Goal: Information Seeking & Learning: Learn about a topic

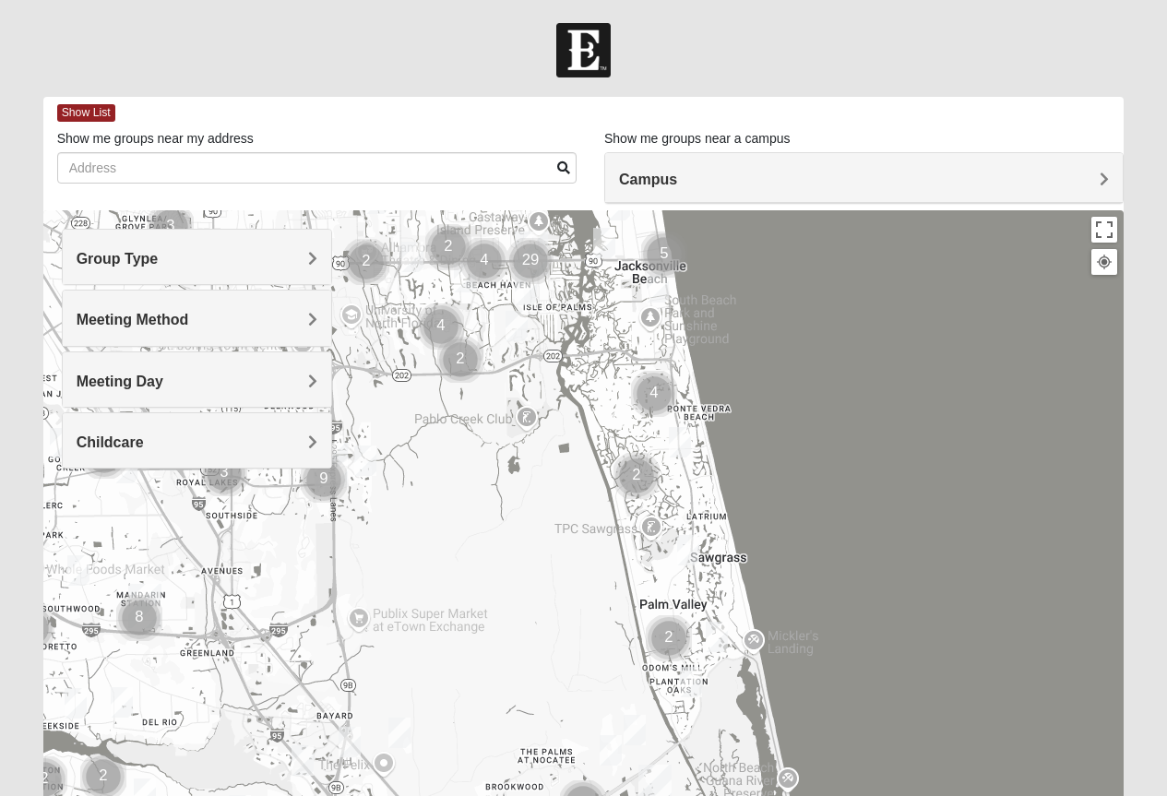
drag, startPoint x: 845, startPoint y: 635, endPoint x: 790, endPoint y: 319, distance: 320.9
click at [790, 319] on div at bounding box center [583, 579] width 1081 height 738
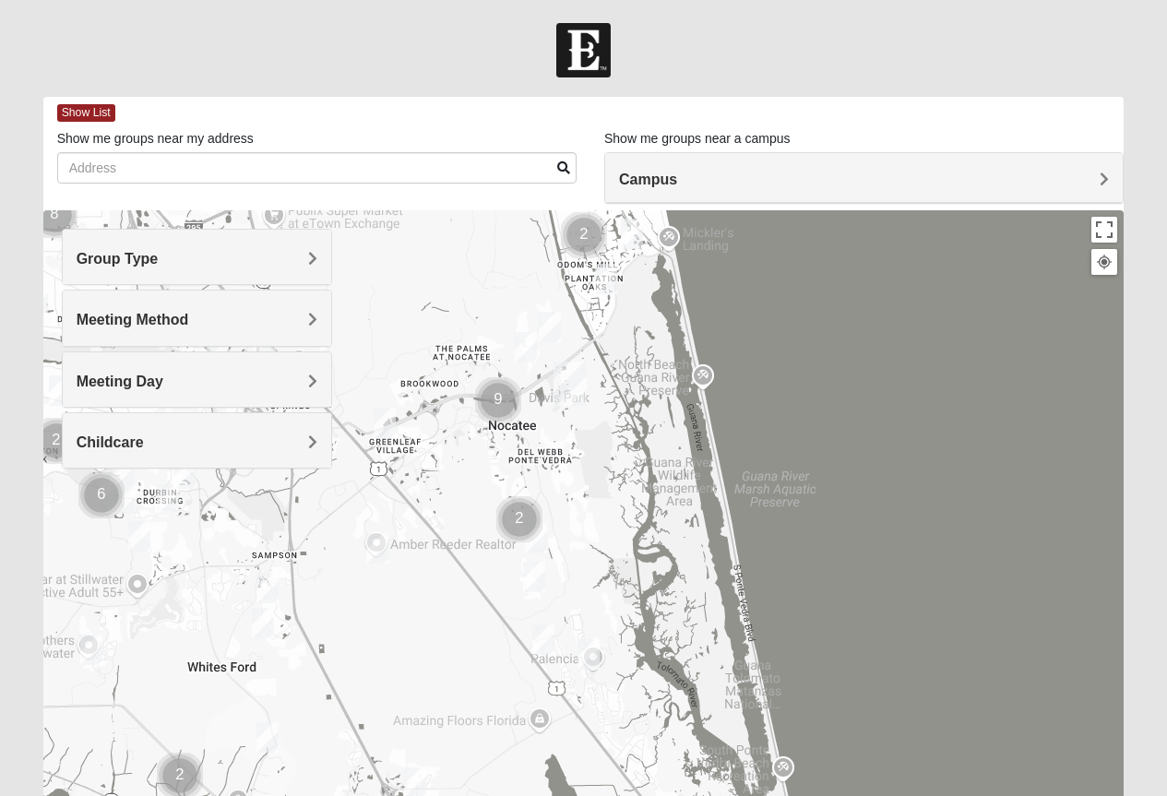
drag, startPoint x: 872, startPoint y: 701, endPoint x: 779, endPoint y: 319, distance: 393.0
click at [786, 293] on div at bounding box center [583, 579] width 1081 height 738
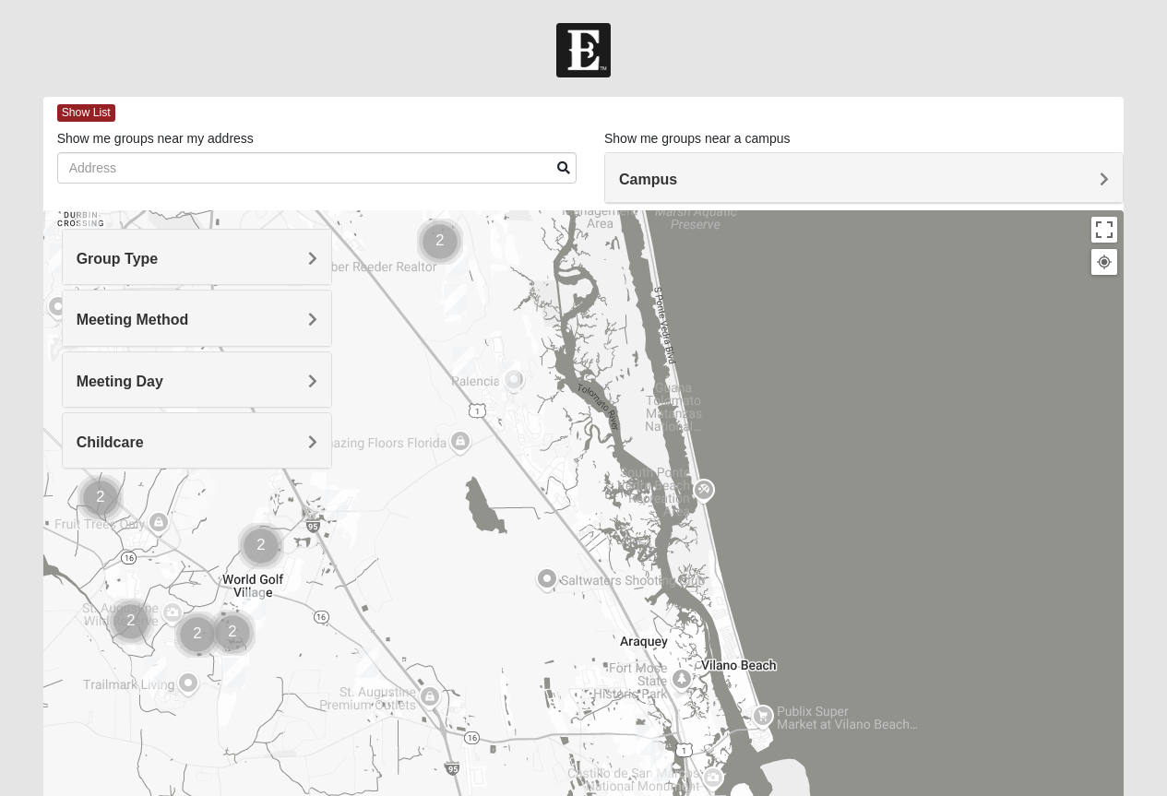
drag, startPoint x: 814, startPoint y: 690, endPoint x: 734, endPoint y: 407, distance: 294.3
click at [734, 407] on div at bounding box center [583, 579] width 1081 height 738
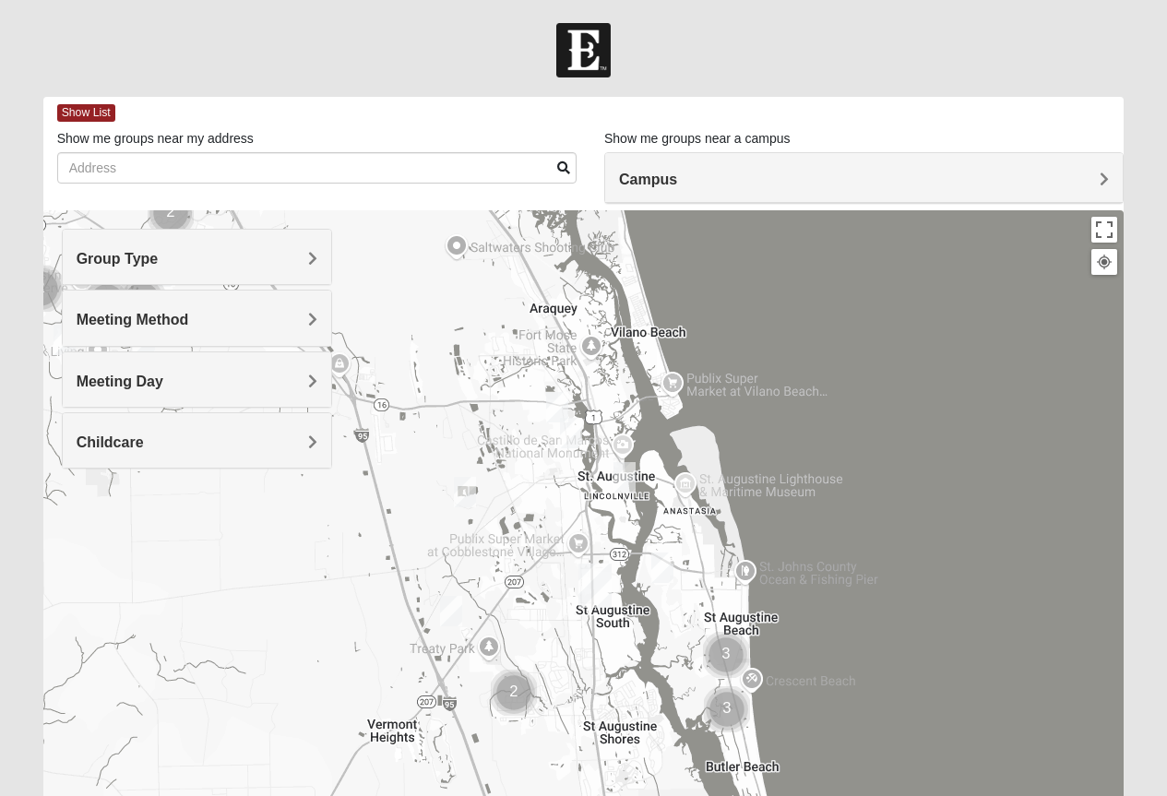
drag, startPoint x: 809, startPoint y: 752, endPoint x: 717, endPoint y: 416, distance: 347.9
click at [717, 416] on div at bounding box center [583, 579] width 1081 height 738
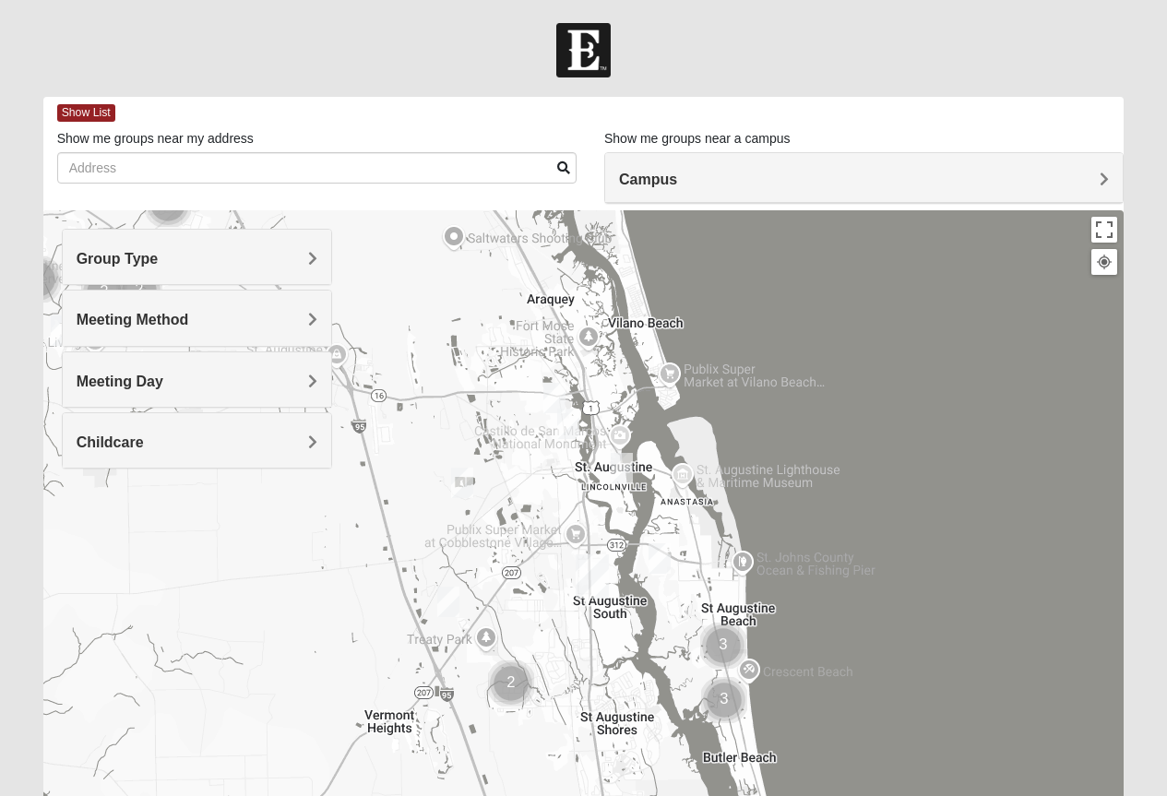
click at [657, 561] on img "1825 Mixed Lauter 32080" at bounding box center [659, 558] width 22 height 30
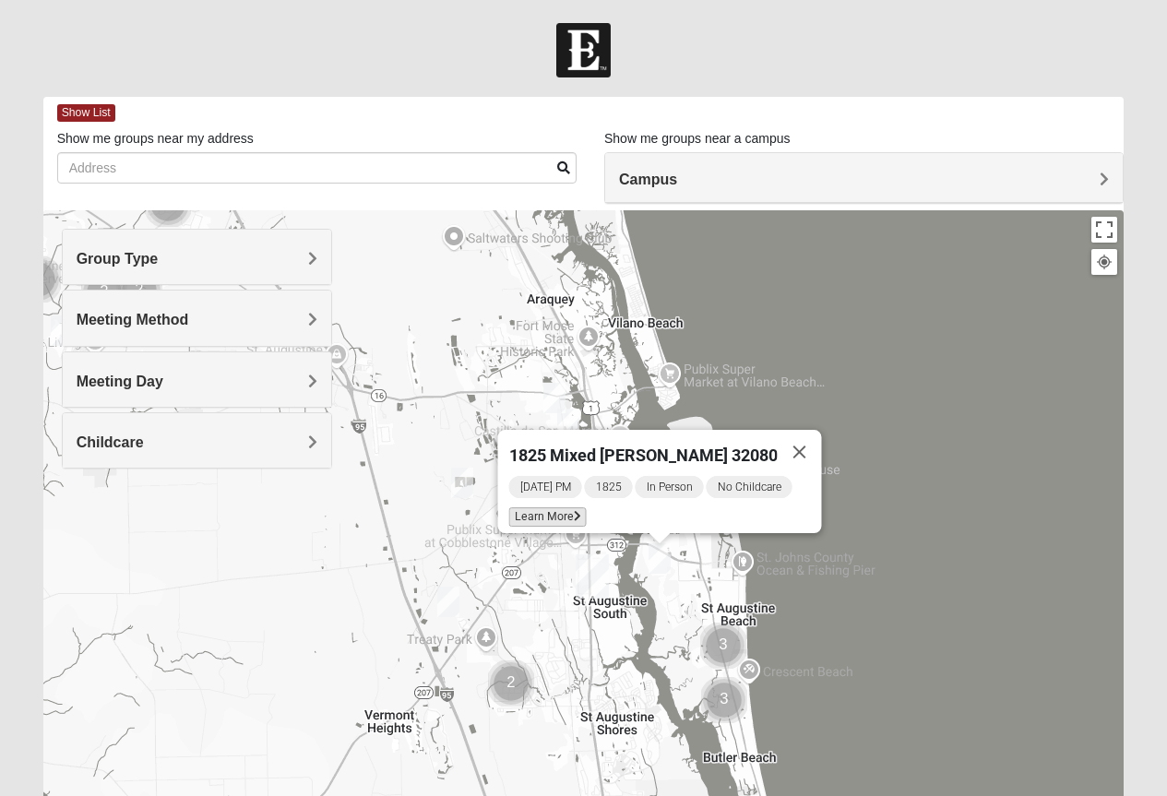
click at [553, 507] on span "Learn More" at bounding box center [546, 516] width 77 height 19
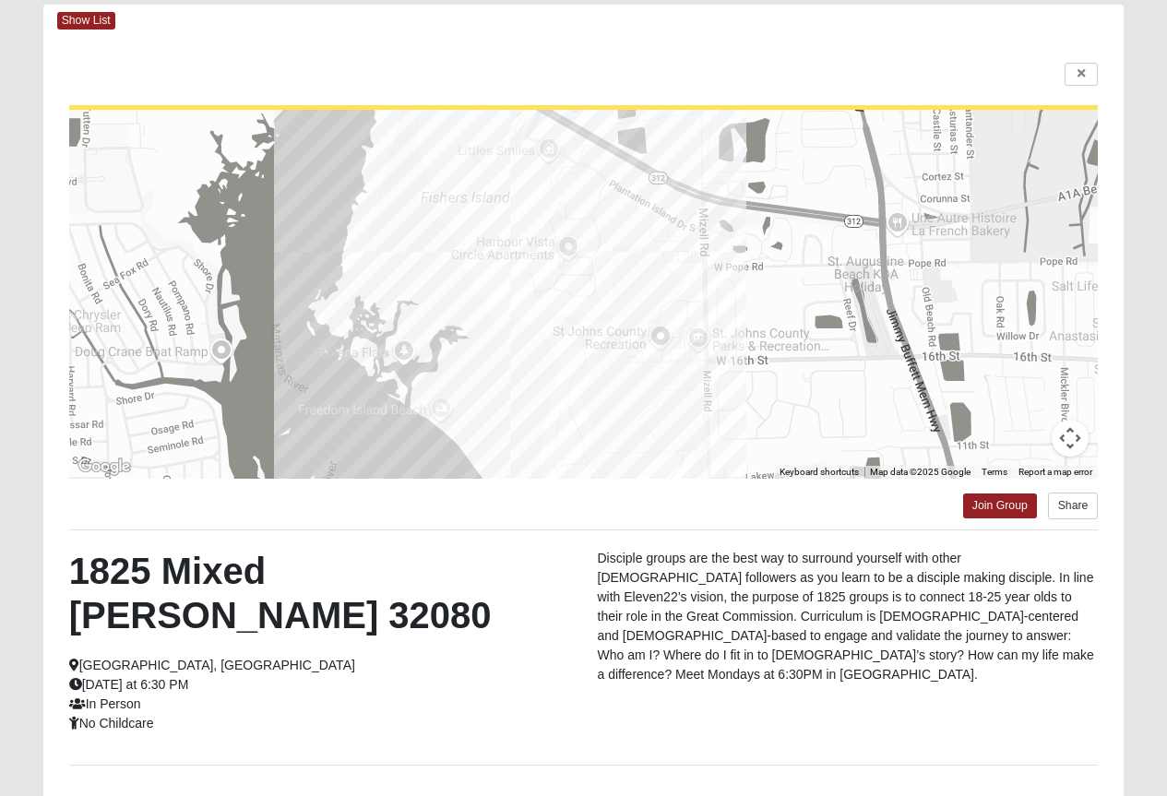
scroll to position [184, 0]
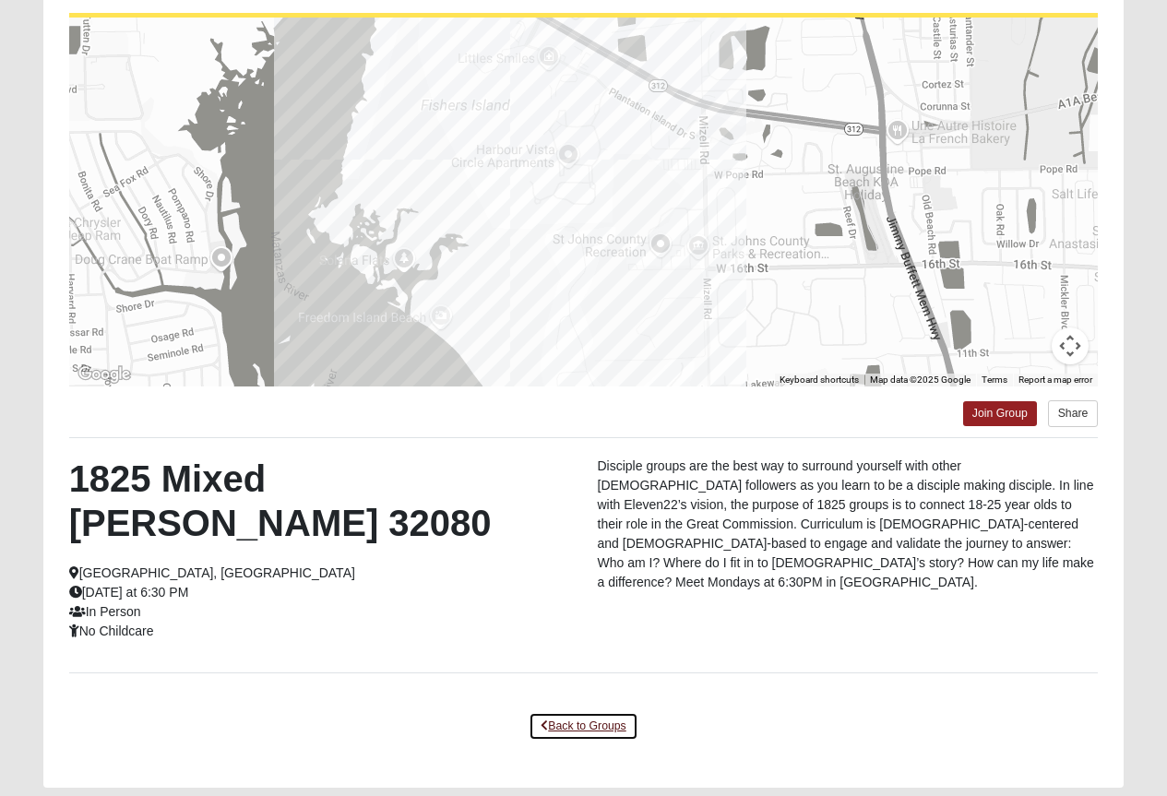
click at [542, 720] on icon at bounding box center [543, 725] width 7 height 11
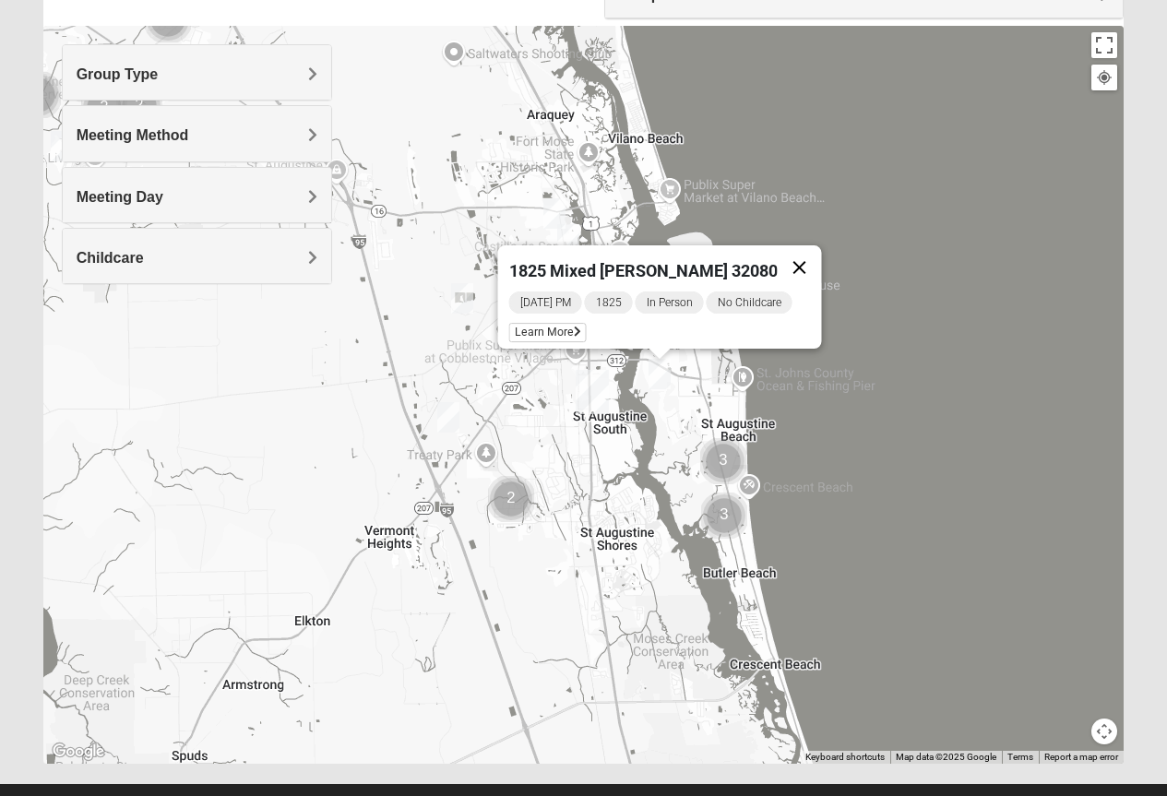
click at [795, 251] on button "Close" at bounding box center [798, 267] width 44 height 44
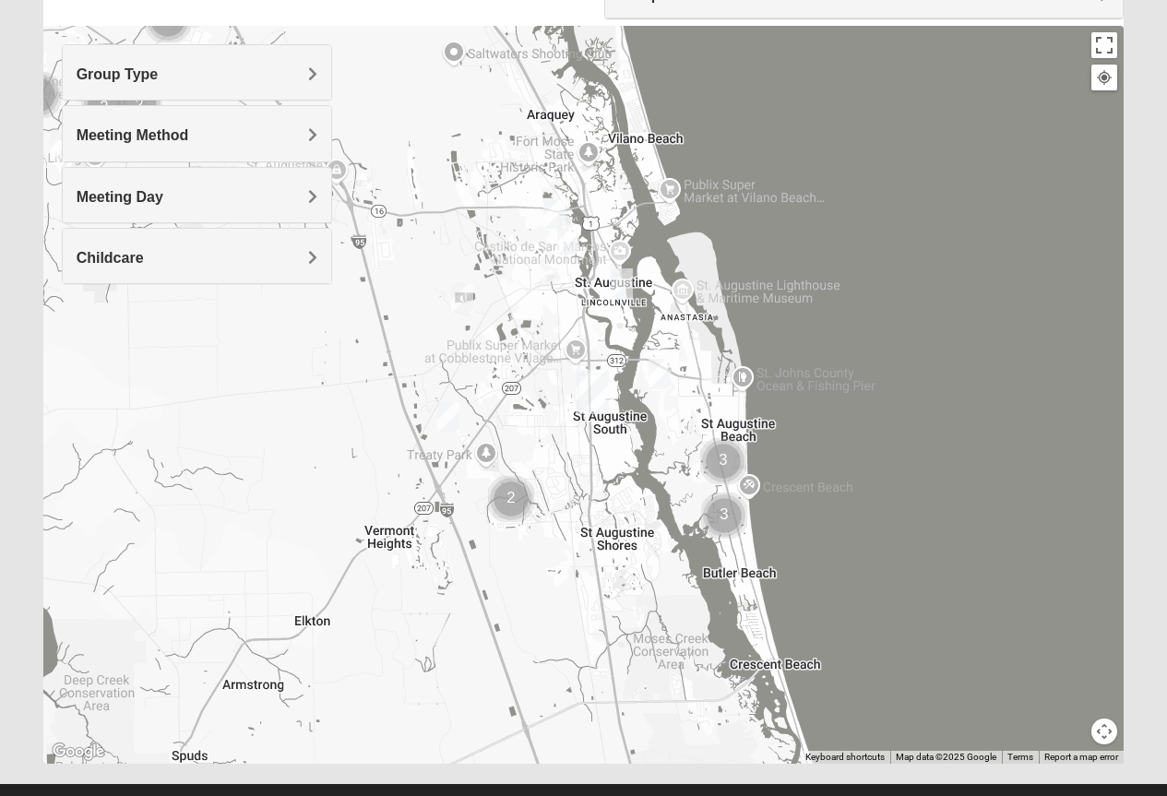
click at [514, 500] on img "Cluster of 2 groups" at bounding box center [511, 499] width 46 height 46
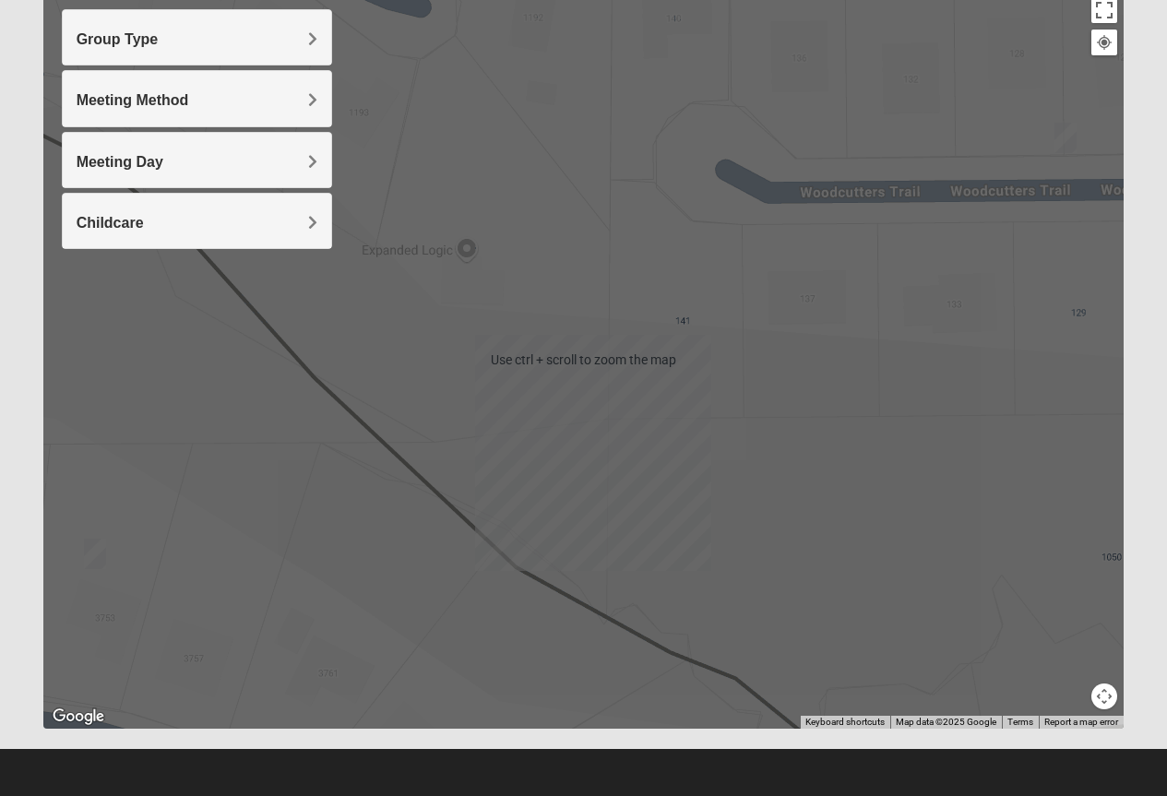
scroll to position [0, 0]
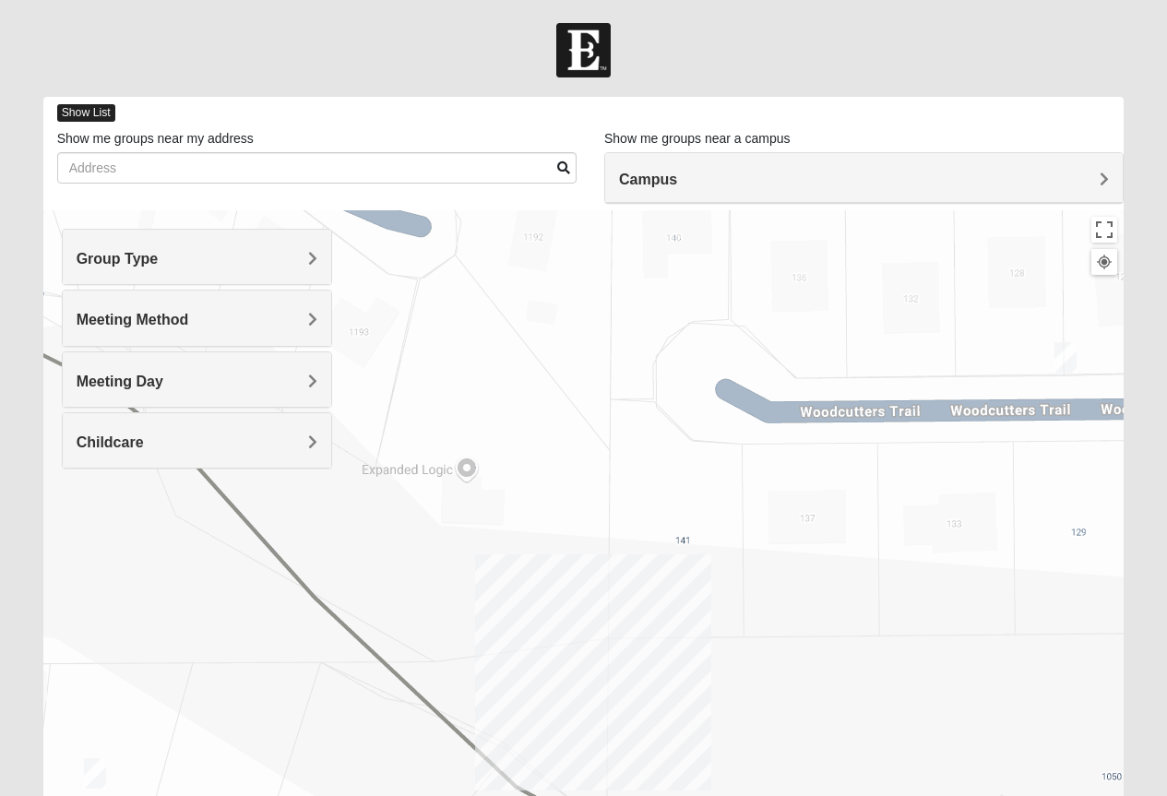
click at [77, 108] on span "Show List" at bounding box center [86, 113] width 58 height 18
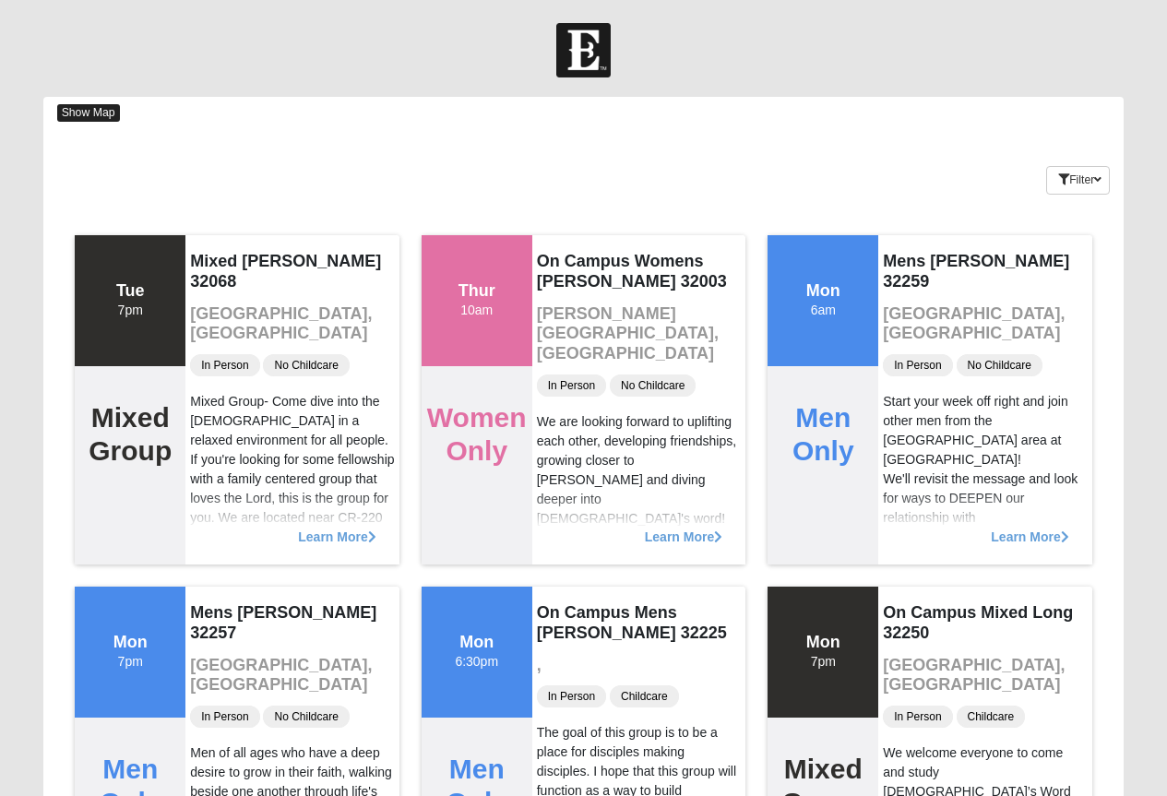
click at [80, 110] on span "Show Map" at bounding box center [88, 113] width 63 height 18
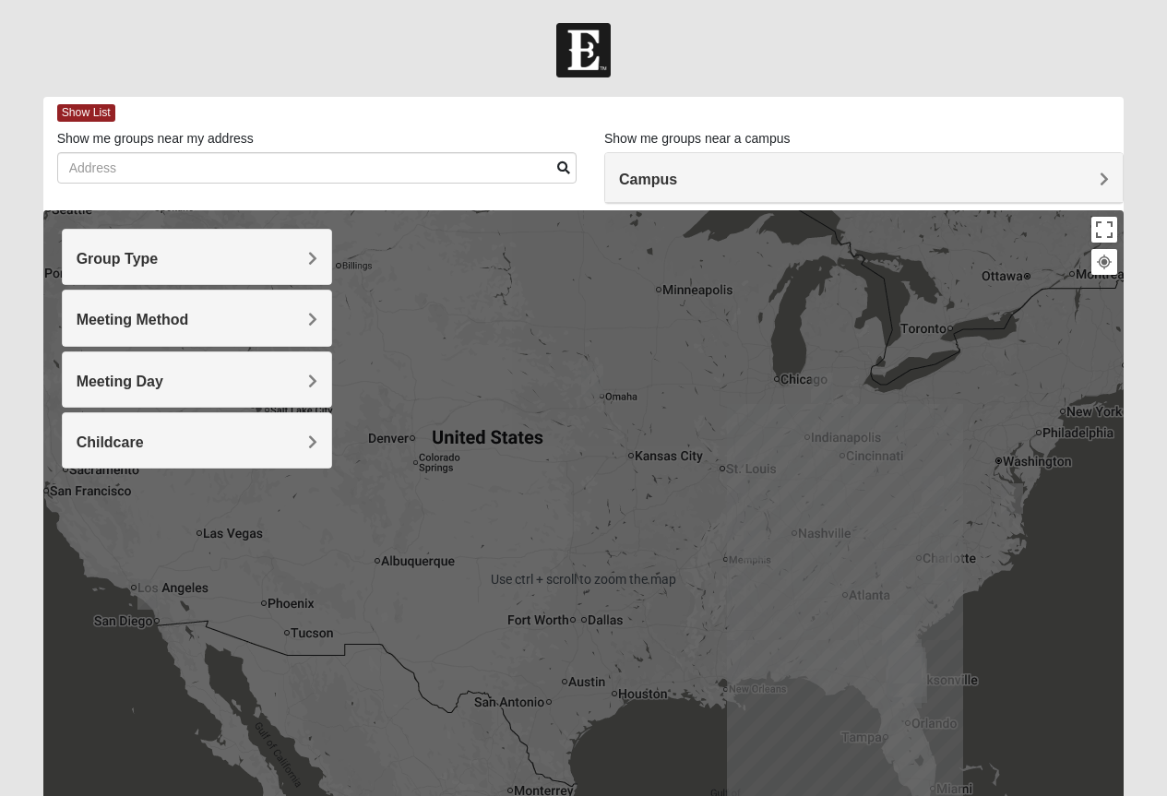
click at [851, 688] on div "To navigate, press the arrow keys." at bounding box center [583, 579] width 1081 height 738
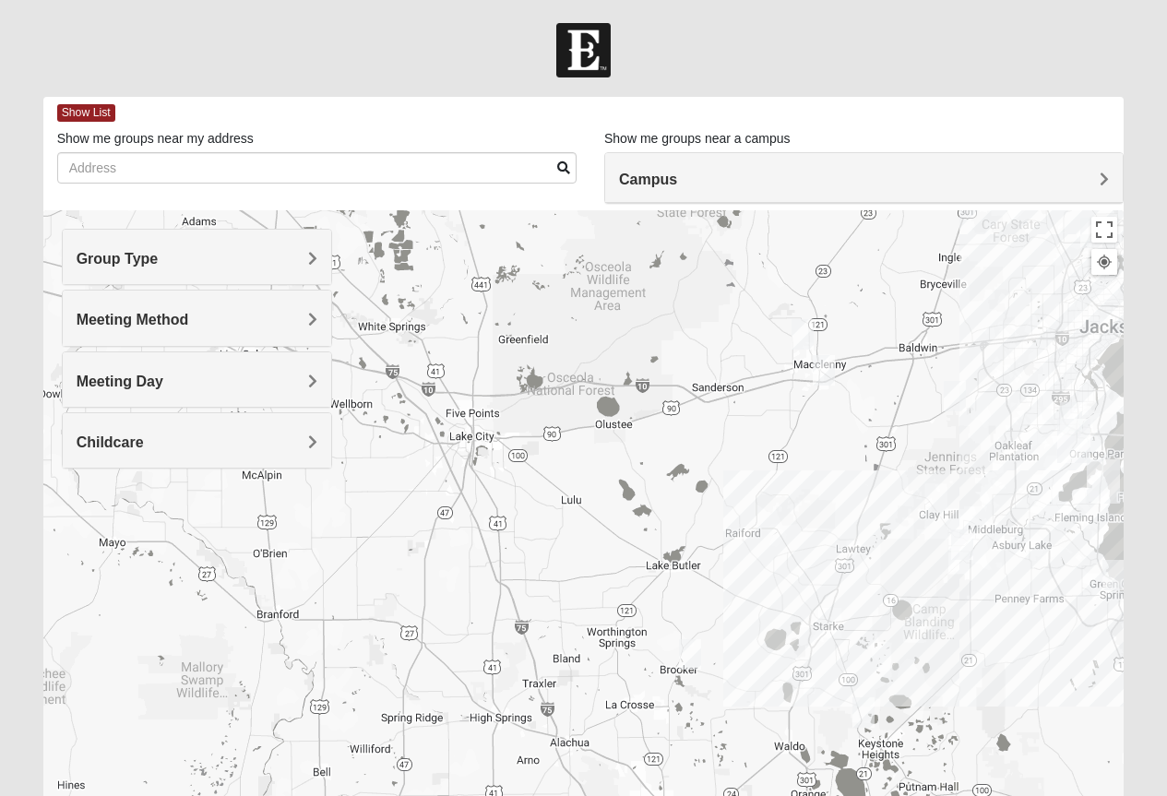
drag, startPoint x: 1001, startPoint y: 722, endPoint x: 240, endPoint y: 333, distance: 854.5
click at [240, 333] on div "Group Type Mixed Group Men Only Women Only 1825 Meeting Method In Person Virtual" at bounding box center [583, 579] width 1081 height 738
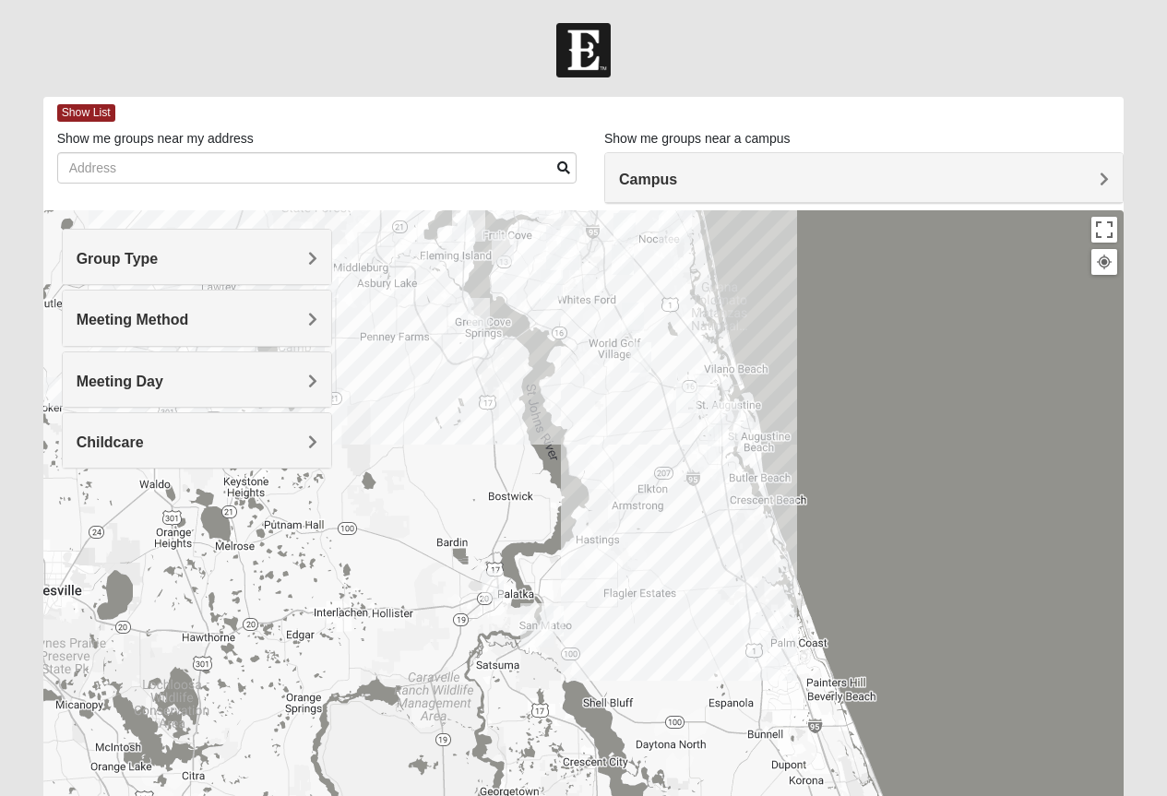
drag, startPoint x: 1005, startPoint y: 614, endPoint x: 382, endPoint y: 367, distance: 670.6
click at [382, 366] on div "To navigate, press the arrow keys." at bounding box center [583, 579] width 1081 height 738
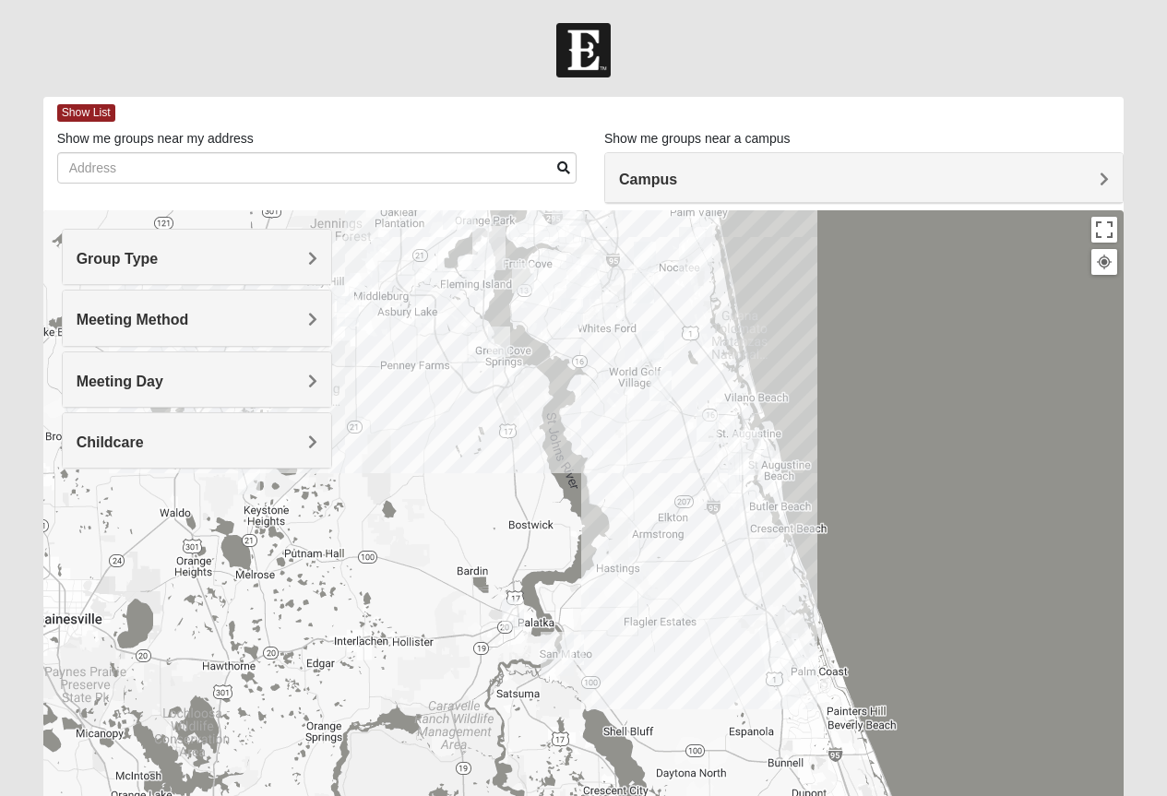
click at [687, 583] on div "To navigate, press the arrow keys." at bounding box center [583, 579] width 1081 height 738
click at [163, 383] on span "Meeting Day" at bounding box center [120, 381] width 87 height 16
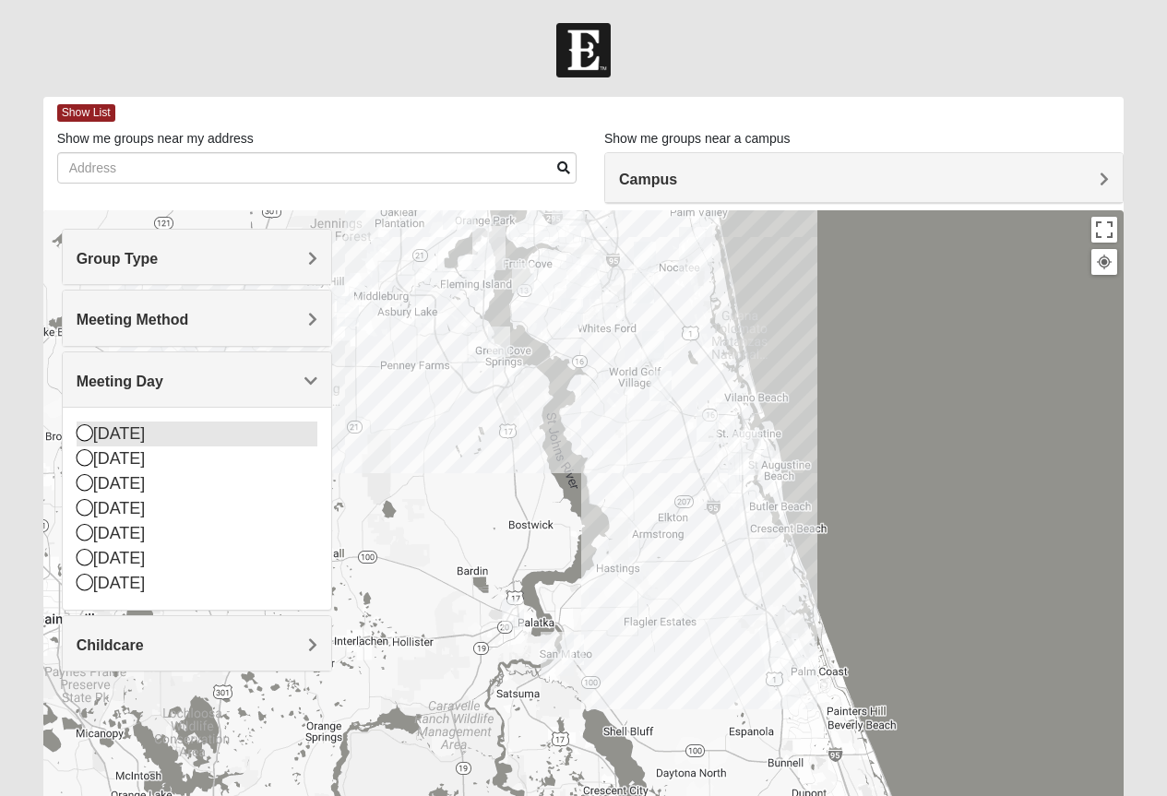
click at [82, 432] on icon at bounding box center [85, 432] width 17 height 17
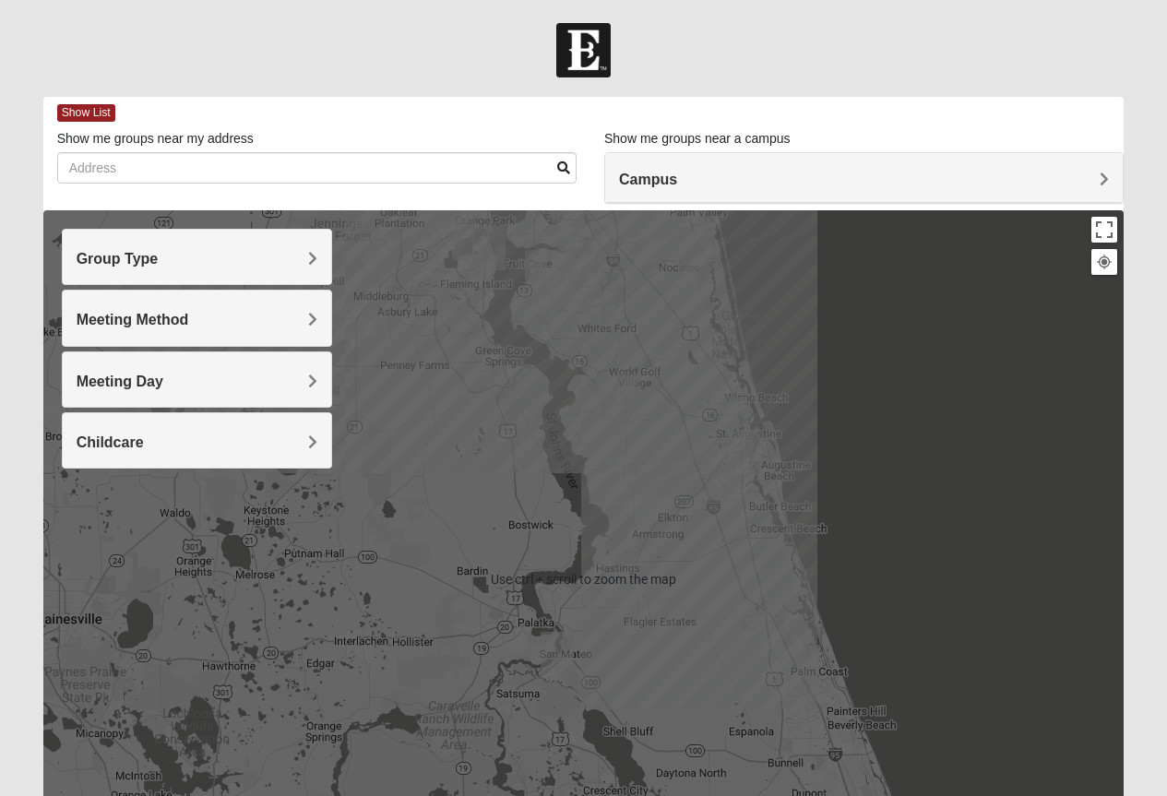
click at [735, 522] on div "To navigate, press the arrow keys." at bounding box center [583, 579] width 1081 height 738
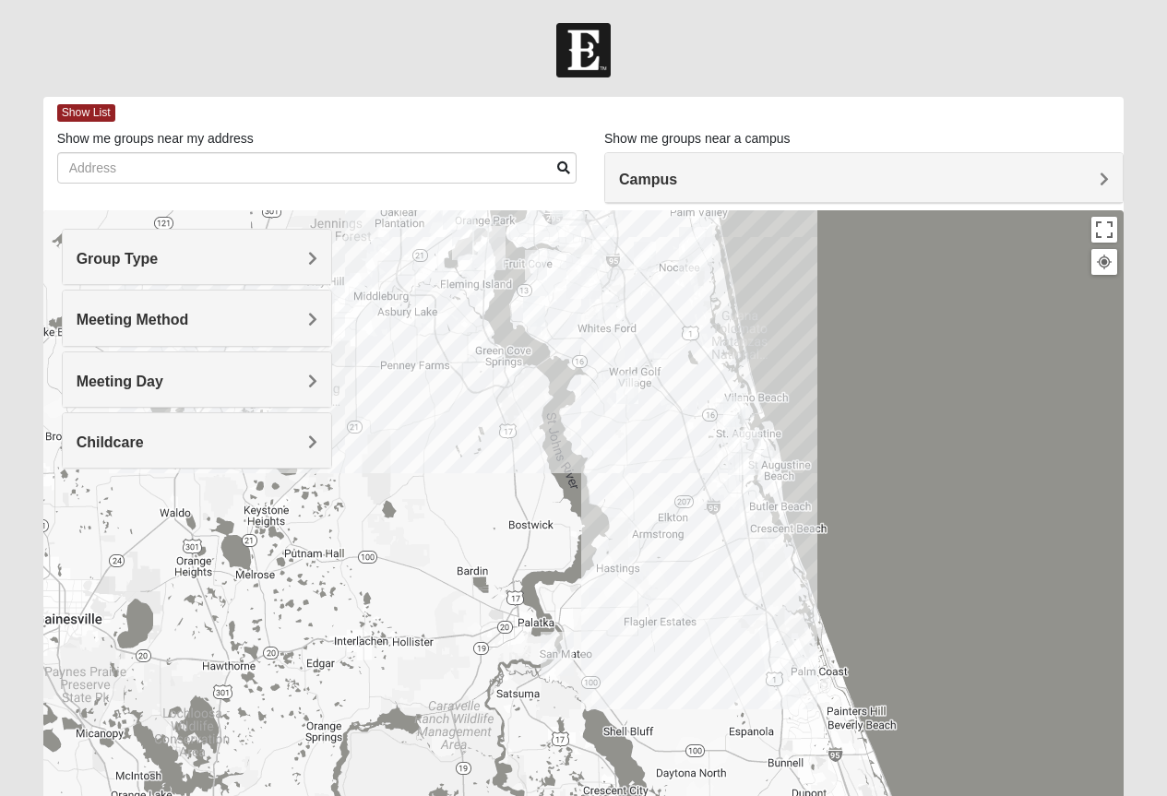
click at [741, 443] on img "St. Augustine (Coming Soon)" at bounding box center [744, 453] width 33 height 44
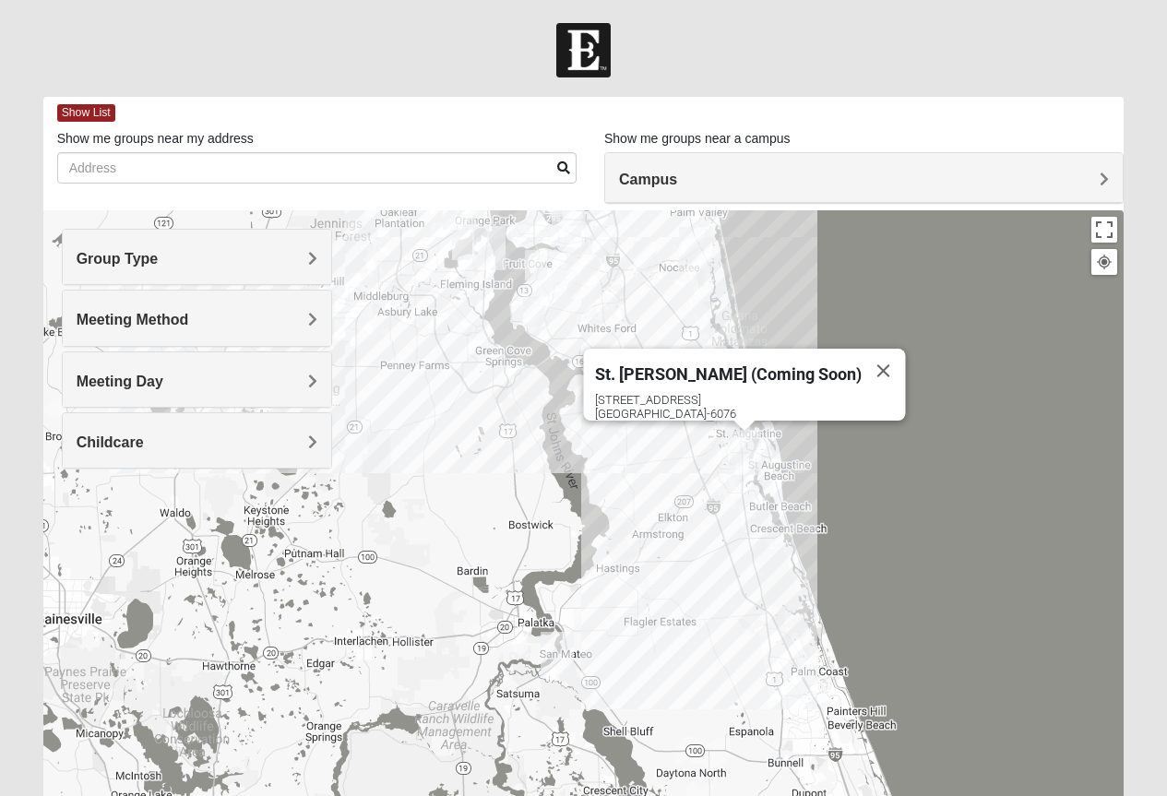
click at [727, 527] on div "St. Augustine (Coming Soon) 2469 US Highway 1 S St Augustine, FL 32086-6076" at bounding box center [583, 579] width 1081 height 738
click at [860, 356] on button "Close" at bounding box center [882, 371] width 44 height 44
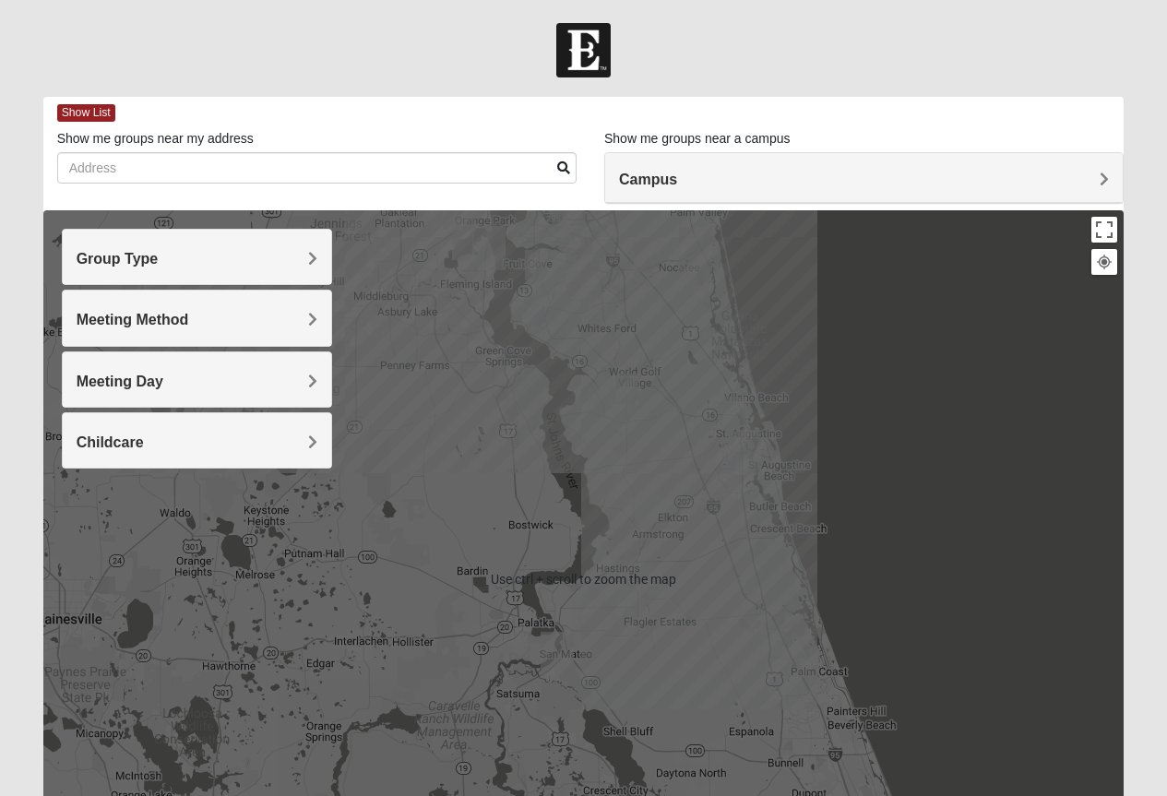
click at [705, 515] on div "To navigate, press the arrow keys." at bounding box center [583, 579] width 1081 height 738
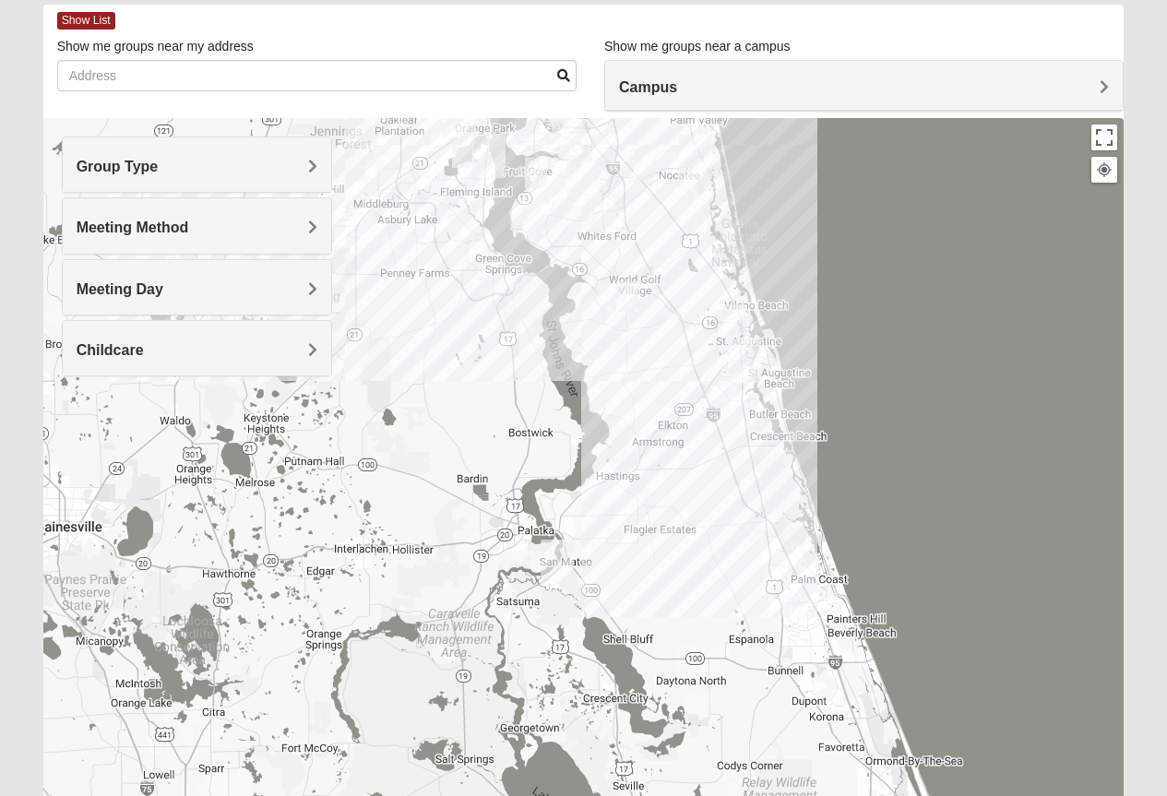
click at [163, 286] on span "Meeting Day" at bounding box center [120, 289] width 87 height 16
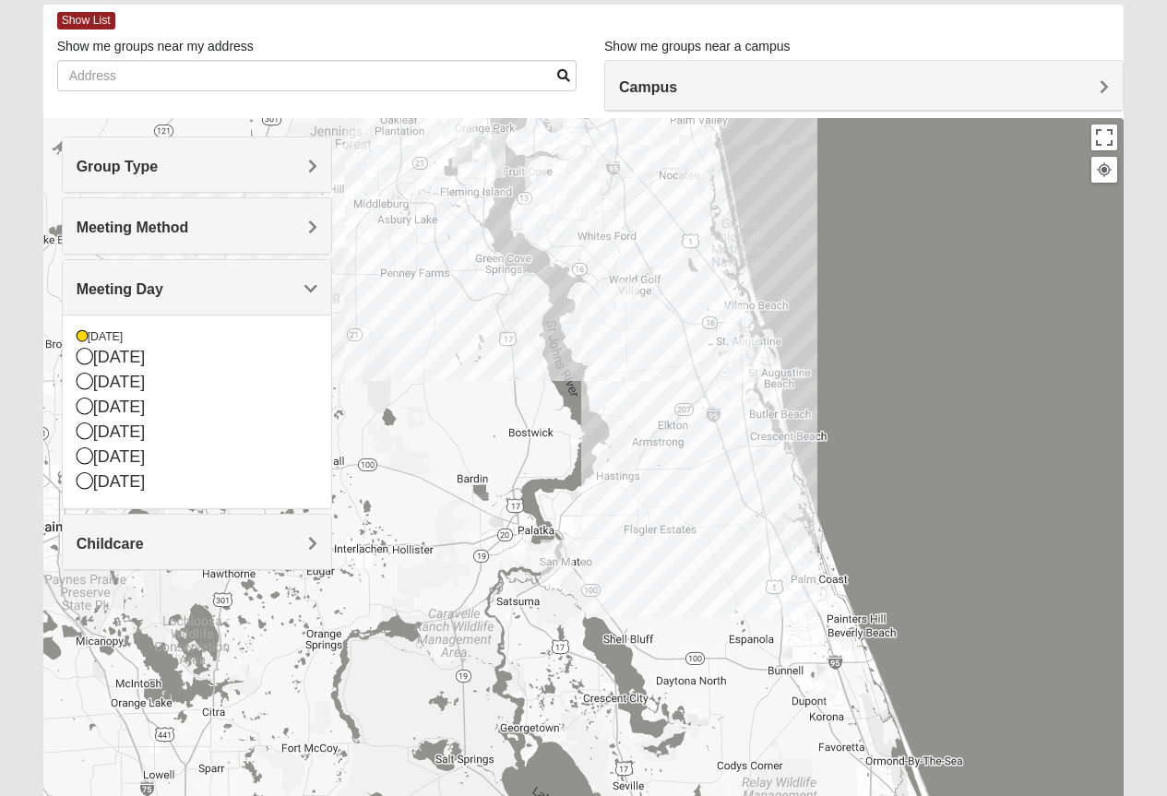
click at [767, 482] on div at bounding box center [583, 487] width 1081 height 738
click at [718, 533] on div at bounding box center [583, 487] width 1081 height 738
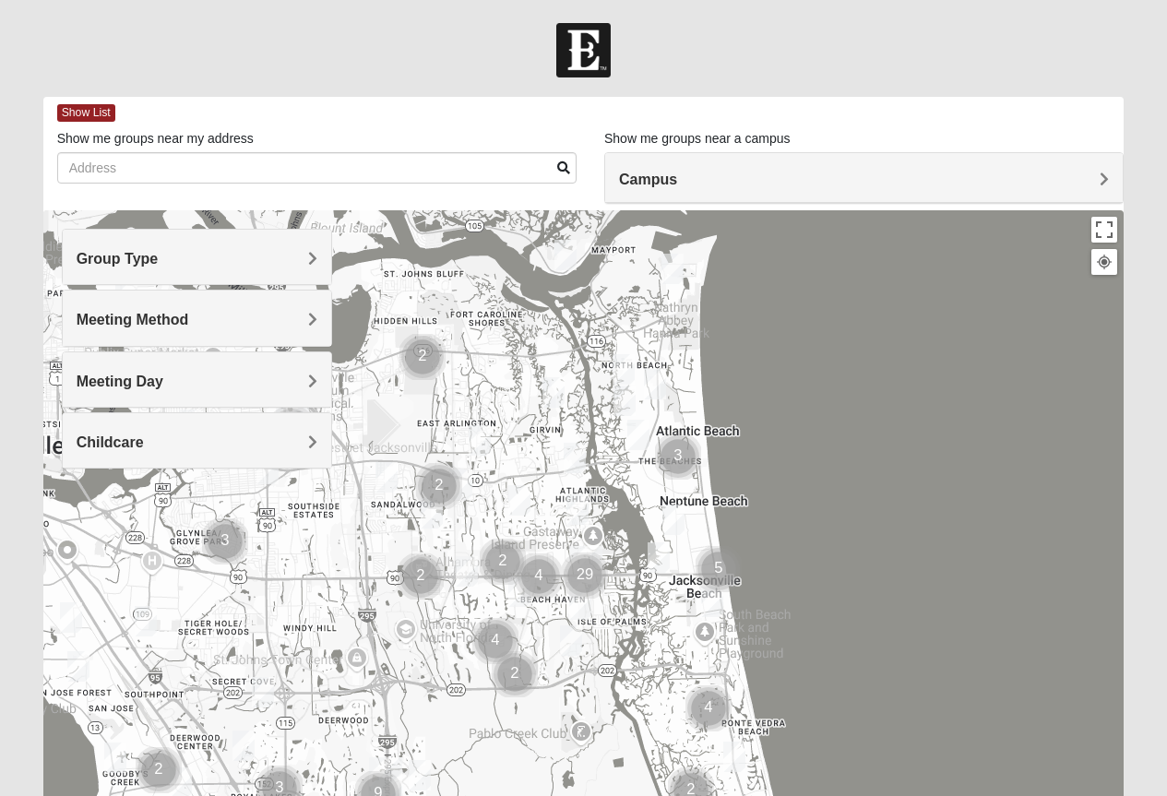
click at [163, 380] on span "Meeting Day" at bounding box center [120, 381] width 87 height 16
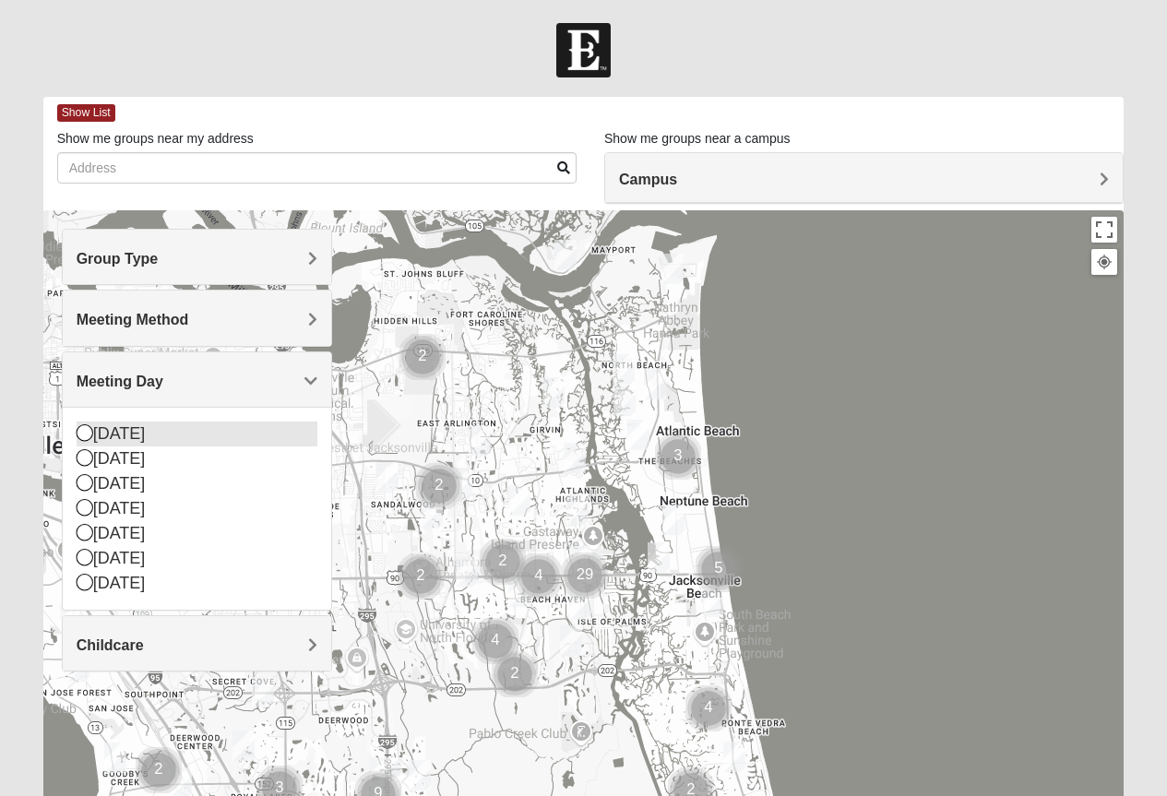
click at [82, 430] on icon at bounding box center [85, 432] width 17 height 17
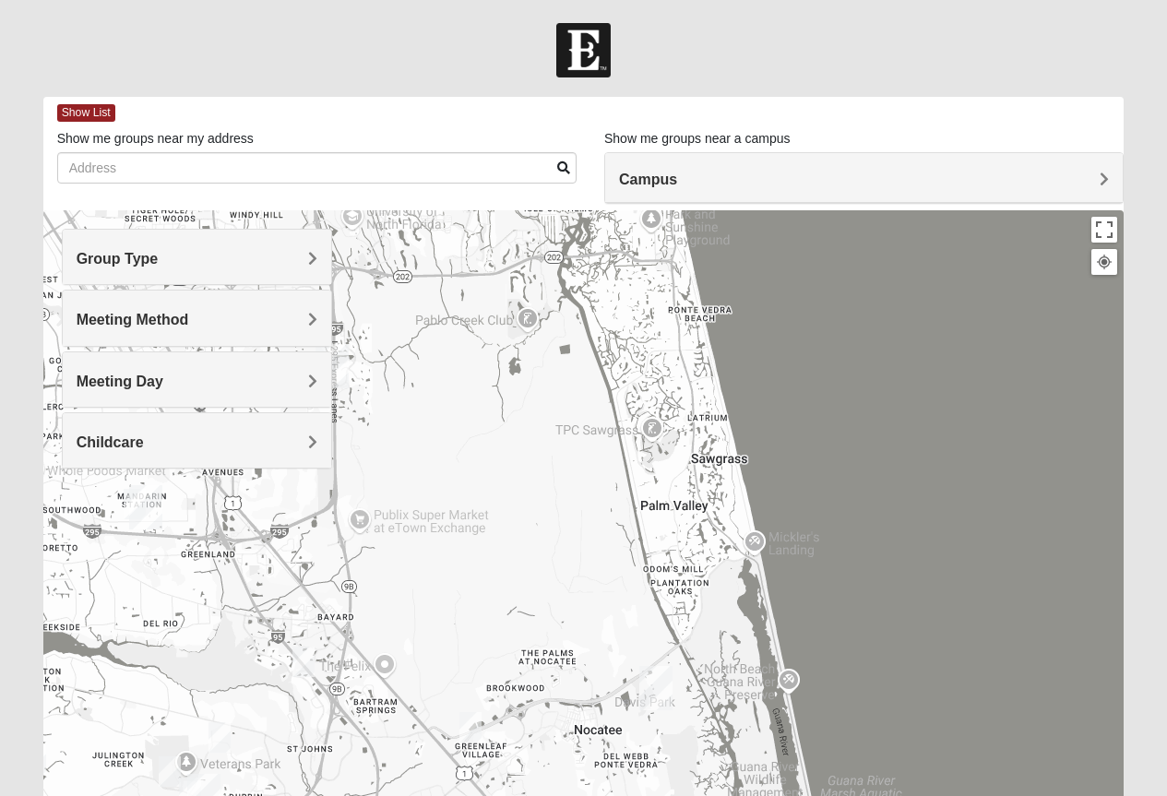
drag, startPoint x: 628, startPoint y: 707, endPoint x: 573, endPoint y: 282, distance: 428.7
click at [573, 282] on div at bounding box center [583, 579] width 1081 height 738
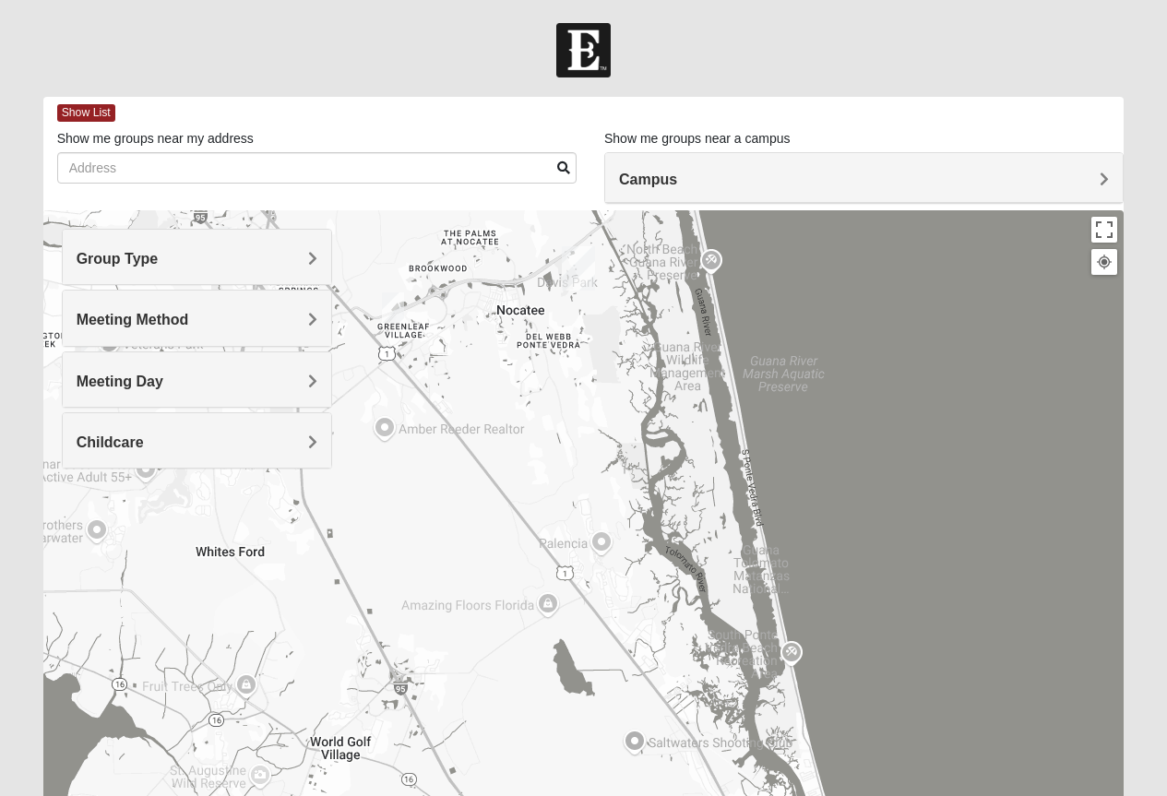
drag, startPoint x: 713, startPoint y: 762, endPoint x: 638, endPoint y: 345, distance: 423.5
click at [638, 345] on div at bounding box center [583, 579] width 1081 height 738
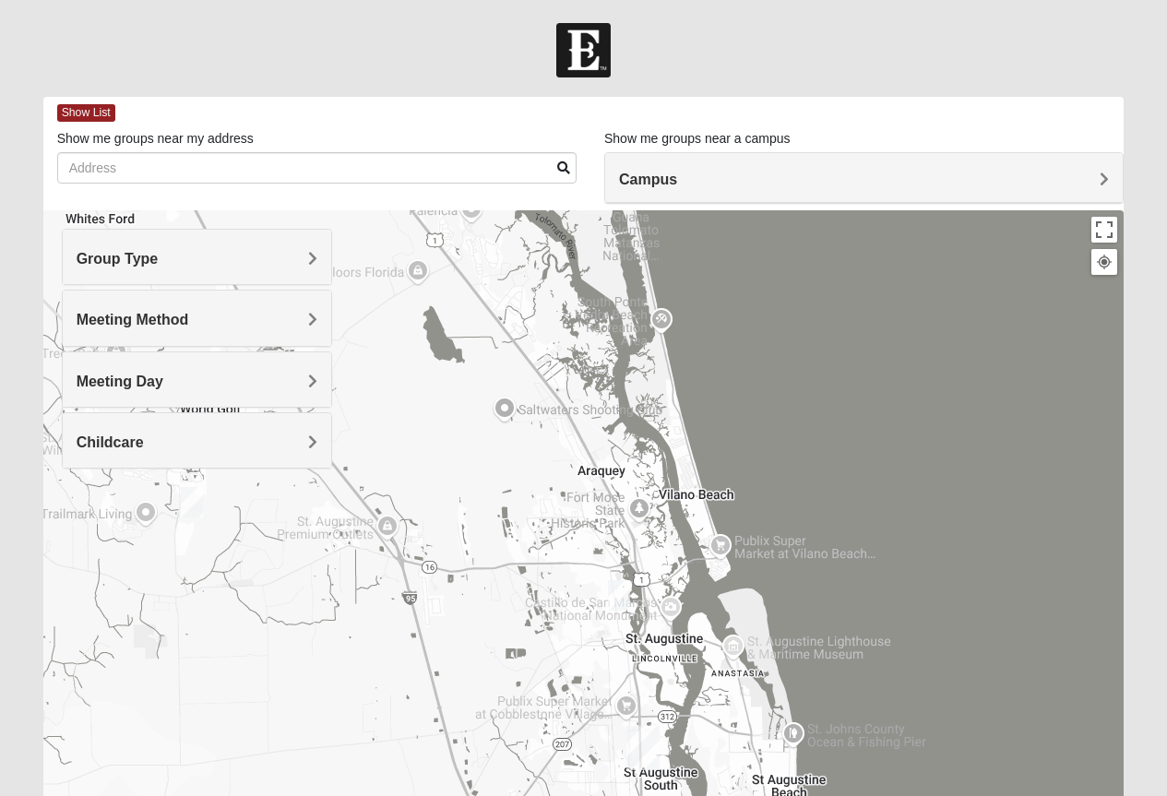
drag, startPoint x: 741, startPoint y: 749, endPoint x: 609, endPoint y: 413, distance: 360.6
click at [609, 413] on div at bounding box center [583, 579] width 1081 height 738
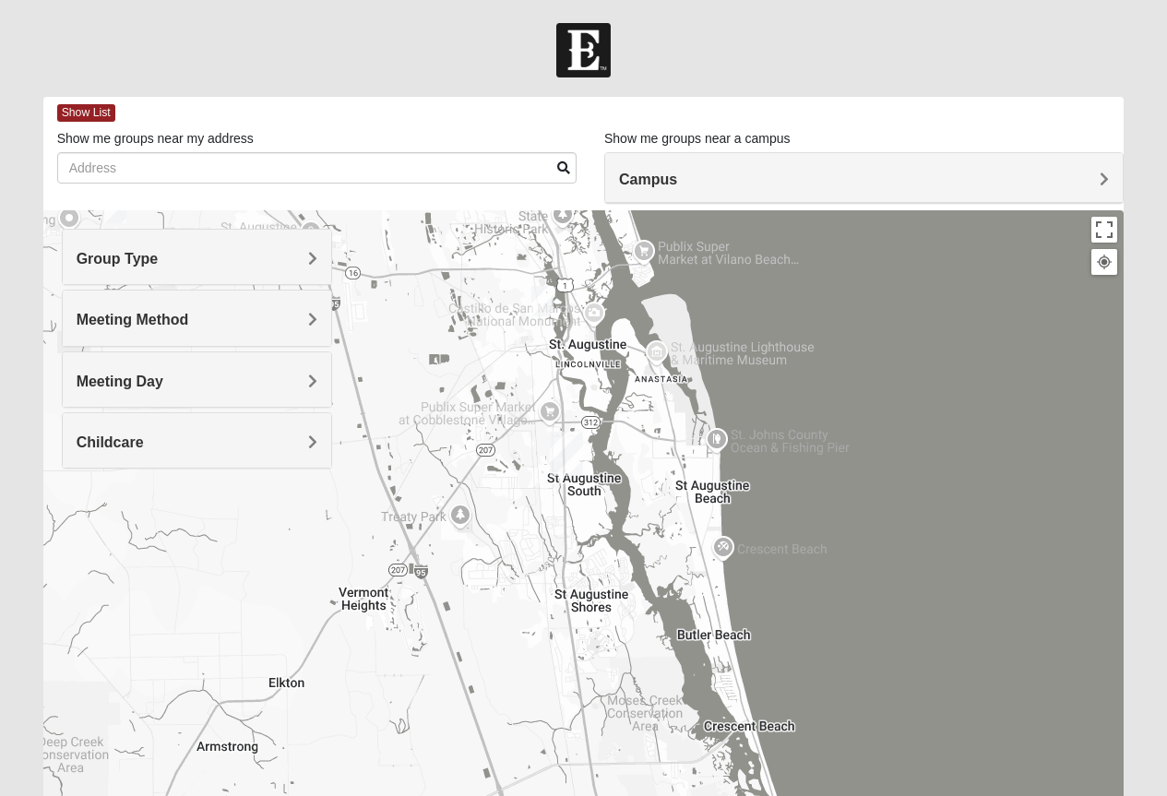
drag, startPoint x: 745, startPoint y: 764, endPoint x: 670, endPoint y: 472, distance: 300.8
click at [670, 472] on div at bounding box center [583, 579] width 1081 height 738
click at [527, 382] on div at bounding box center [583, 579] width 1081 height 738
click at [163, 378] on span "Meeting Day" at bounding box center [120, 381] width 87 height 16
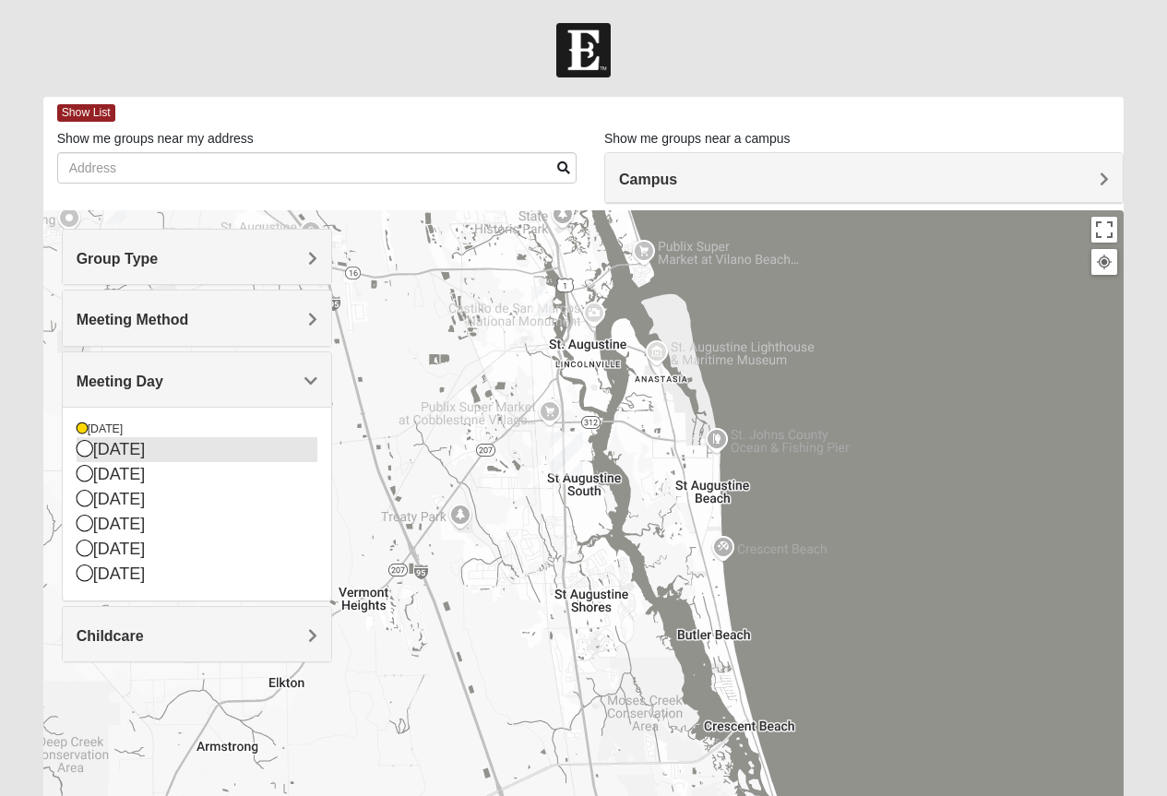
click at [80, 444] on icon at bounding box center [85, 448] width 17 height 17
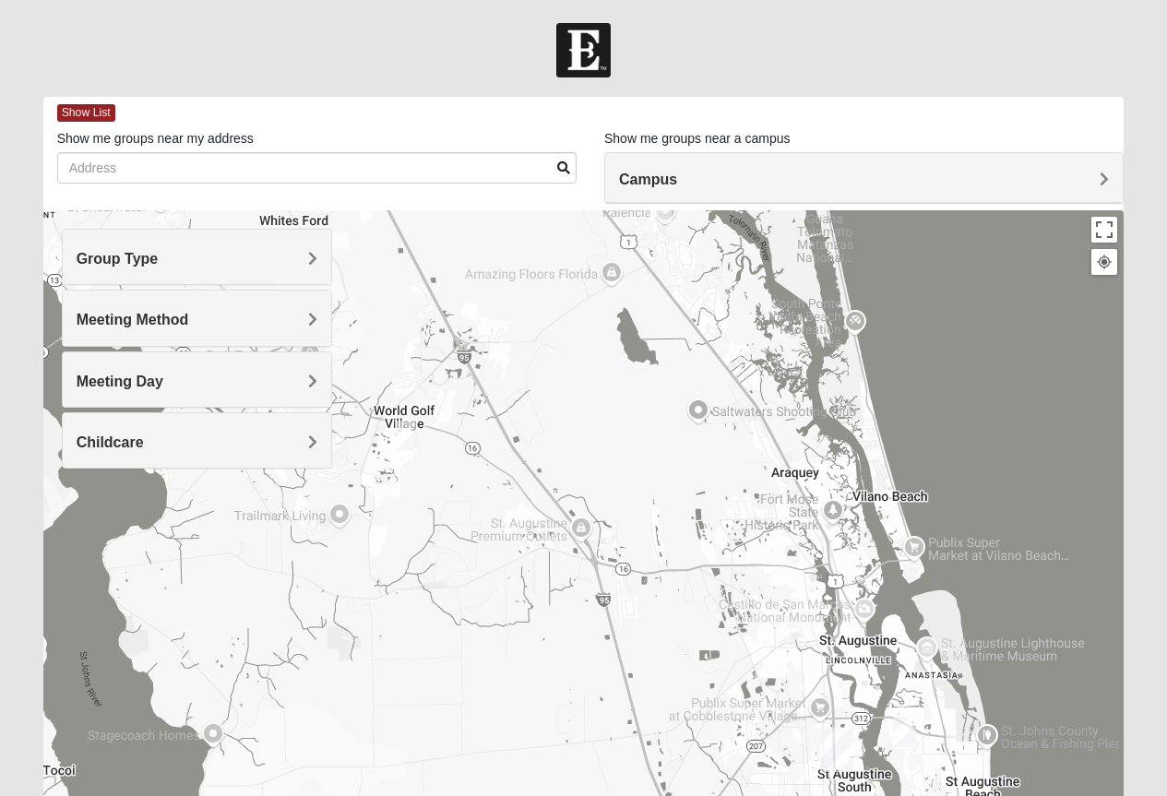
drag, startPoint x: 474, startPoint y: 528, endPoint x: 738, endPoint y: 832, distance: 402.0
click at [738, 795] on html "Log In Find A Group Error Show List Loading Groups" at bounding box center [583, 507] width 1167 height 1015
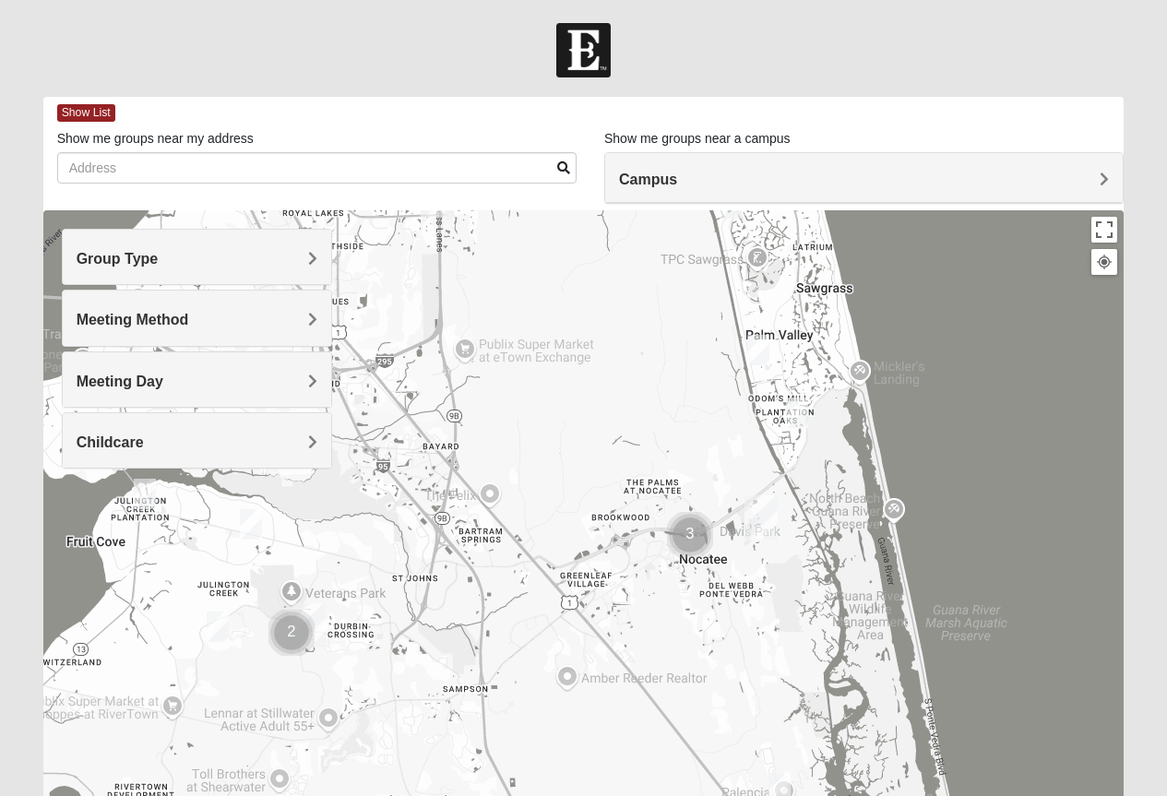
drag, startPoint x: 514, startPoint y: 249, endPoint x: 638, endPoint y: 832, distance: 596.0
click at [638, 795] on html "Log In Find A Group Error Show List Loading Groups" at bounding box center [583, 507] width 1167 height 1015
click at [163, 377] on span "Meeting Day" at bounding box center [120, 381] width 87 height 16
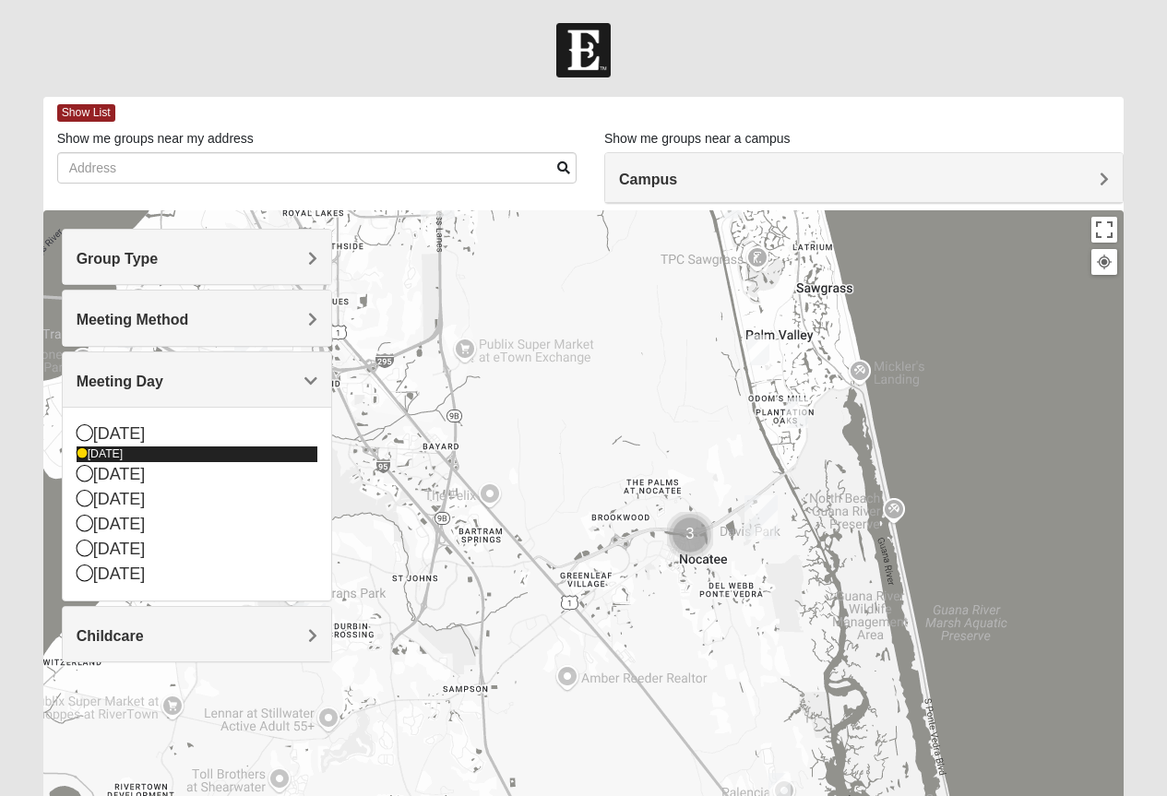
click at [77, 451] on icon at bounding box center [82, 453] width 11 height 11
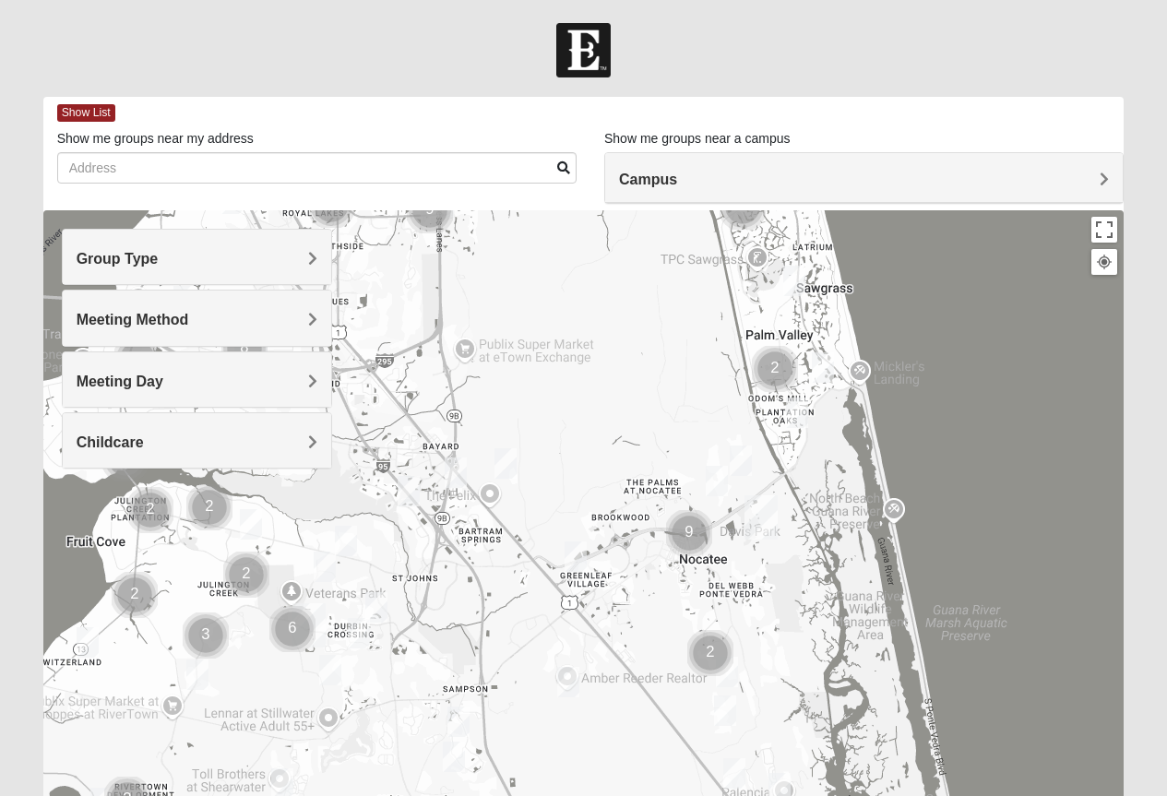
click at [159, 256] on span "Group Type" at bounding box center [118, 259] width 82 height 16
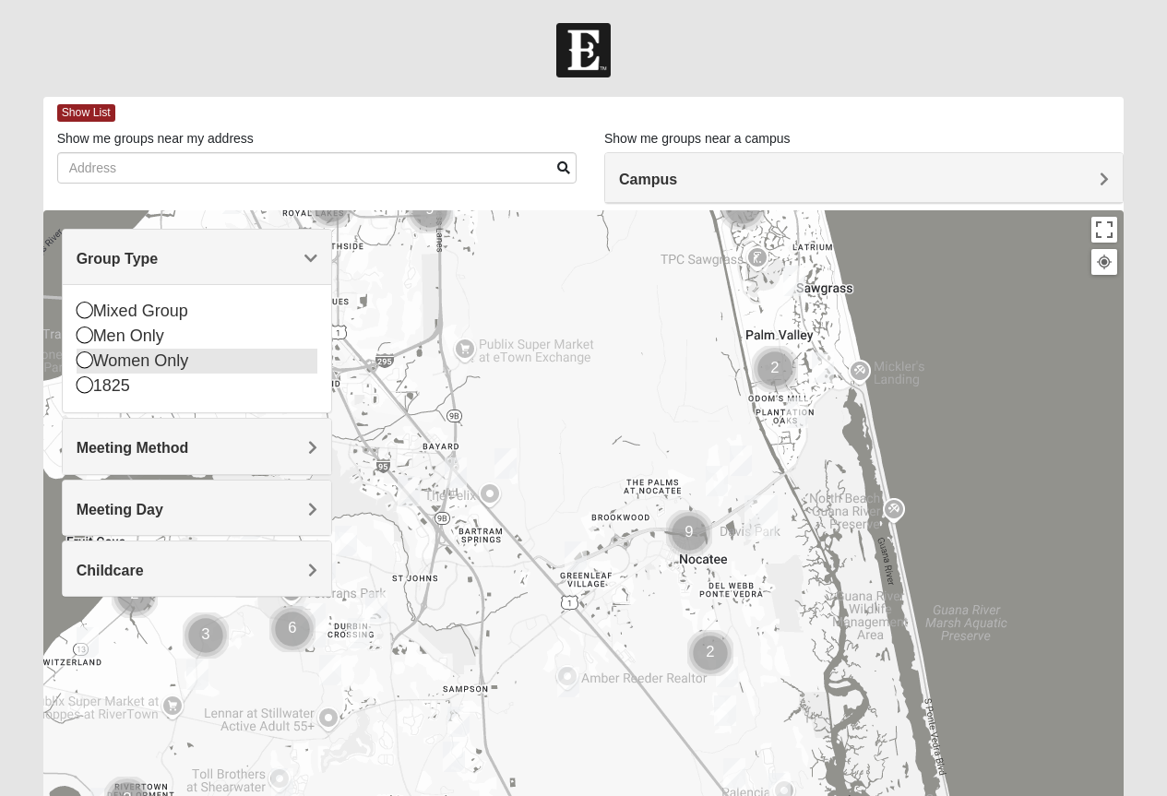
click at [84, 361] on icon at bounding box center [85, 359] width 17 height 17
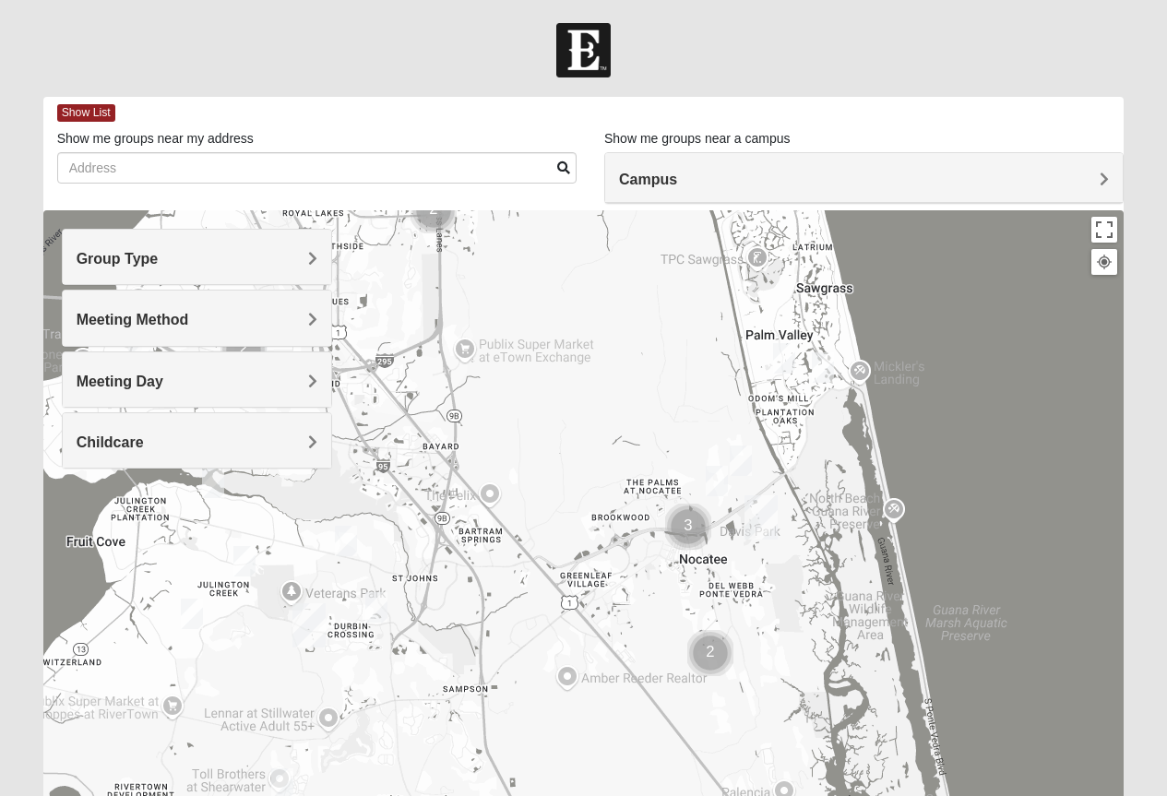
click at [189, 319] on span "Meeting Method" at bounding box center [133, 320] width 113 height 16
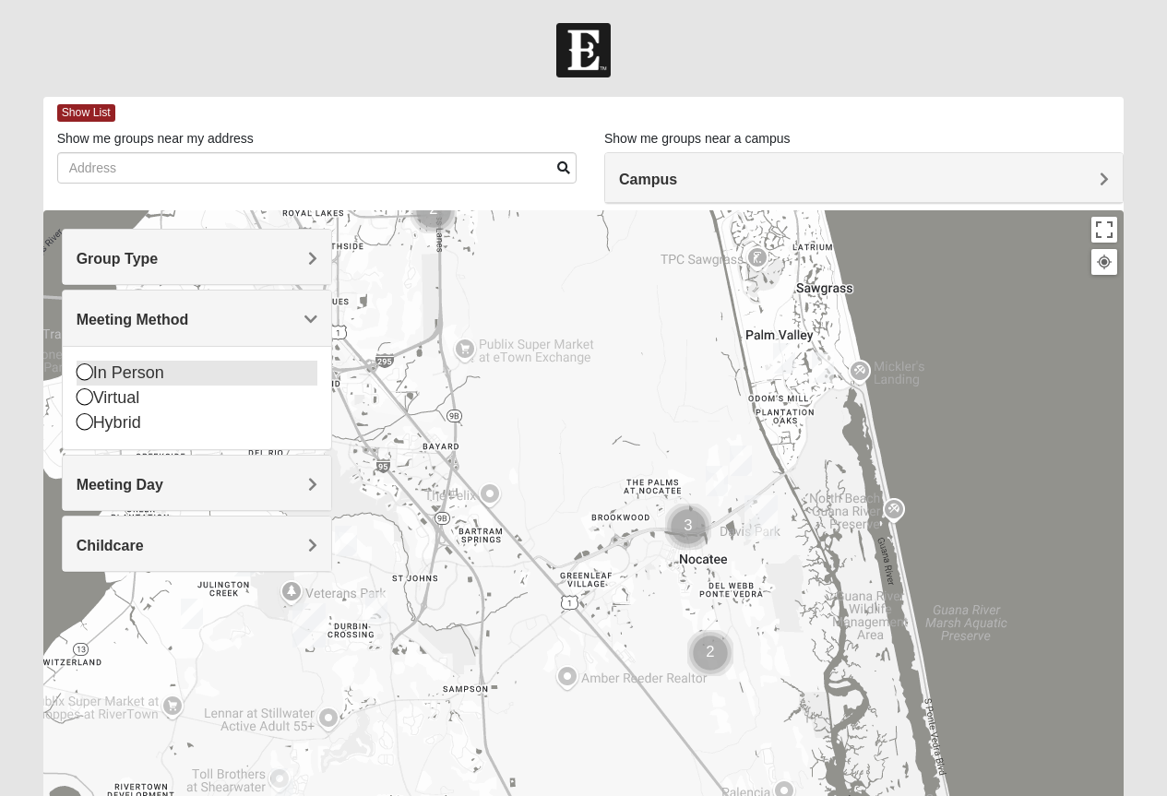
click at [83, 373] on icon at bounding box center [85, 371] width 17 height 17
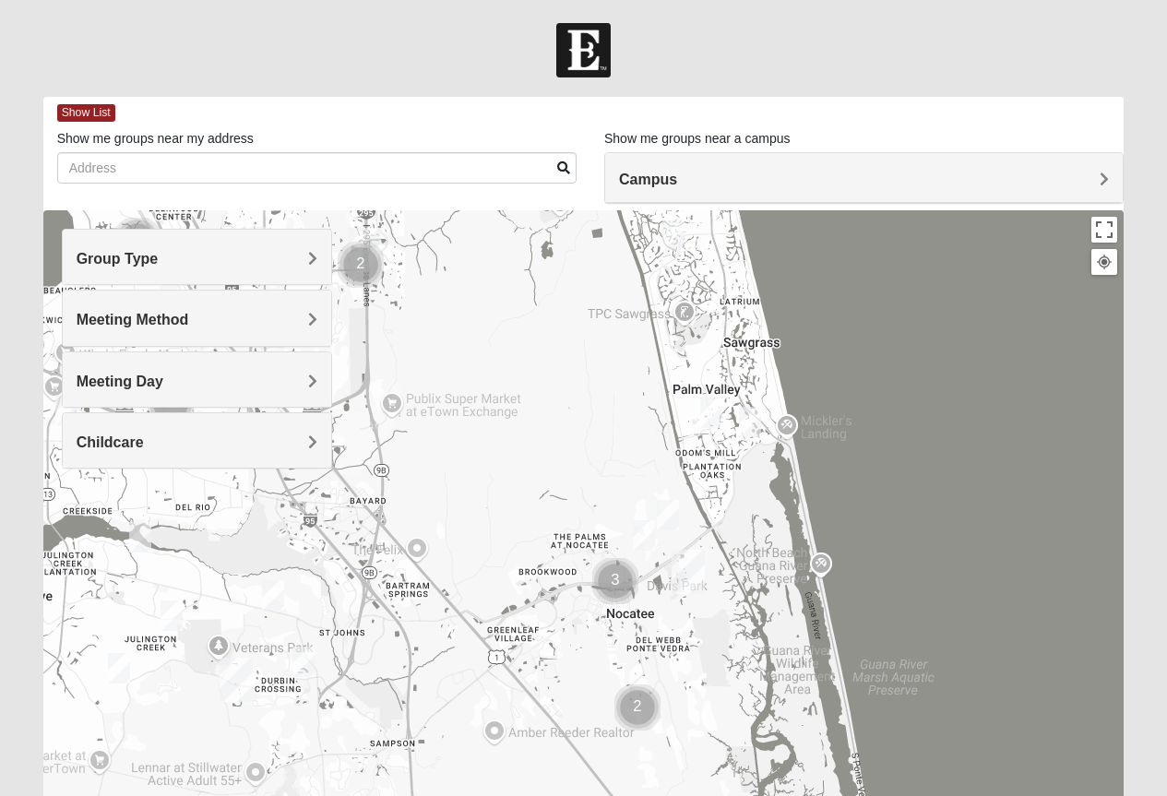
drag, startPoint x: 818, startPoint y: 523, endPoint x: 741, endPoint y: 583, distance: 97.2
click at [741, 583] on div at bounding box center [583, 579] width 1081 height 738
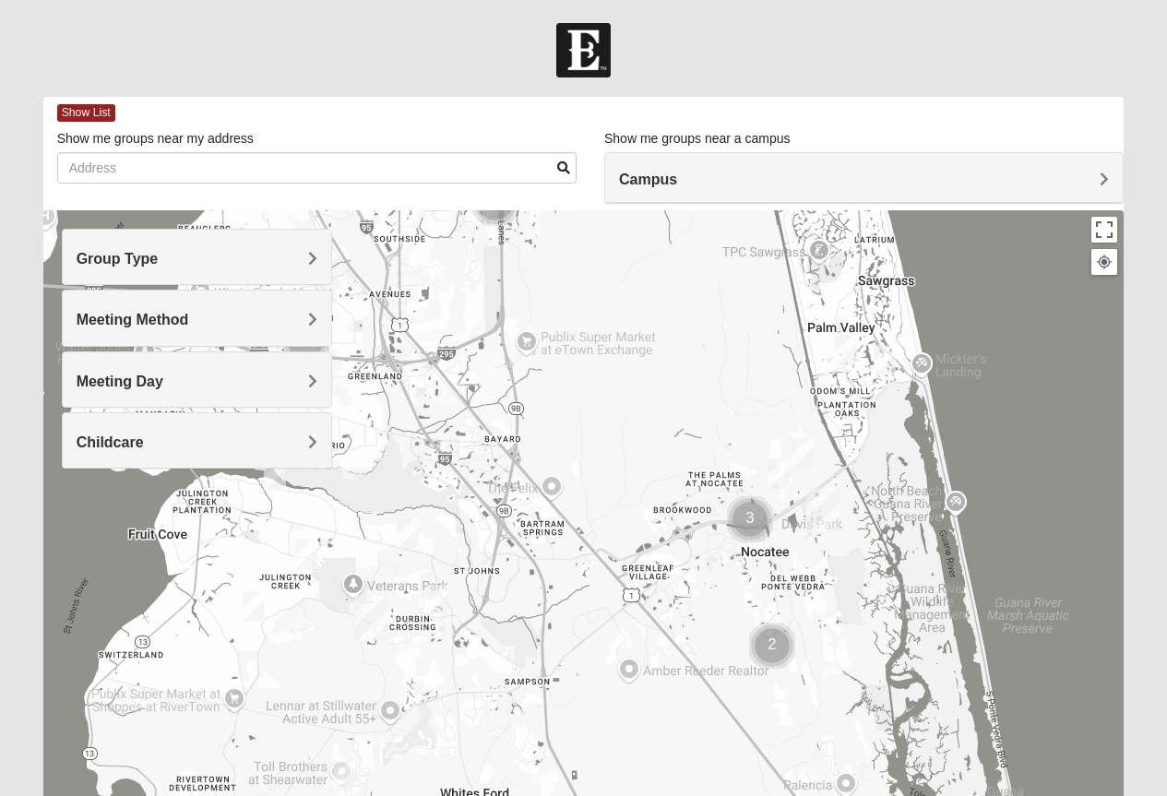
drag, startPoint x: 607, startPoint y: 440, endPoint x: 749, endPoint y: 375, distance: 156.0
click at [749, 375] on div at bounding box center [583, 579] width 1081 height 738
click at [799, 447] on img "Womens Masulli 32081" at bounding box center [802, 453] width 22 height 30
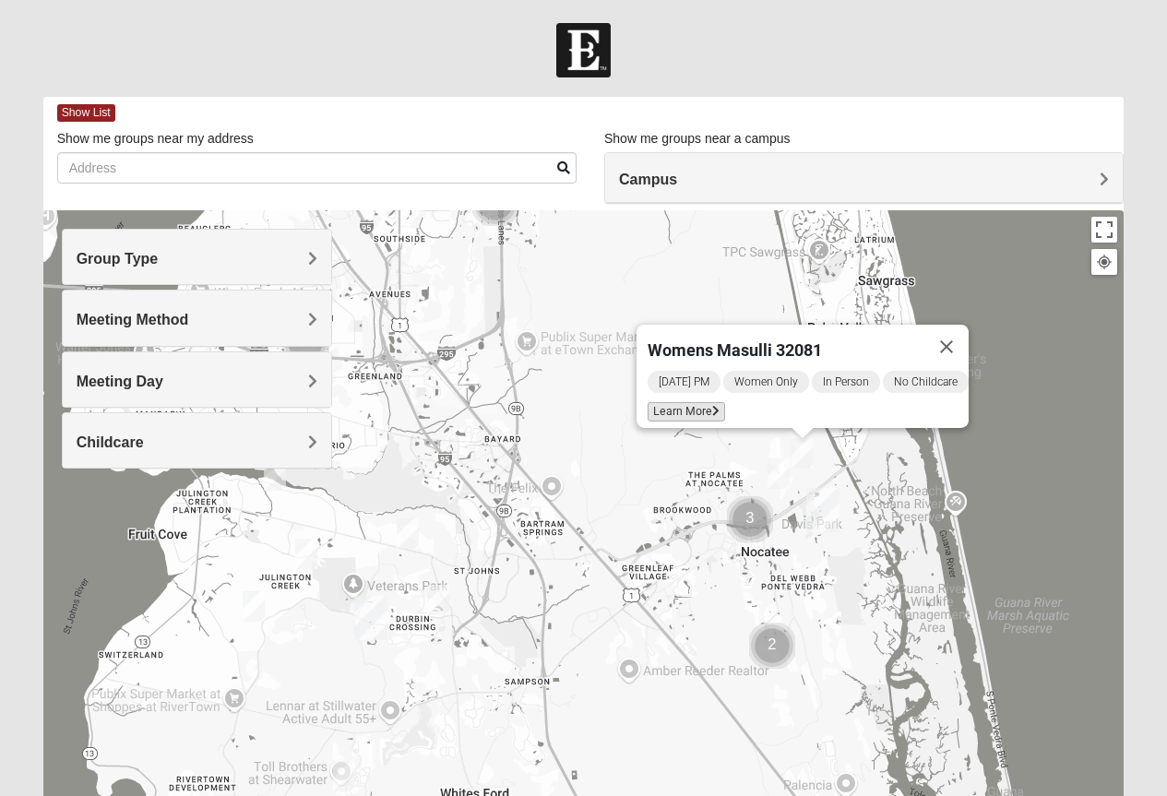
click at [681, 402] on span "Learn More" at bounding box center [685, 411] width 77 height 19
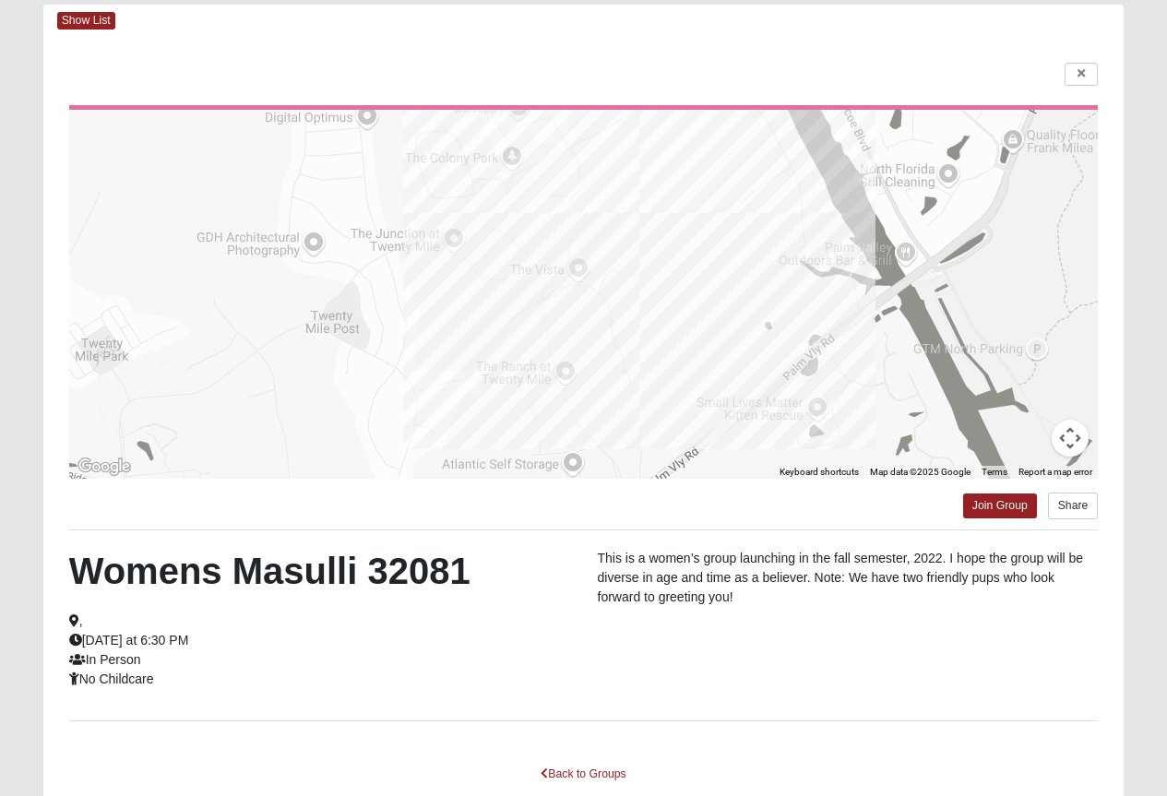
scroll to position [184, 0]
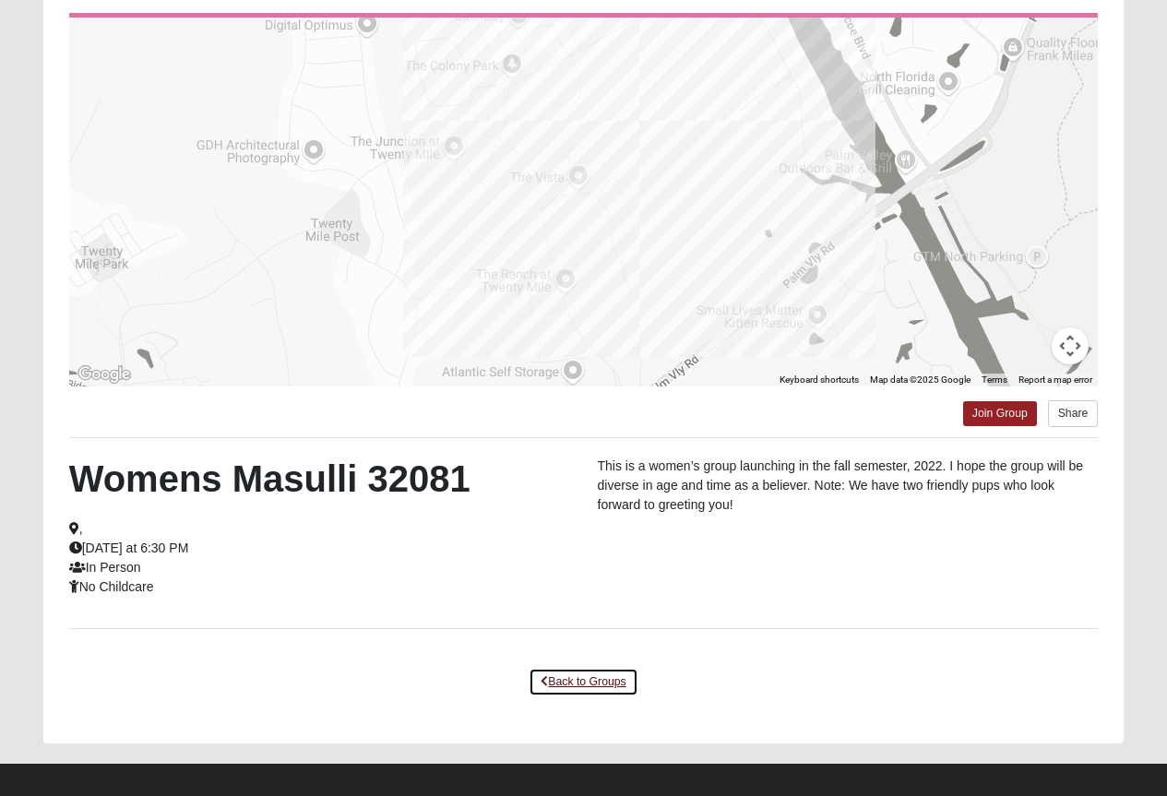
click at [559, 676] on link "Back to Groups" at bounding box center [582, 682] width 109 height 29
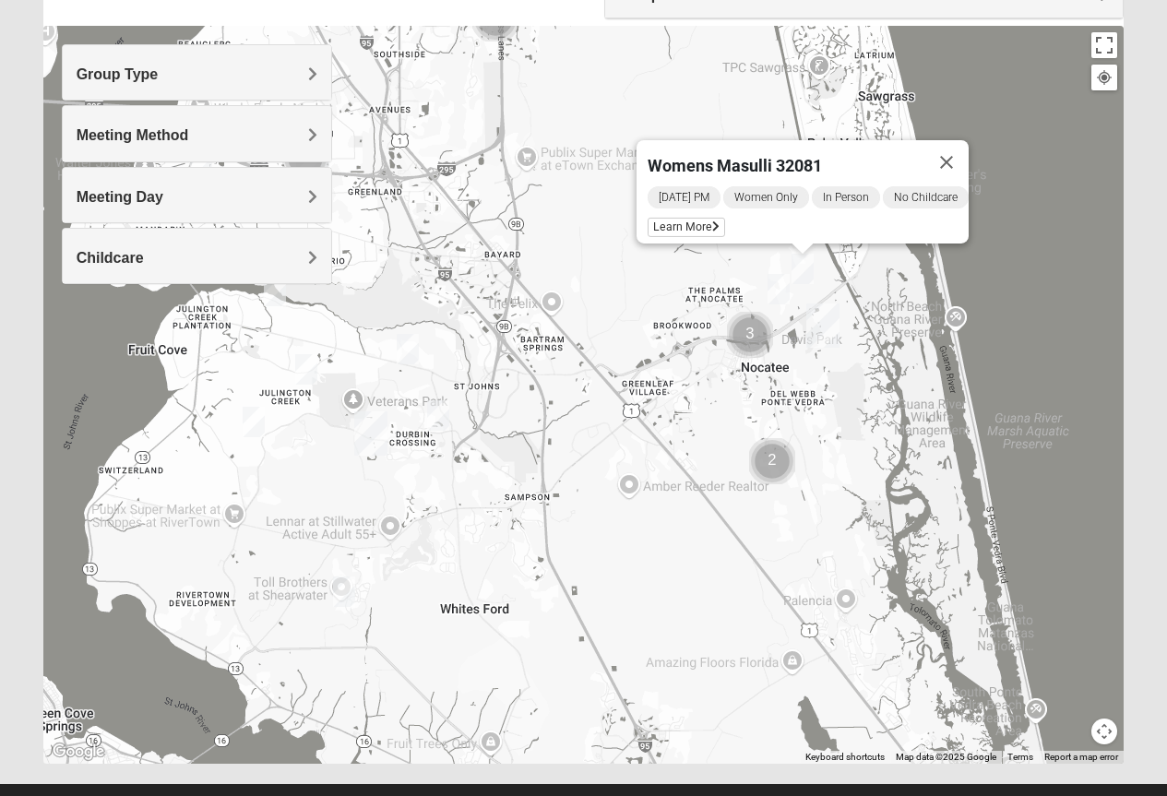
click at [773, 285] on img "Womens Bonner 32081" at bounding box center [778, 289] width 22 height 30
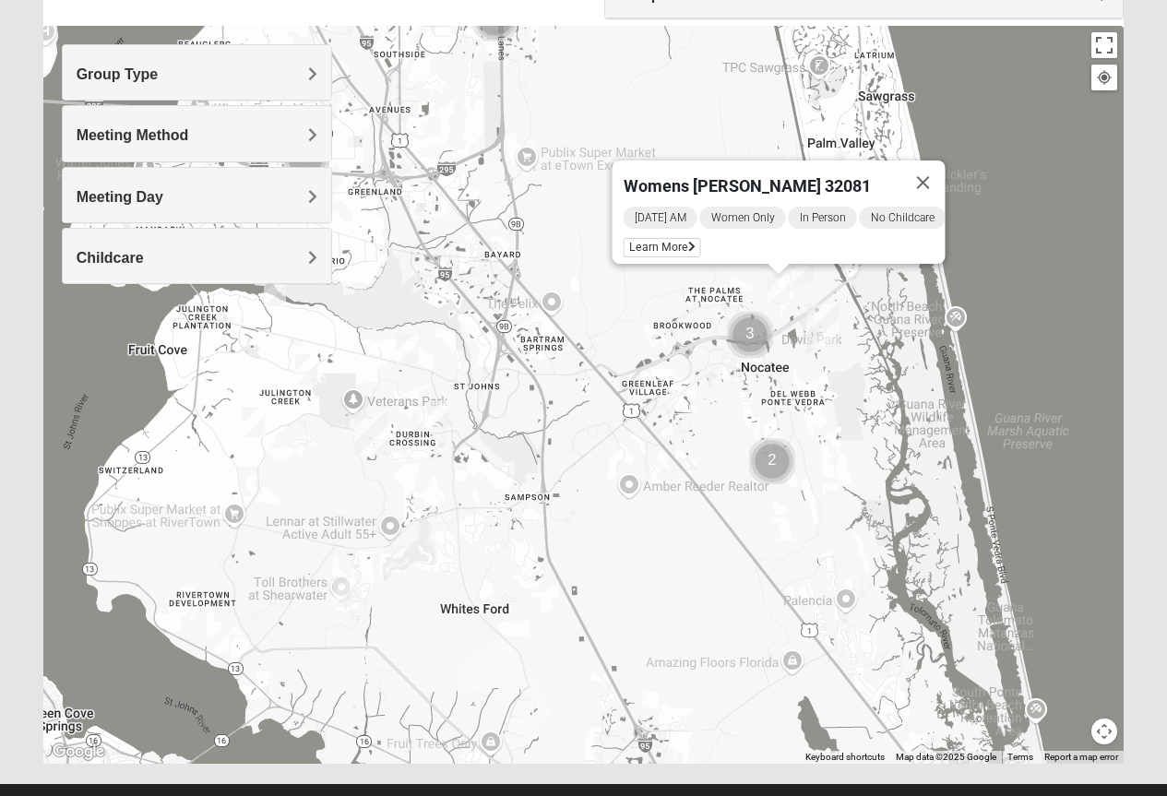
click at [803, 266] on img "Womens Masulli 32081" at bounding box center [802, 269] width 22 height 30
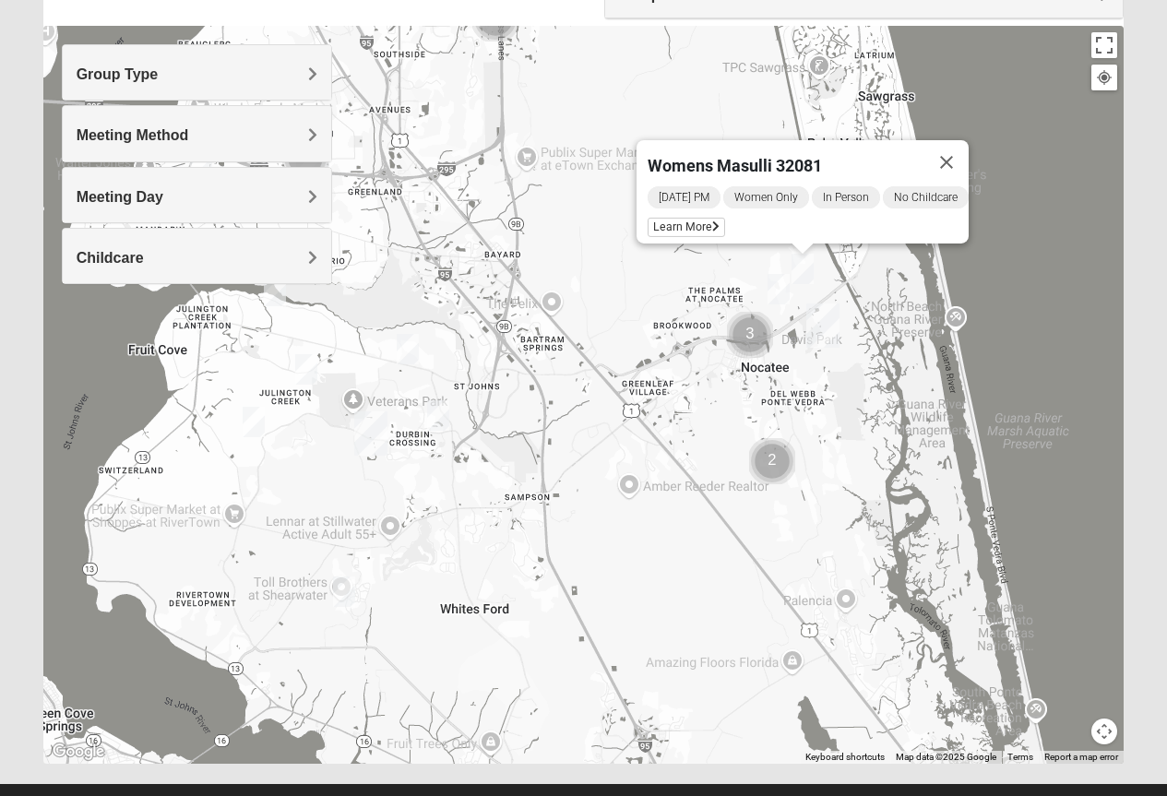
click at [774, 283] on img "Womens Bonner 32081" at bounding box center [778, 289] width 22 height 30
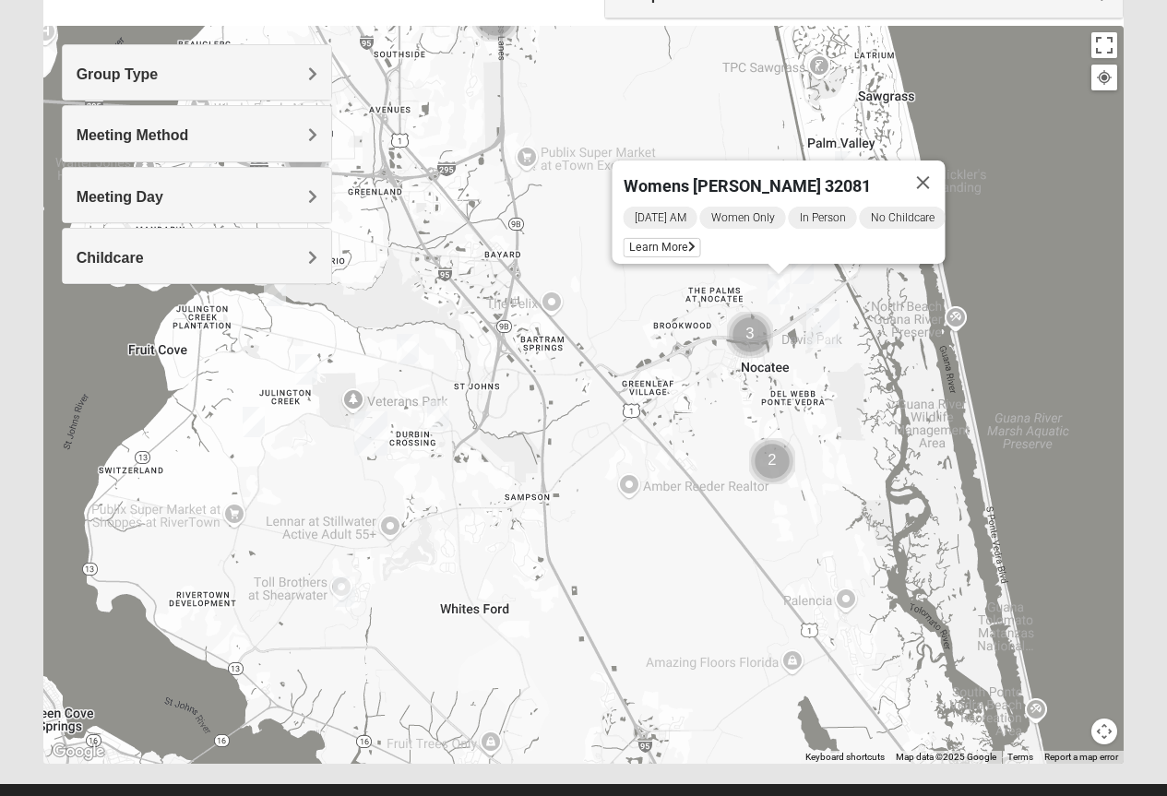
click at [776, 463] on img "Cluster of 2 groups" at bounding box center [772, 461] width 46 height 46
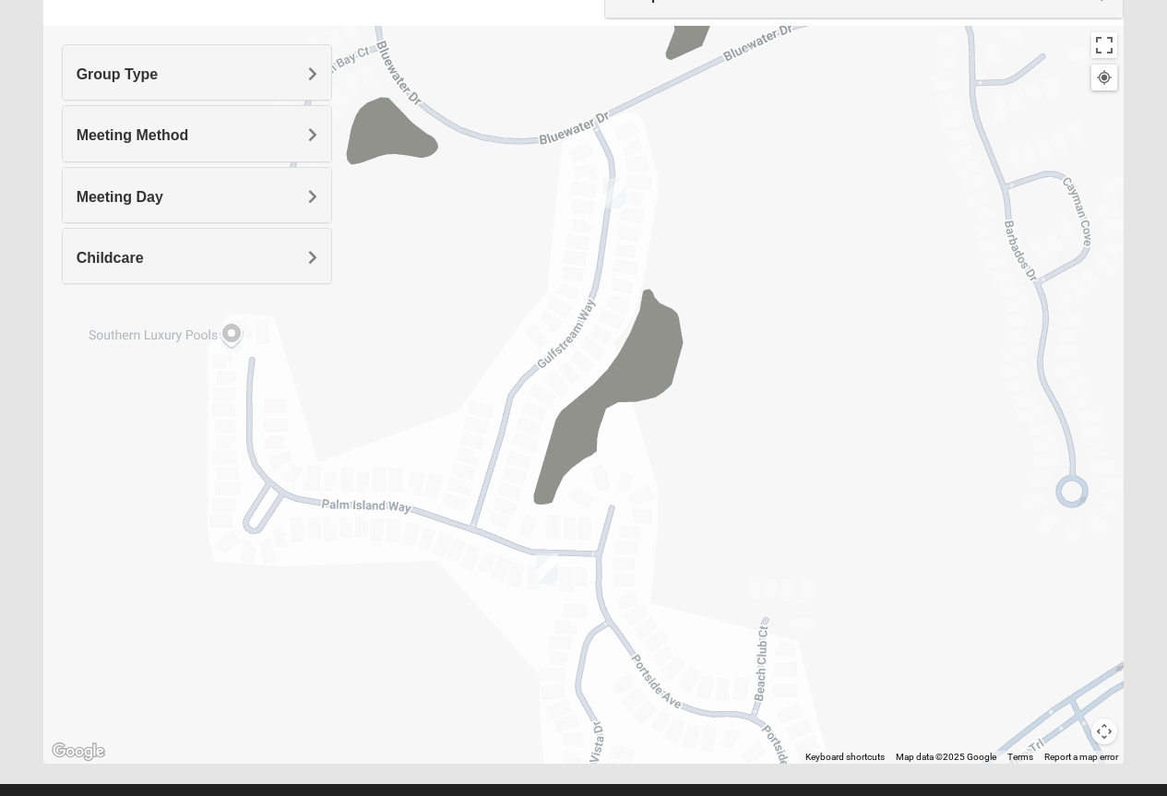
click at [621, 186] on img "Womens Sinclair 32081" at bounding box center [614, 193] width 22 height 30
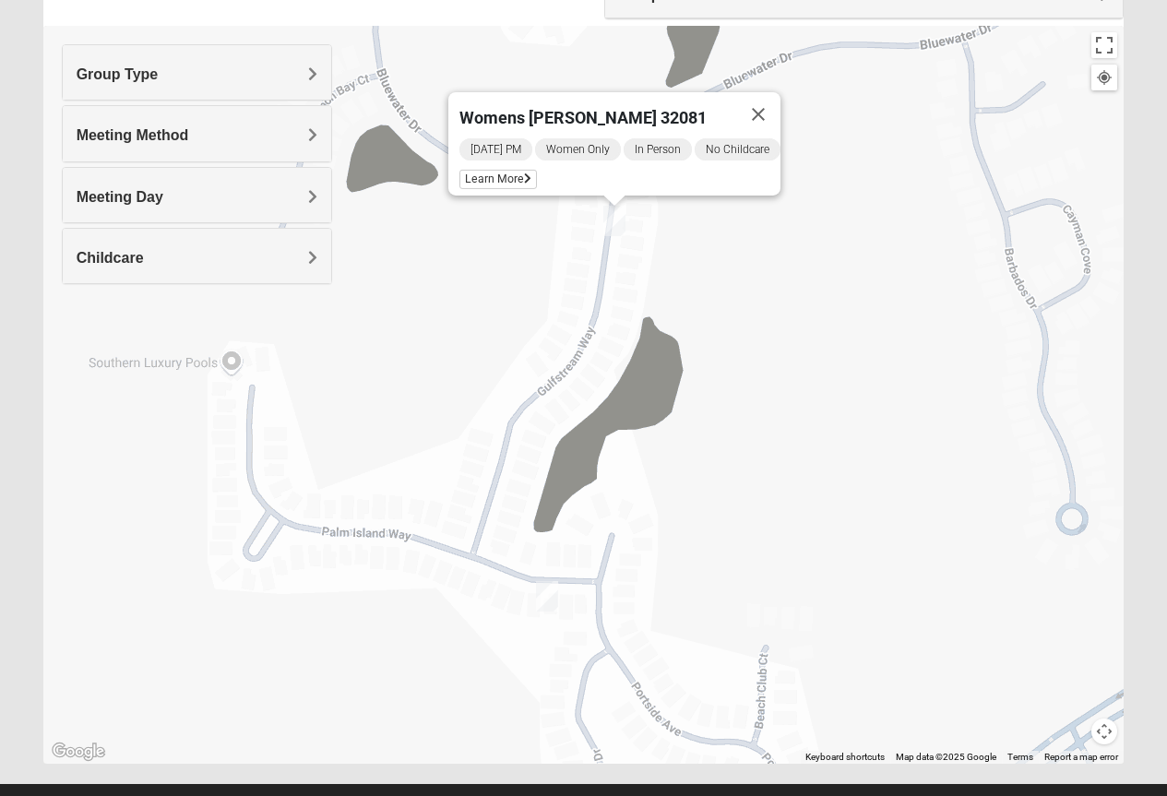
click at [541, 599] on img "Womens Buckland/McGowan 32081" at bounding box center [547, 596] width 22 height 30
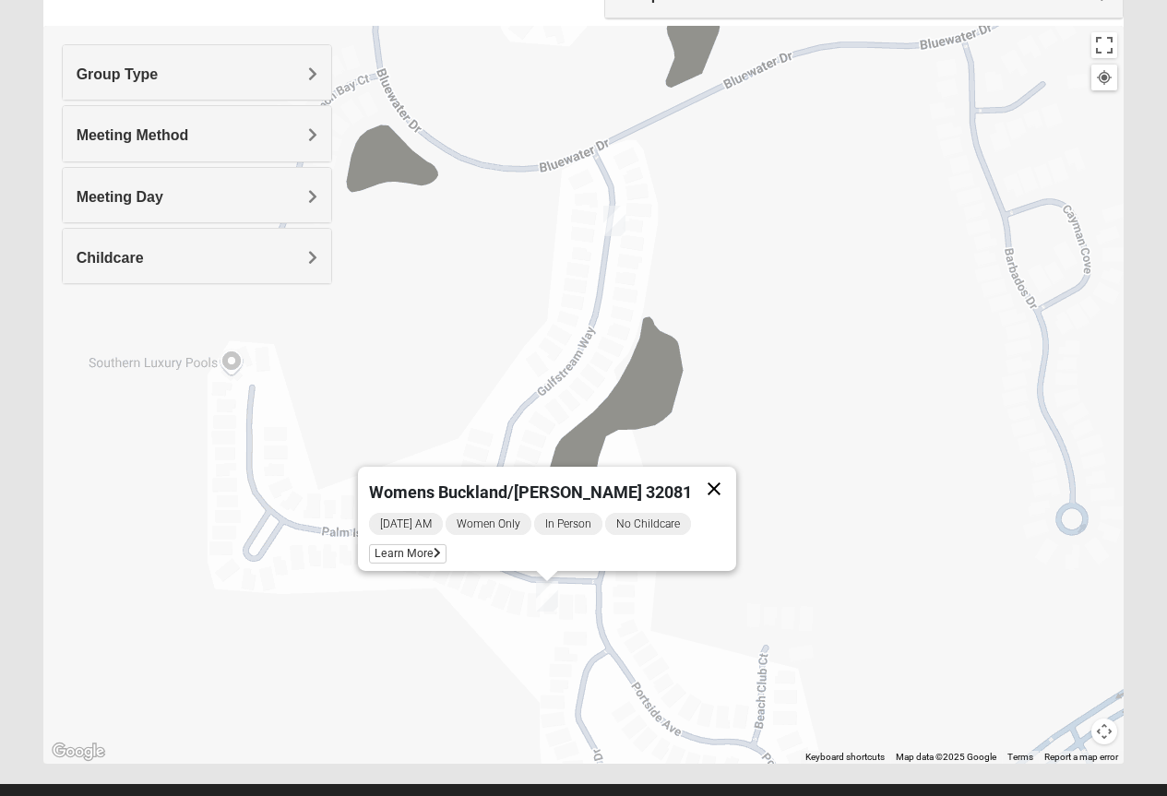
click at [702, 481] on button "Close" at bounding box center [714, 489] width 44 height 44
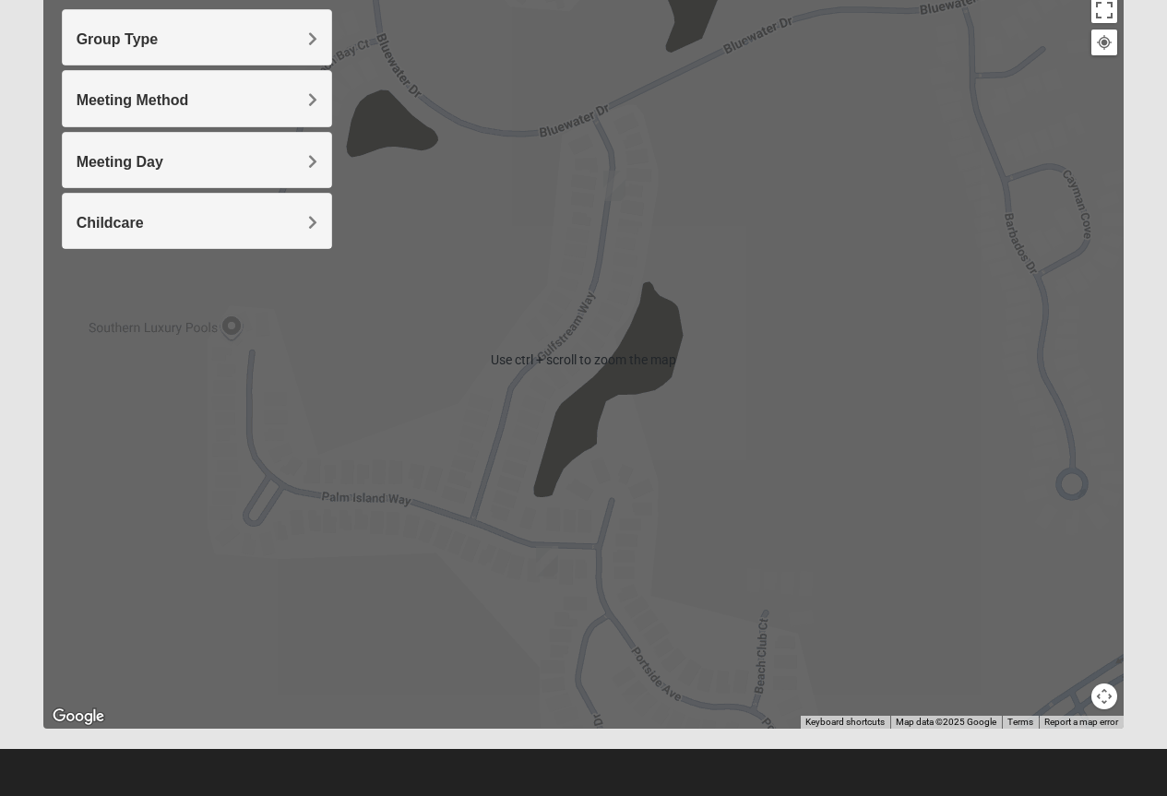
scroll to position [35, 0]
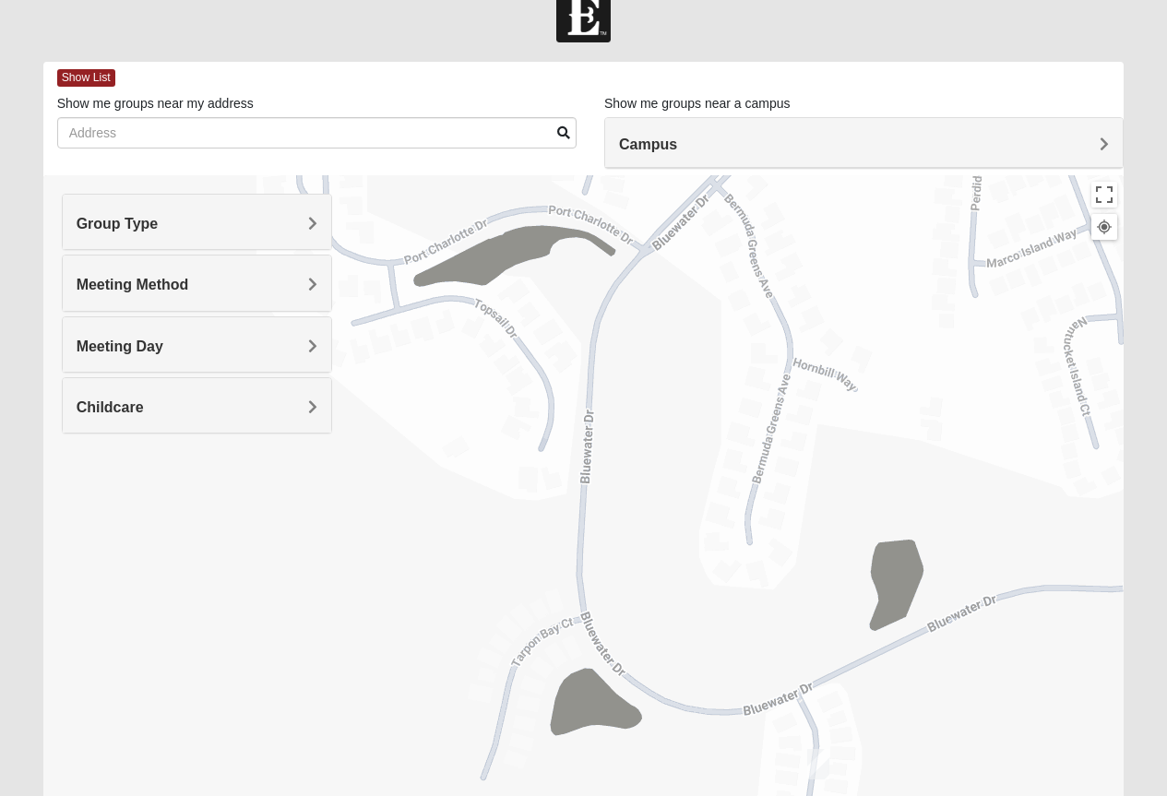
drag, startPoint x: 656, startPoint y: 431, endPoint x: 837, endPoint y: 730, distance: 350.5
click at [863, 795] on html "Log In Find A Group Error Show List Loading Groups" at bounding box center [583, 472] width 1167 height 1015
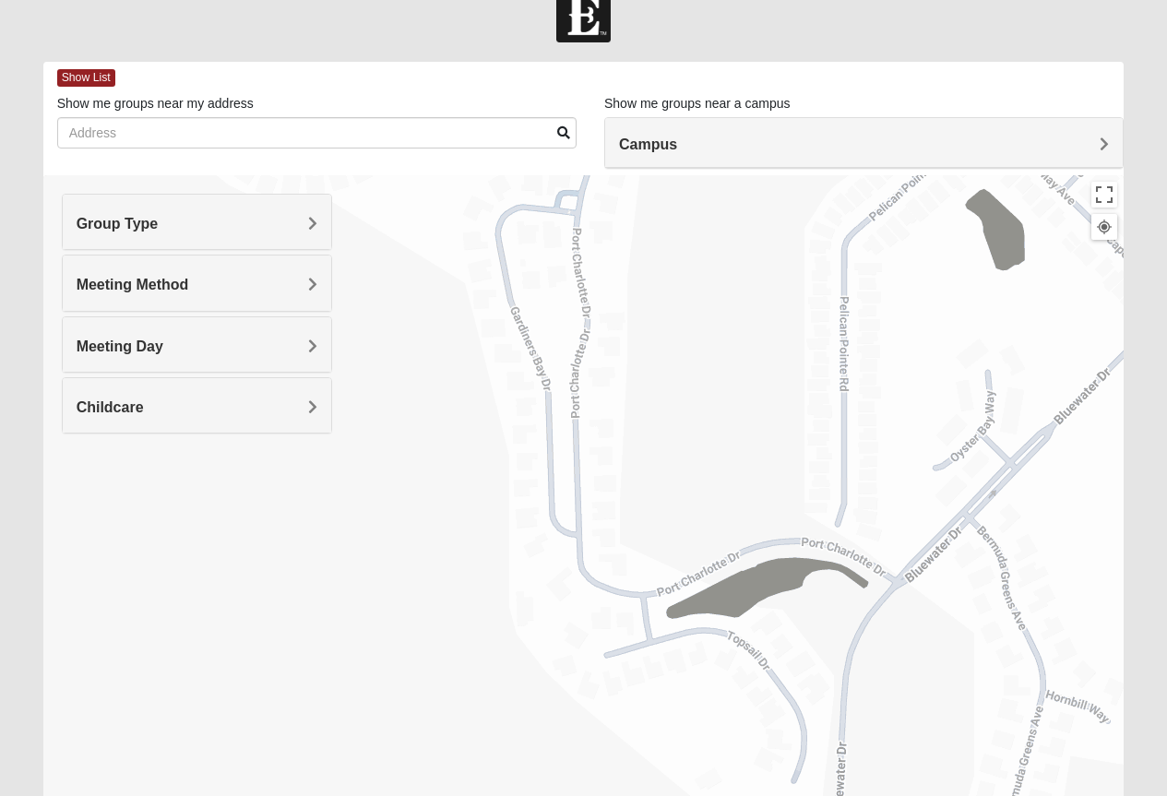
drag, startPoint x: 716, startPoint y: 396, endPoint x: 966, endPoint y: 729, distance: 416.3
click at [966, 729] on div at bounding box center [583, 544] width 1081 height 738
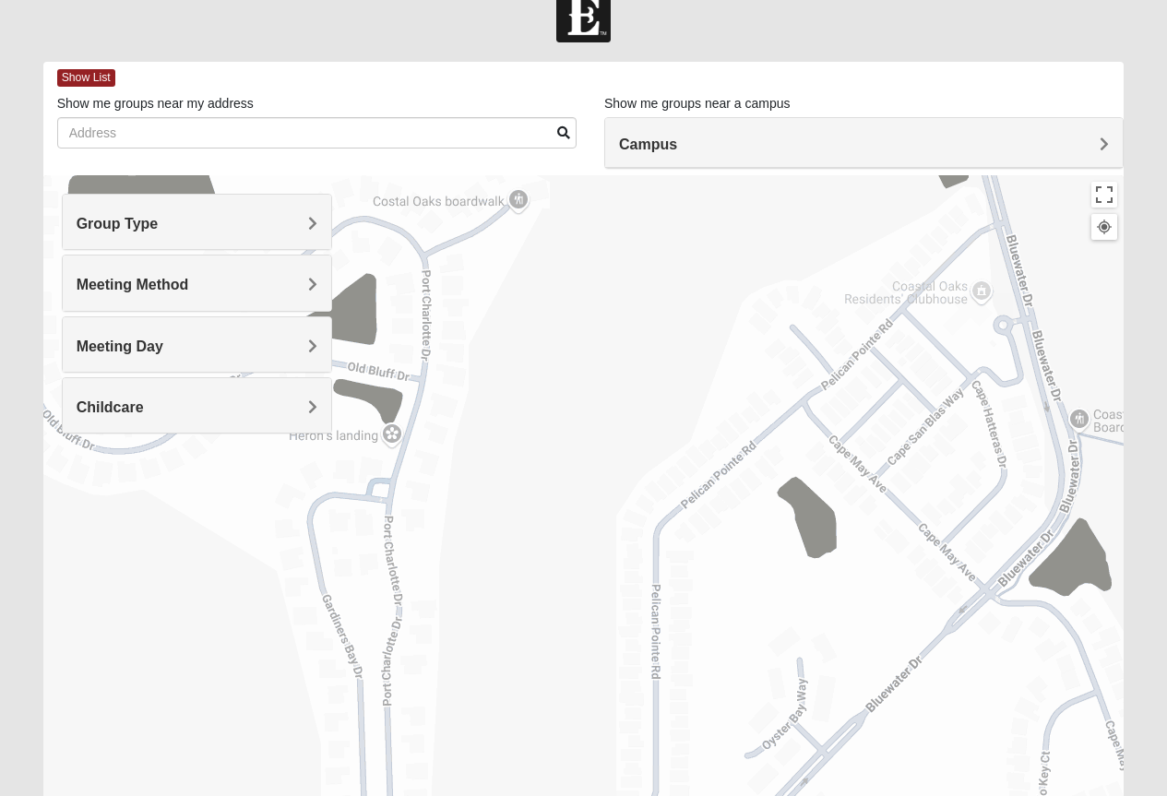
drag, startPoint x: 856, startPoint y: 492, endPoint x: 682, endPoint y: 737, distance: 299.6
click at [682, 737] on div at bounding box center [583, 544] width 1081 height 738
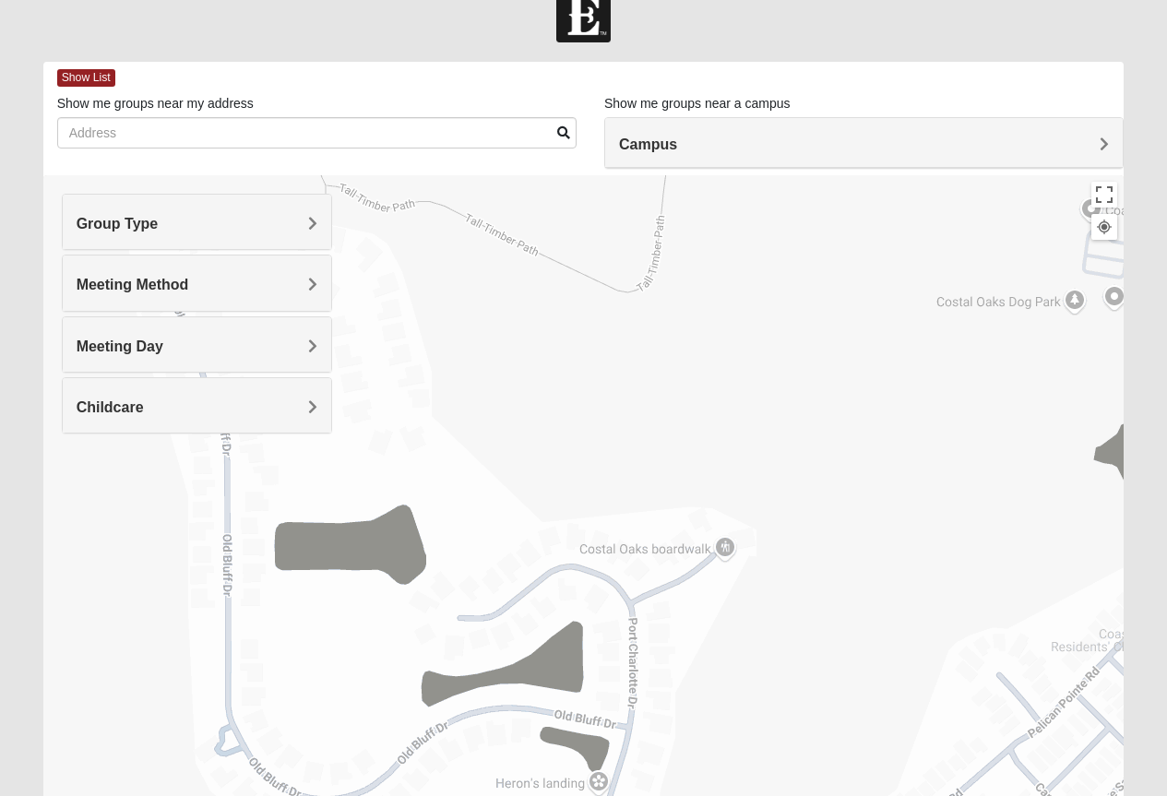
drag, startPoint x: 589, startPoint y: 314, endPoint x: 804, endPoint y: 654, distance: 402.4
click at [804, 654] on div at bounding box center [583, 544] width 1081 height 738
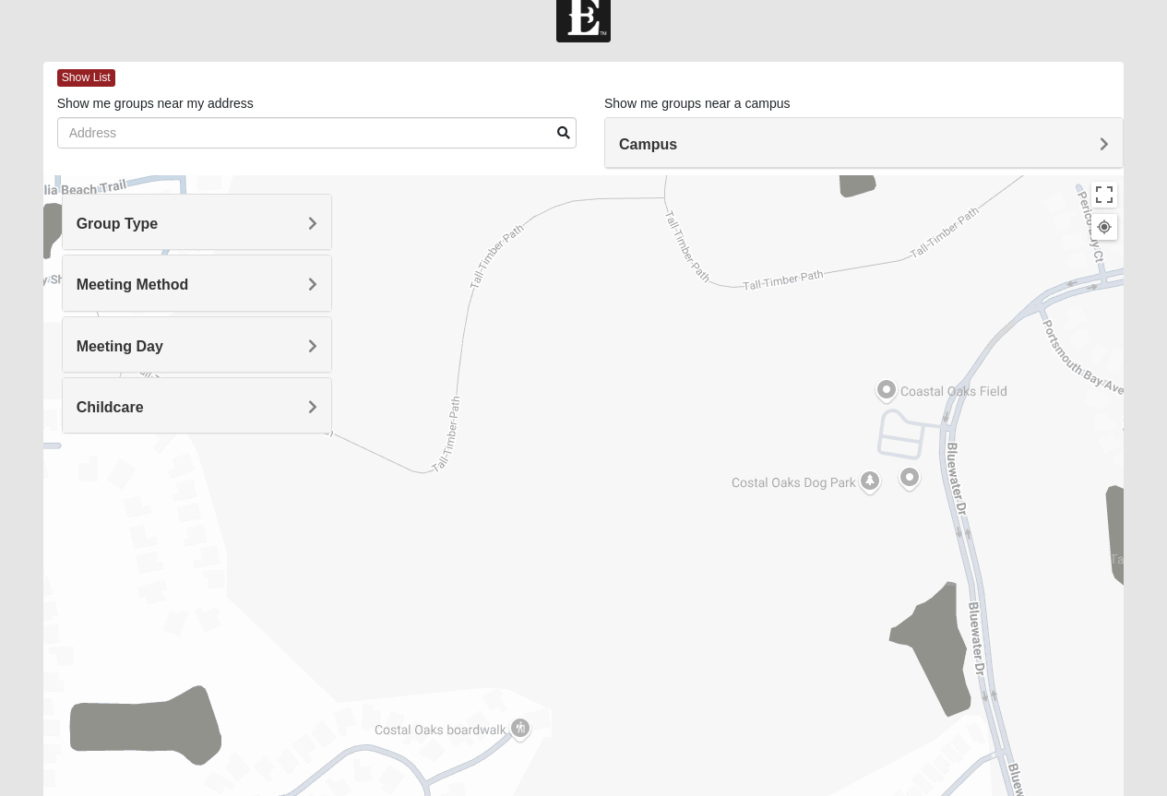
drag, startPoint x: 846, startPoint y: 414, endPoint x: 637, endPoint y: 598, distance: 278.3
click at [637, 598] on div at bounding box center [583, 544] width 1081 height 738
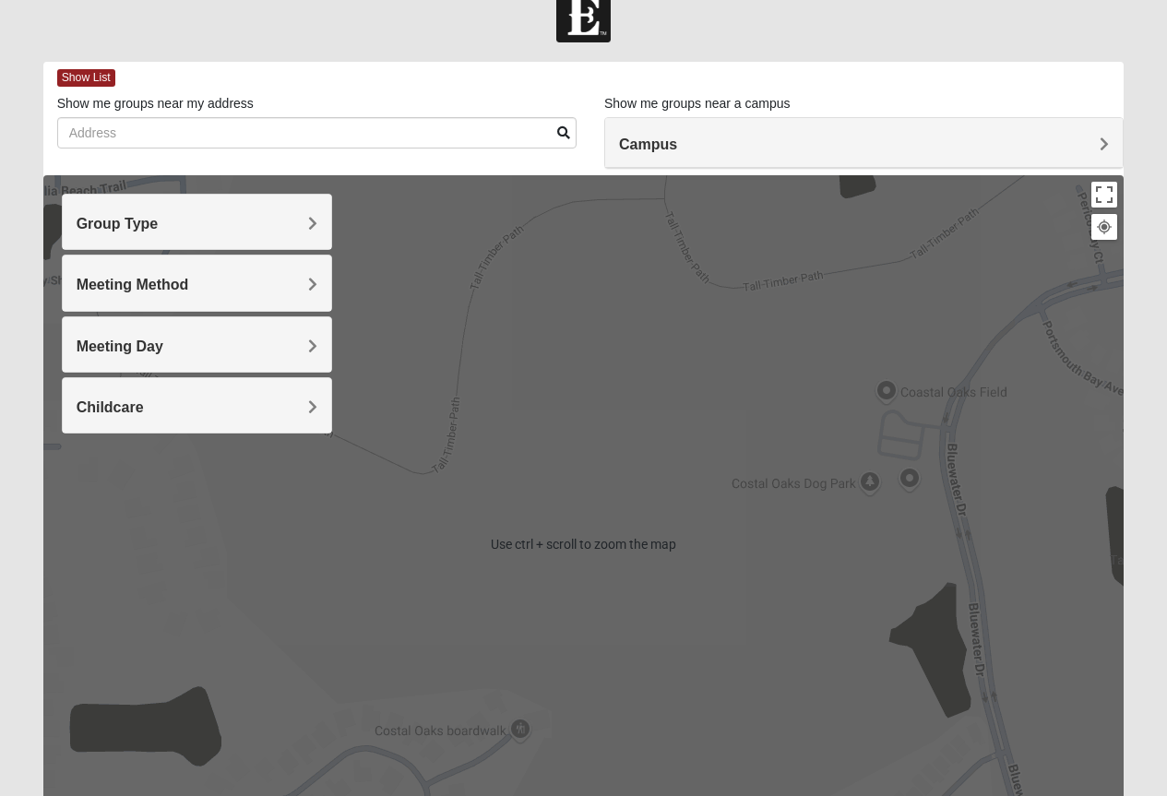
scroll to position [127, 0]
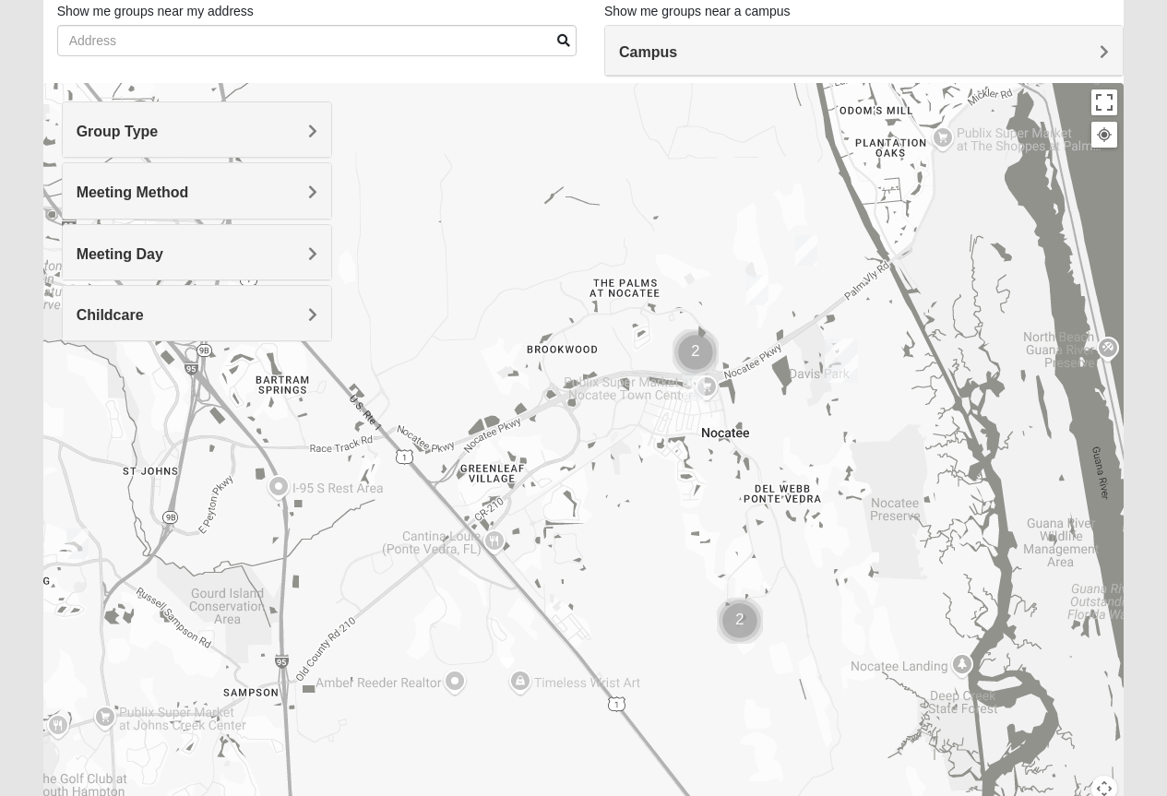
drag, startPoint x: 553, startPoint y: 421, endPoint x: 662, endPoint y: 419, distance: 108.8
click at [662, 419] on div at bounding box center [583, 452] width 1081 height 738
click at [689, 382] on img "Womens Santos (Portuguese-Speaking) 32081" at bounding box center [693, 386] width 22 height 30
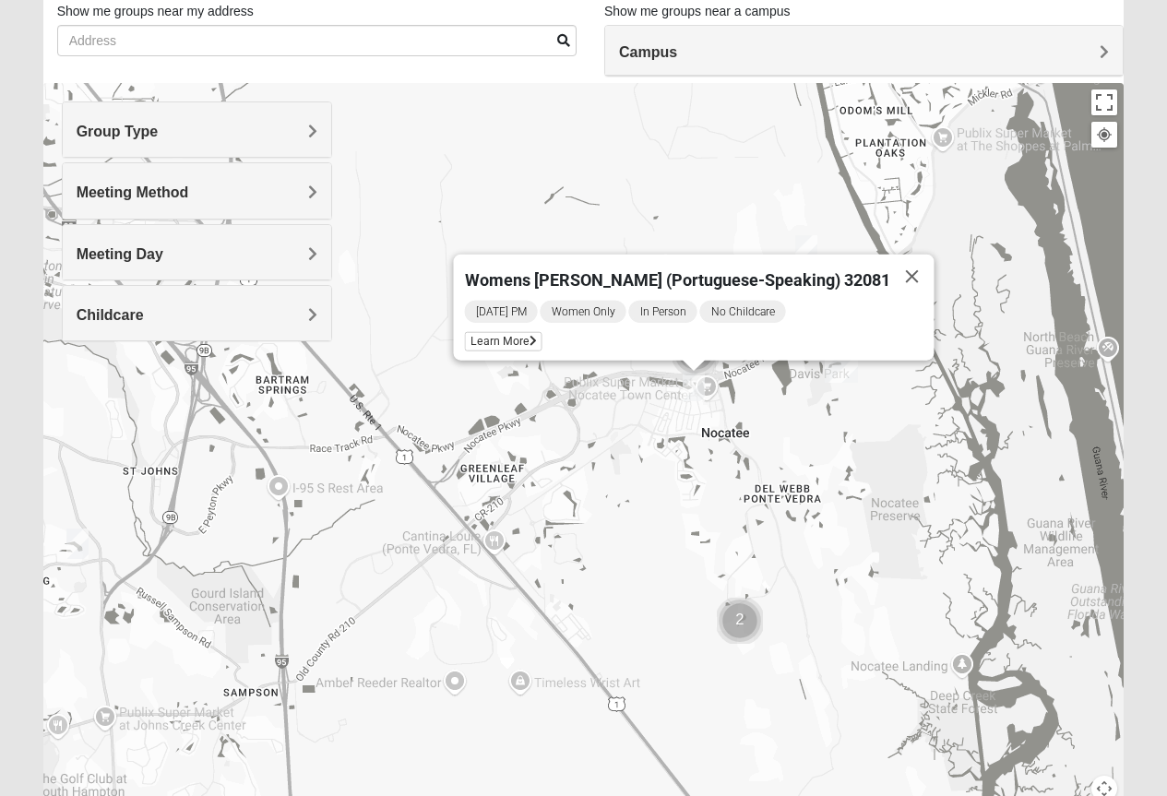
click at [625, 453] on div "Womens [PERSON_NAME] (Portuguese-Speaking) 32081 [DATE] PM Women Only In Person…" at bounding box center [583, 452] width 1081 height 738
click at [889, 262] on button "Close" at bounding box center [911, 277] width 44 height 44
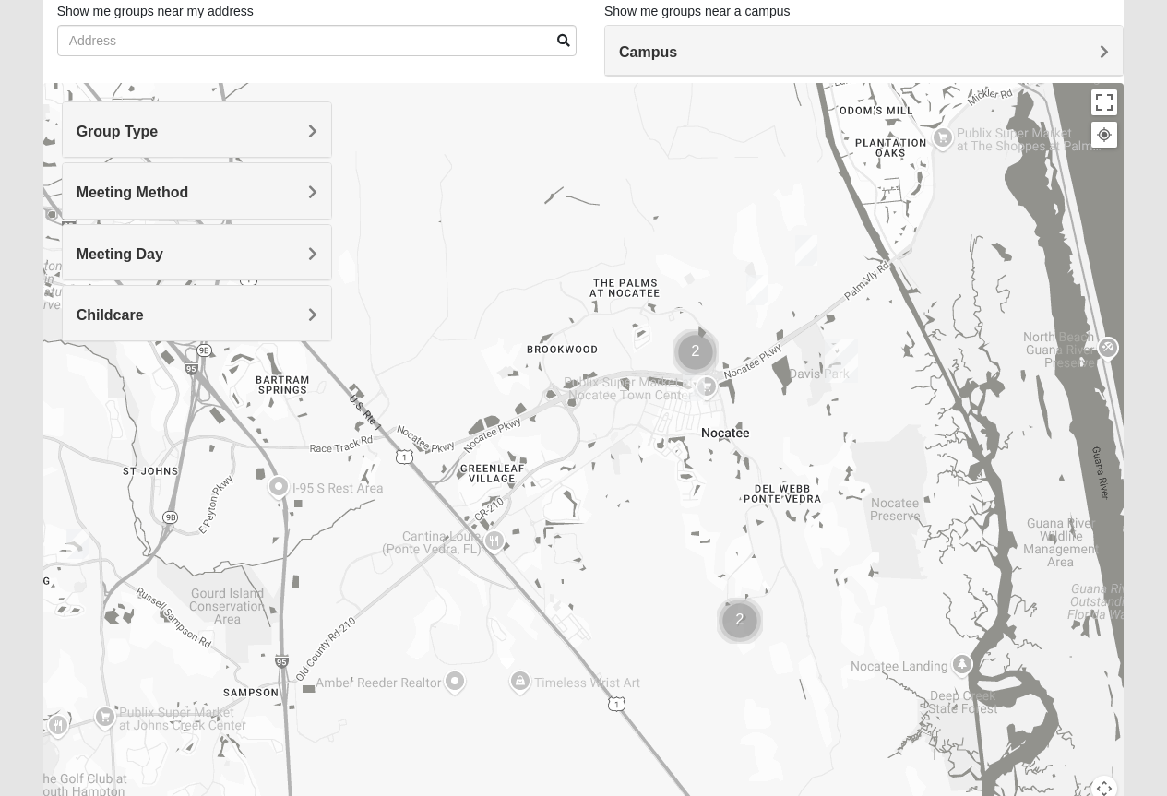
click at [692, 343] on img "Cluster of 2 groups" at bounding box center [695, 352] width 46 height 46
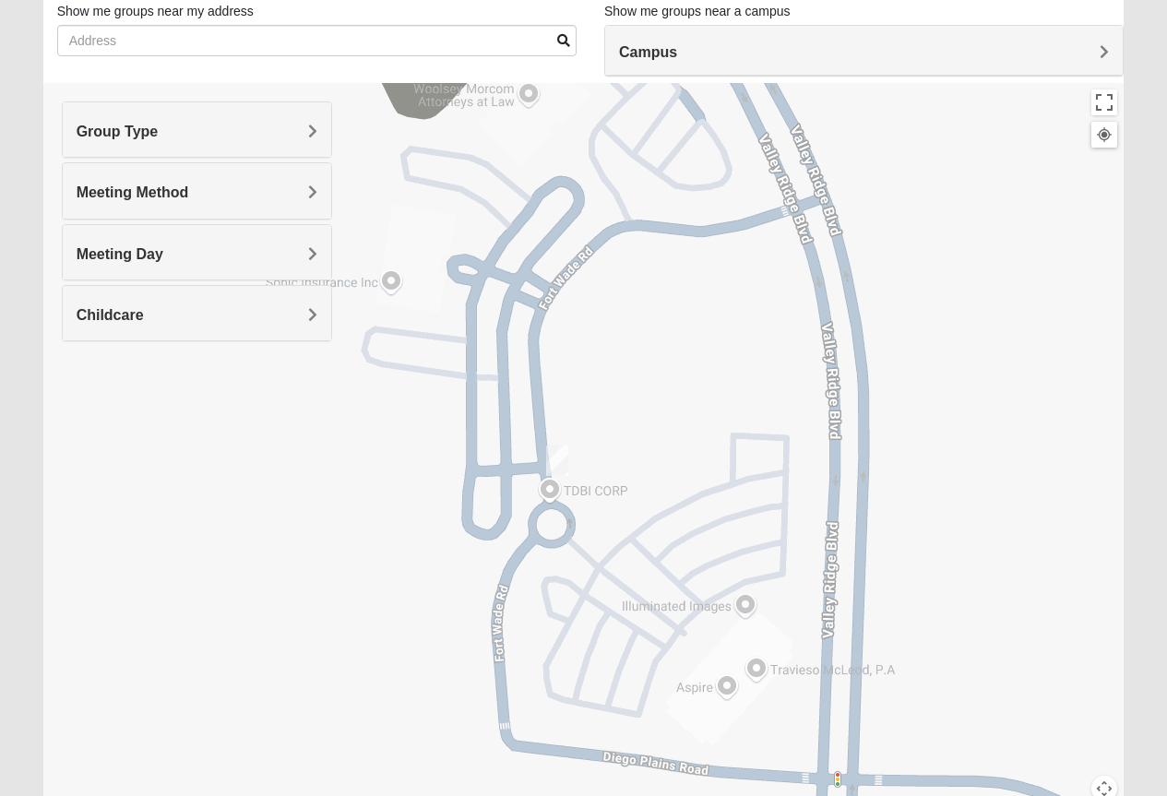
drag, startPoint x: 952, startPoint y: 367, endPoint x: 604, endPoint y: 509, distance: 375.5
click at [604, 509] on div "To navigate, press the arrow keys." at bounding box center [583, 452] width 1081 height 738
click at [561, 461] on img "Womens Damrow 32081" at bounding box center [557, 460] width 22 height 30
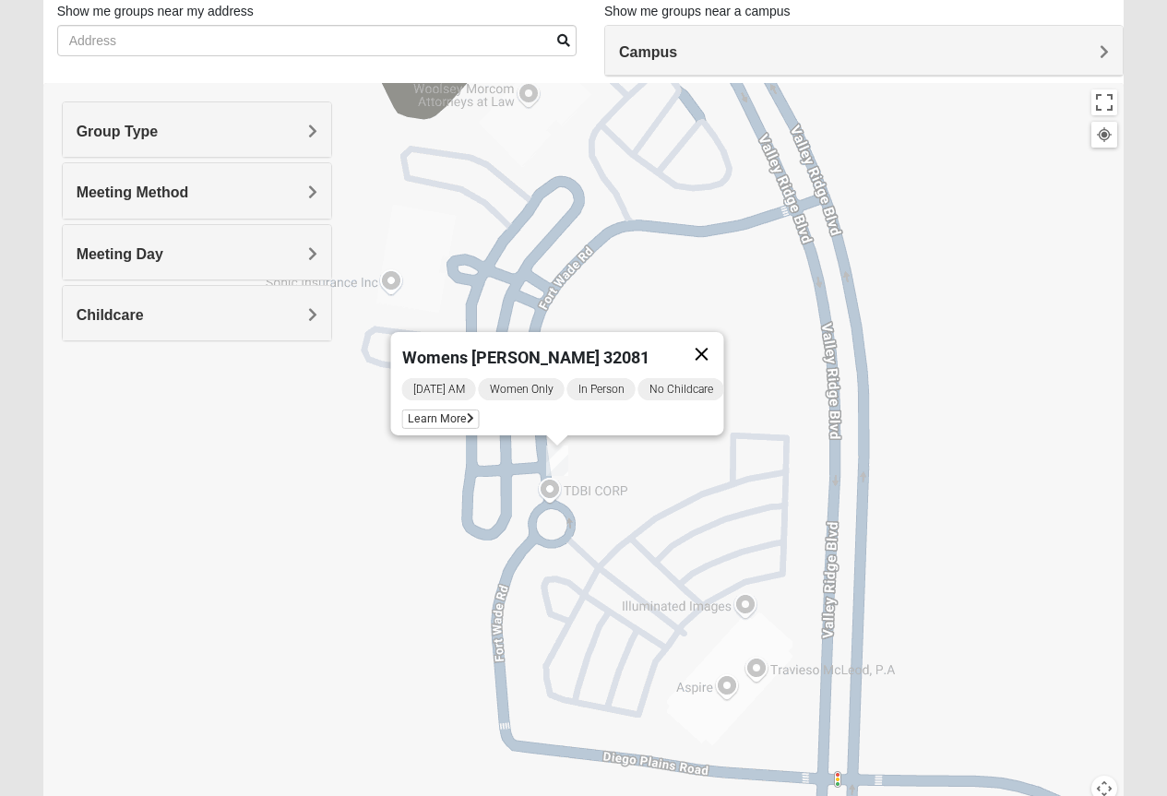
click at [715, 345] on button "Close" at bounding box center [701, 354] width 44 height 44
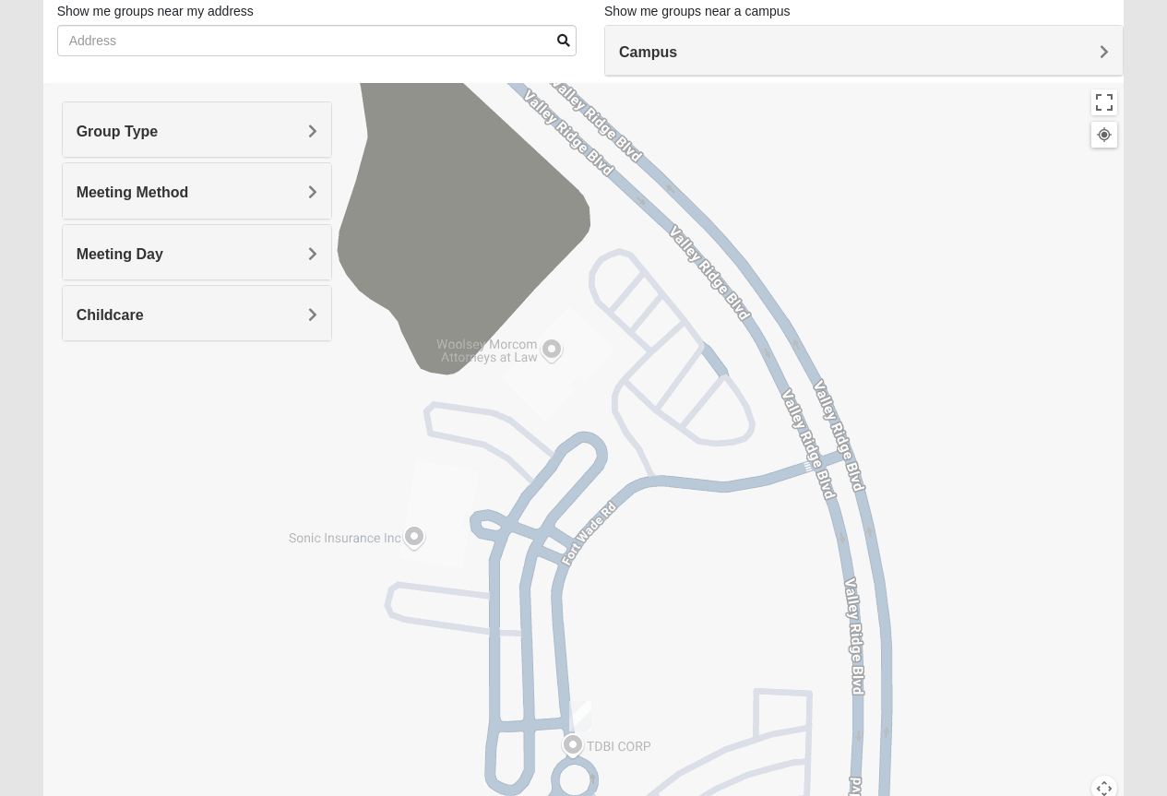
drag, startPoint x: 715, startPoint y: 345, endPoint x: 738, endPoint y: 602, distance: 258.3
click at [738, 602] on div at bounding box center [583, 452] width 1081 height 738
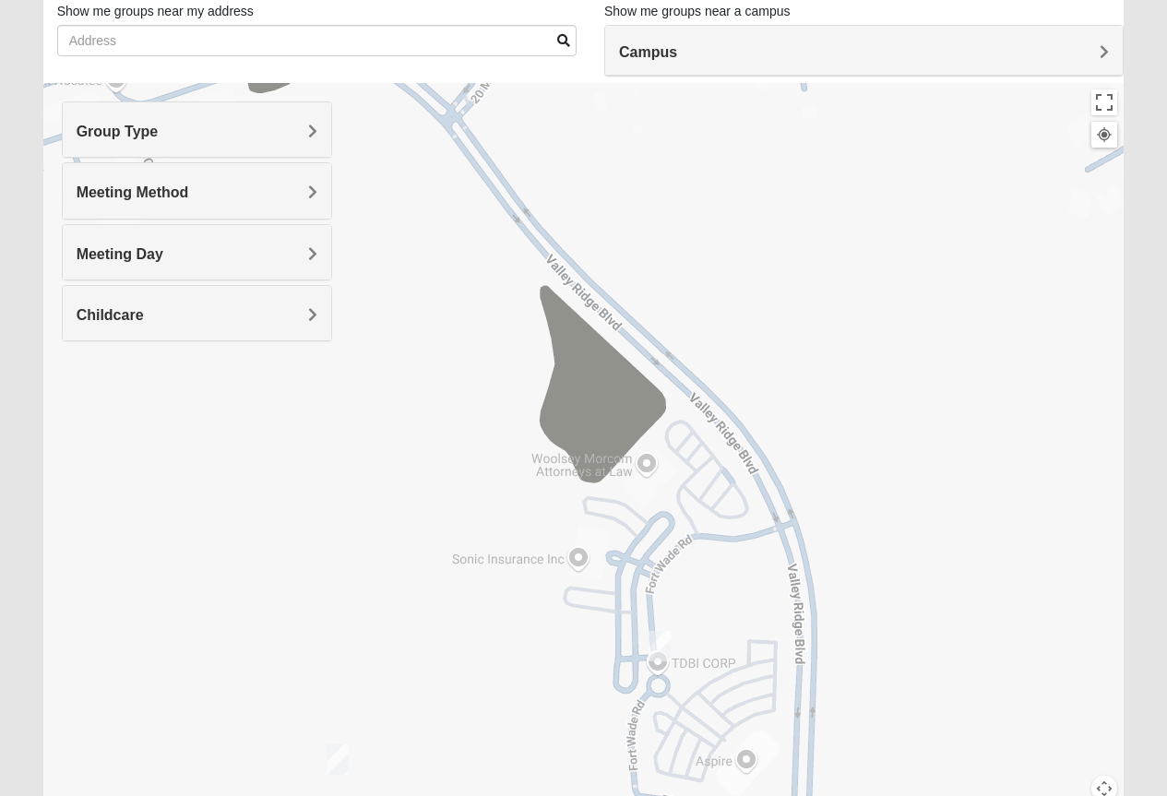
click at [334, 752] on img "Womens Piscitelli 32081" at bounding box center [337, 759] width 22 height 30
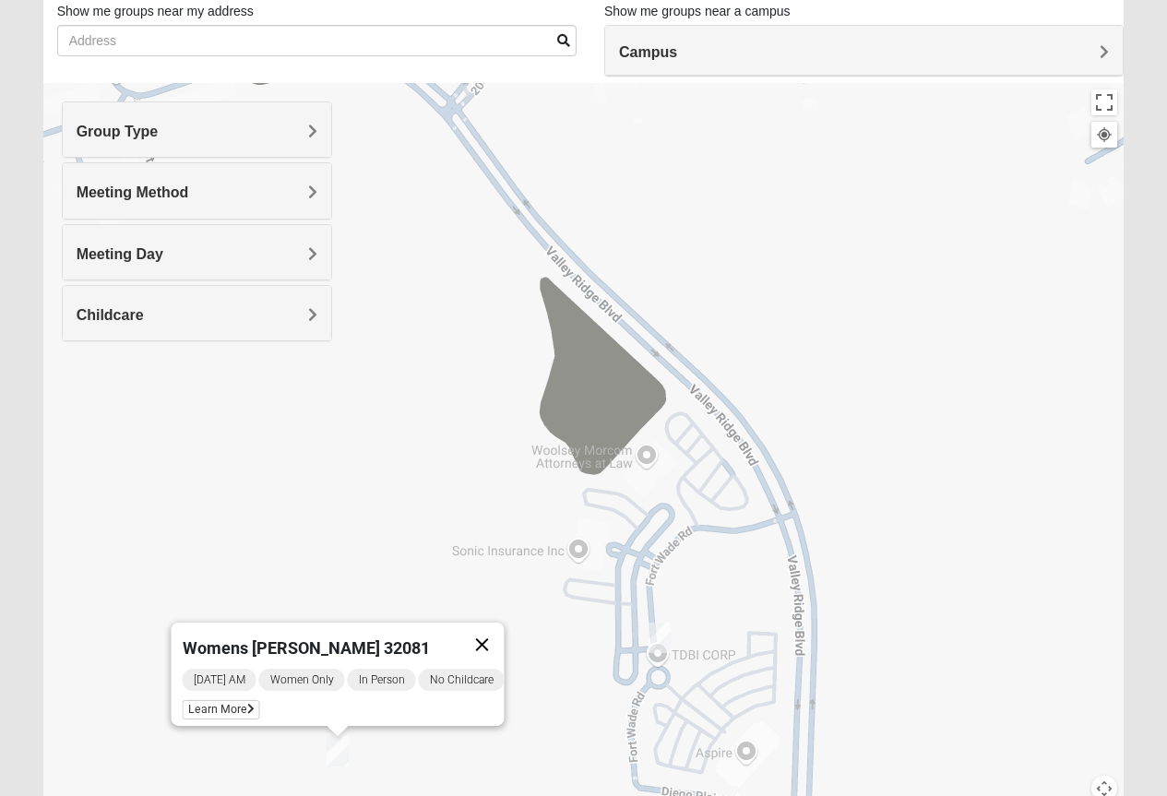
click at [487, 631] on button "Close" at bounding box center [481, 644] width 44 height 44
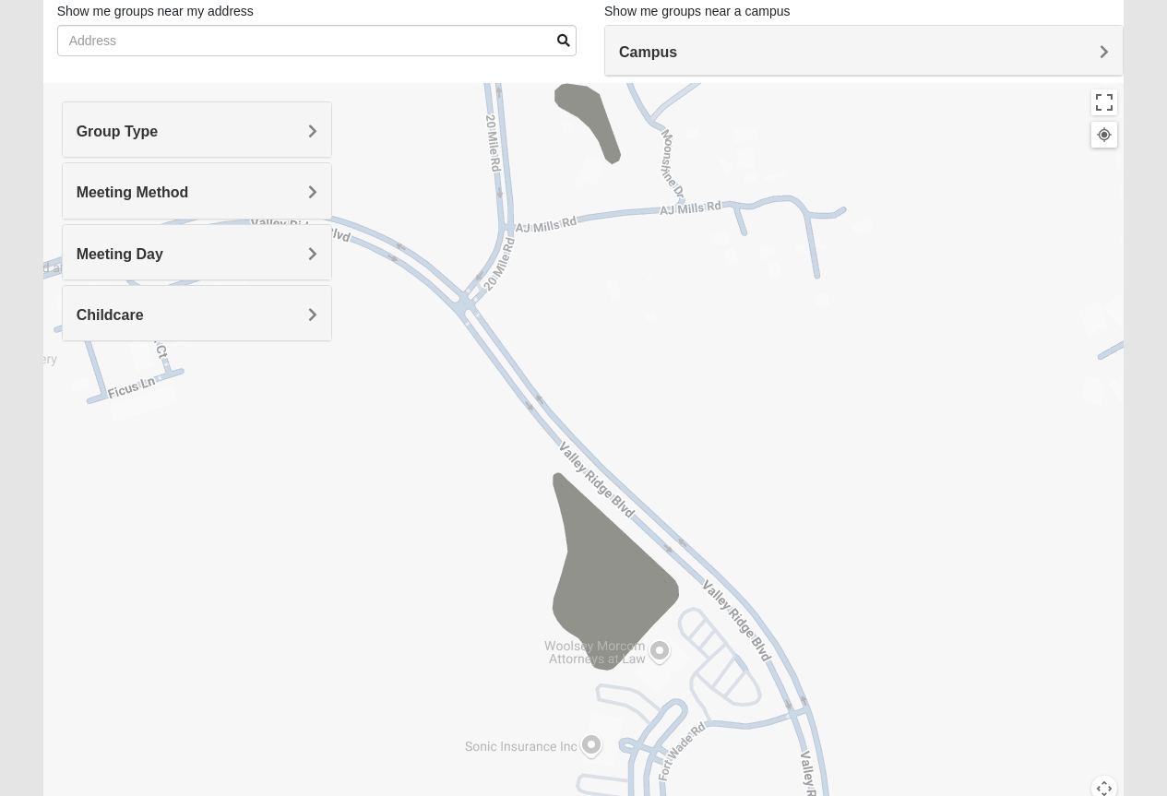
drag, startPoint x: 930, startPoint y: 444, endPoint x: 942, endPoint y: 663, distance: 219.9
click at [943, 663] on div at bounding box center [583, 452] width 1081 height 738
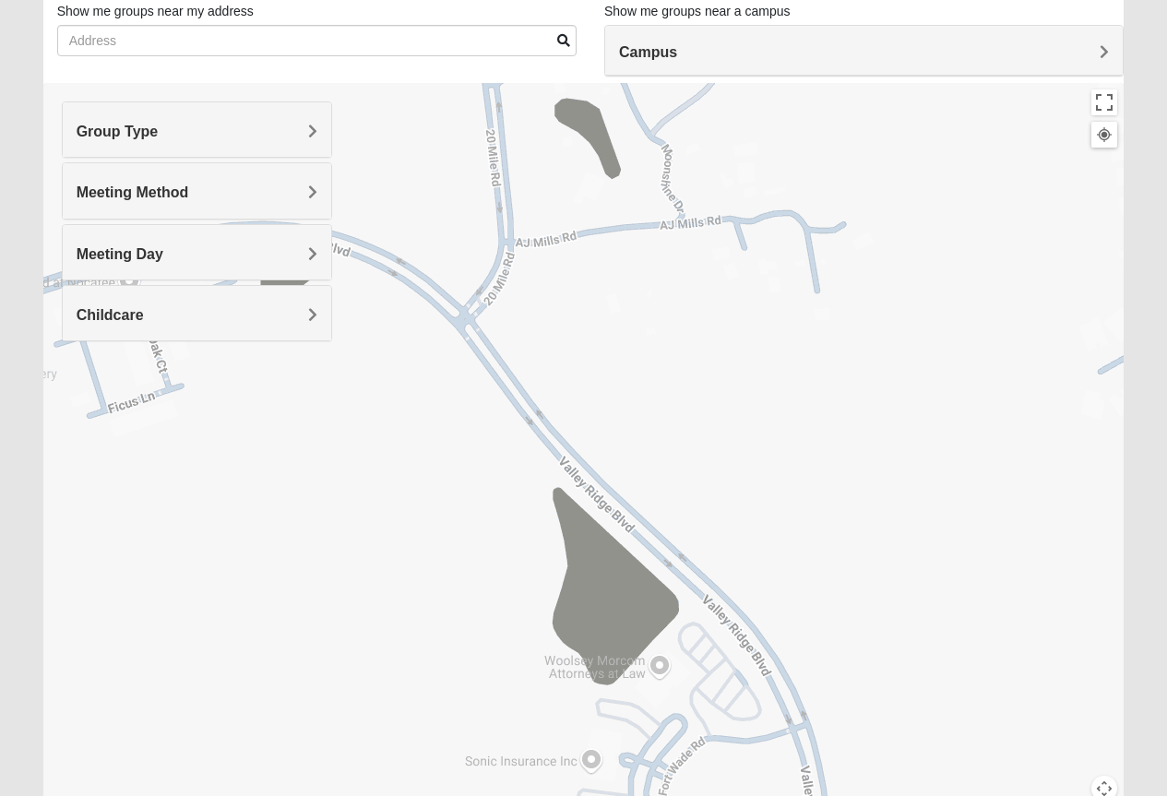
scroll to position [219, 0]
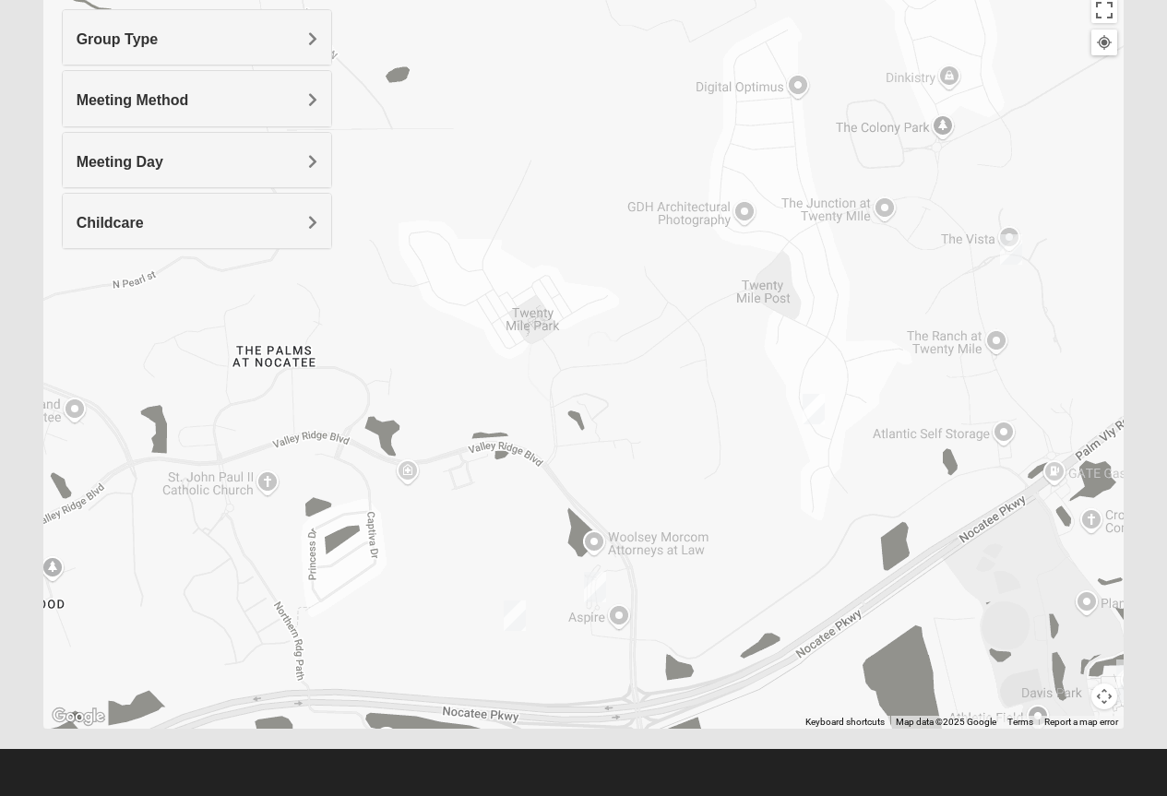
drag, startPoint x: 859, startPoint y: 469, endPoint x: 642, endPoint y: 482, distance: 218.0
click at [642, 482] on div at bounding box center [583, 360] width 1081 height 738
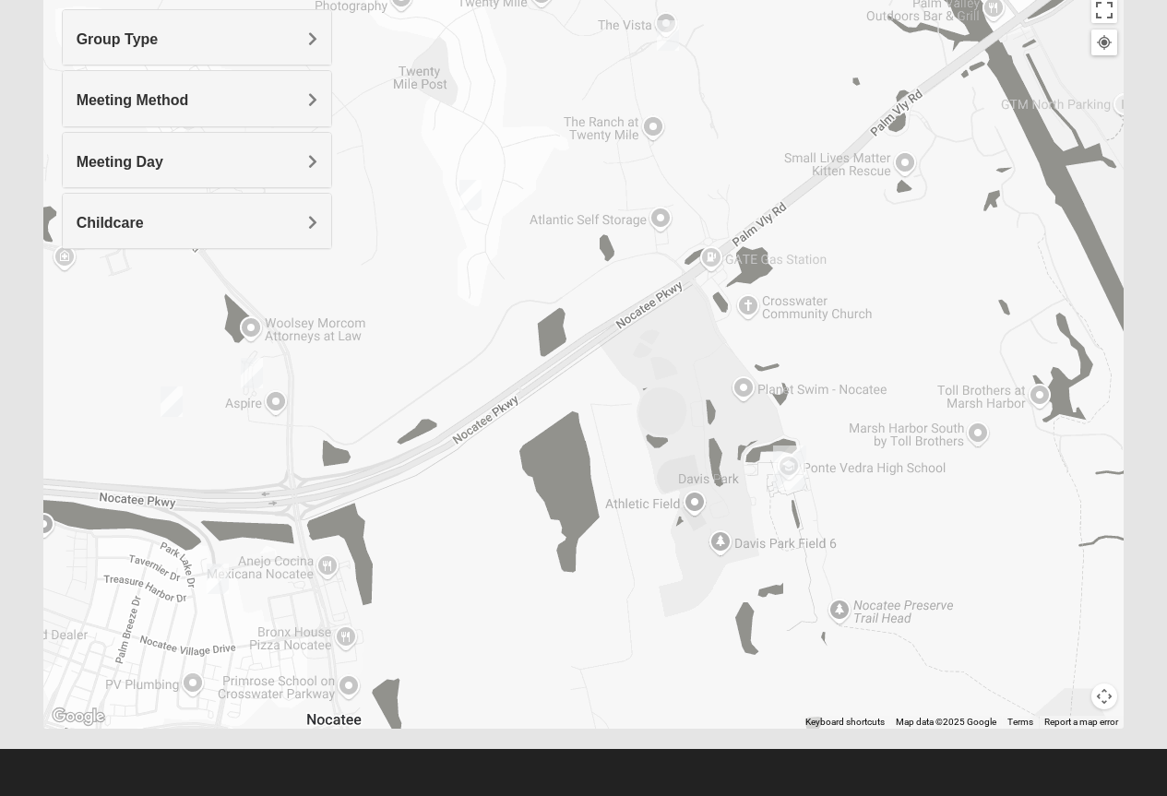
drag, startPoint x: 1011, startPoint y: 639, endPoint x: 667, endPoint y: 417, distance: 409.5
click at [667, 417] on div at bounding box center [583, 360] width 1081 height 738
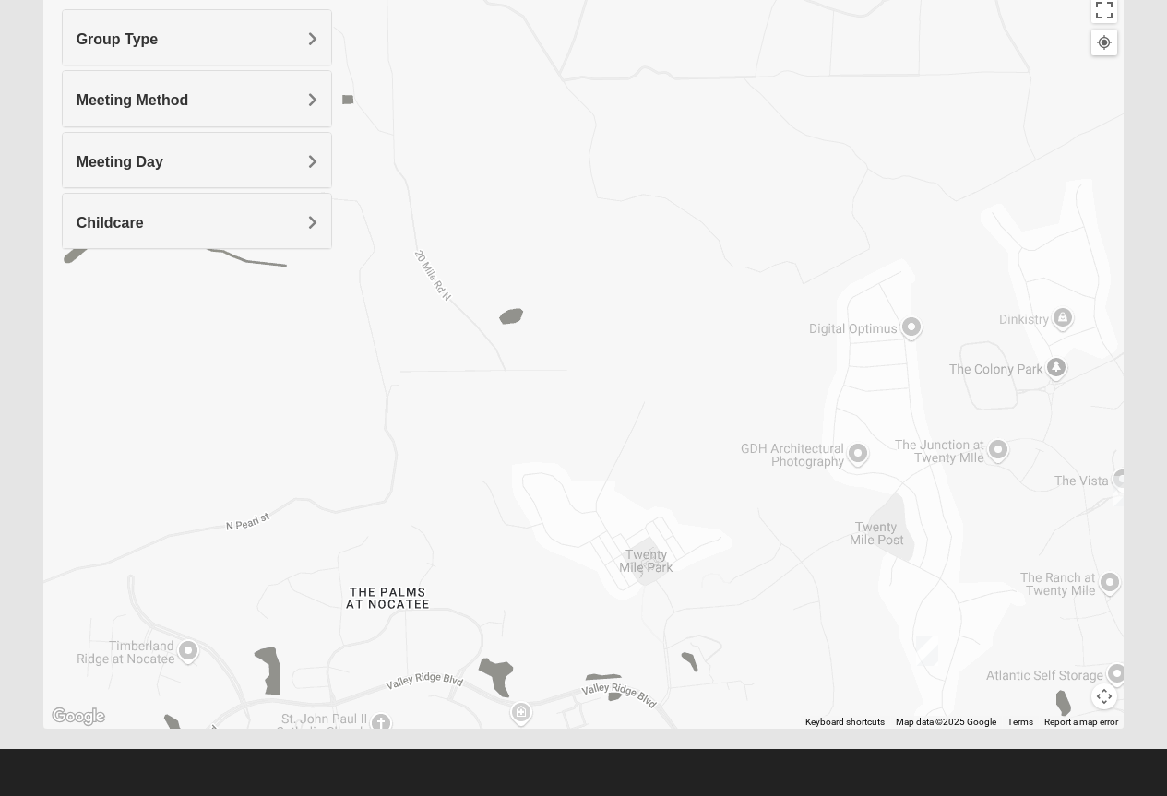
drag, startPoint x: 337, startPoint y: 189, endPoint x: 793, endPoint y: 646, distance: 646.2
click at [793, 646] on div at bounding box center [583, 360] width 1081 height 738
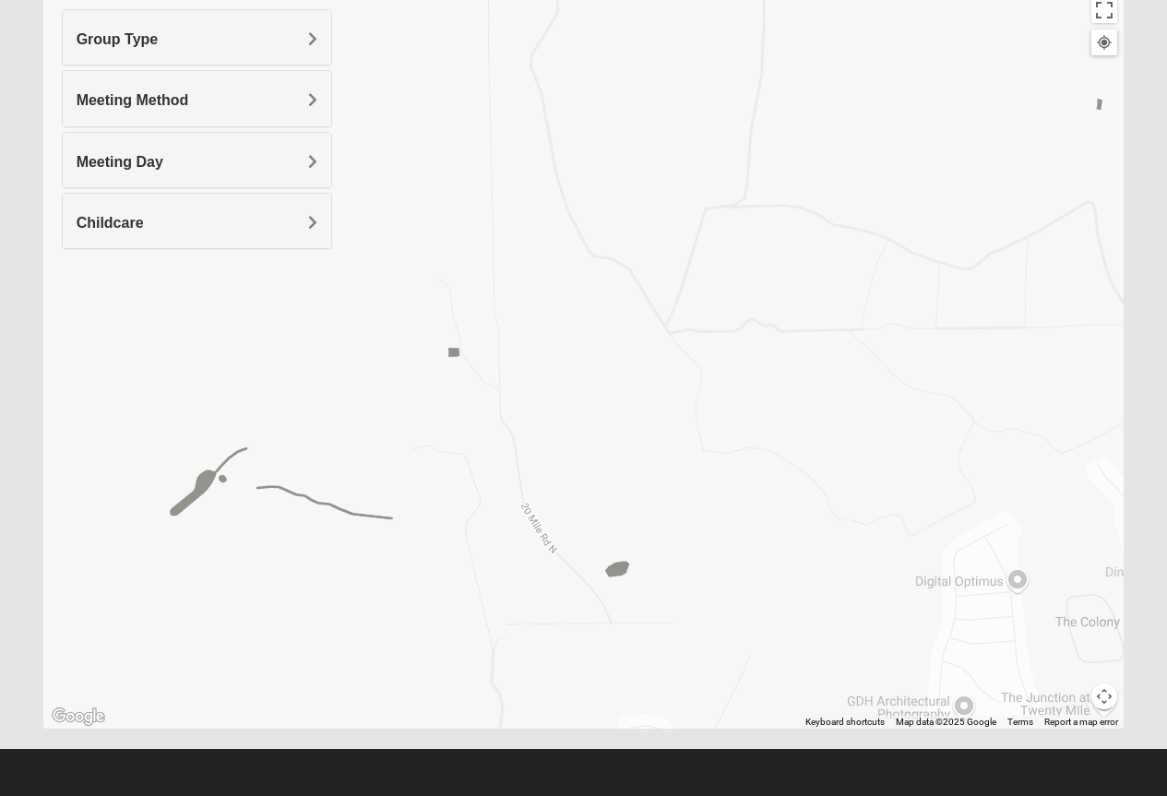
drag, startPoint x: 726, startPoint y: 397, endPoint x: 832, endPoint y: 667, distance: 289.4
click at [832, 667] on div at bounding box center [583, 360] width 1081 height 738
drag, startPoint x: 642, startPoint y: 269, endPoint x: 761, endPoint y: 577, distance: 330.2
click at [758, 582] on div at bounding box center [583, 360] width 1081 height 738
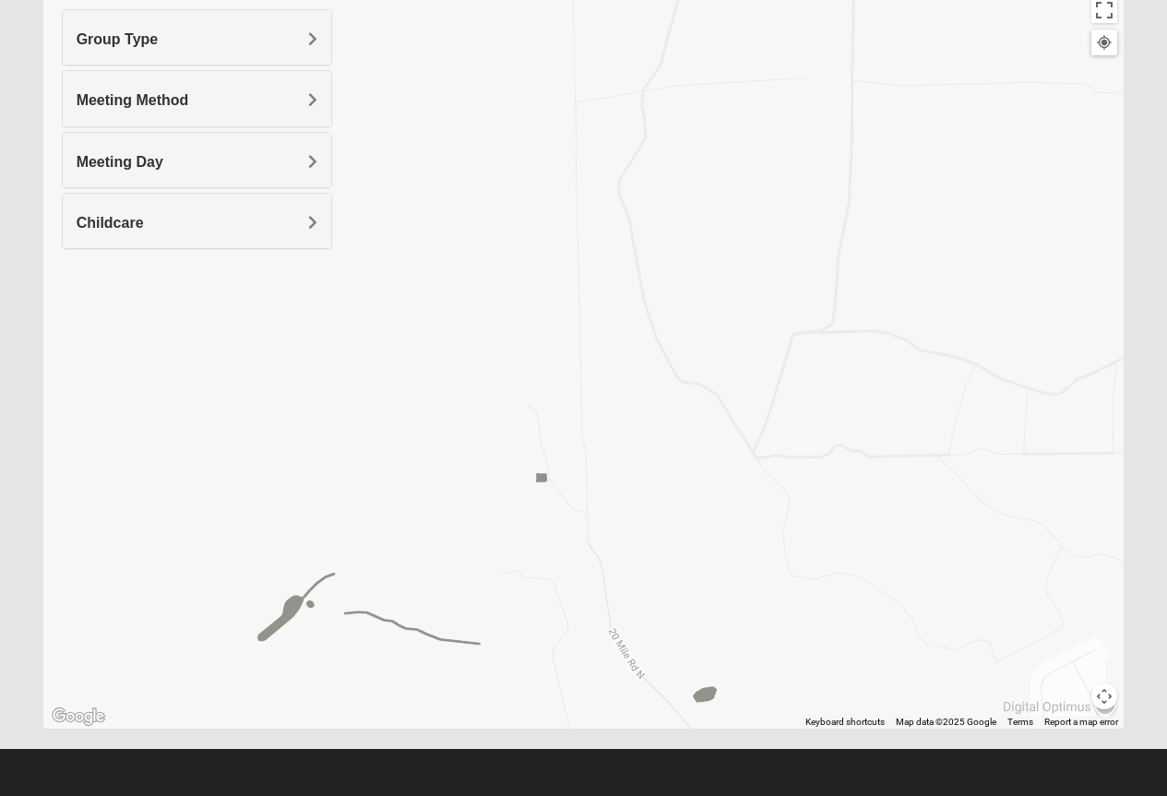
drag, startPoint x: 761, startPoint y: 572, endPoint x: 733, endPoint y: 388, distance: 185.6
click at [733, 388] on div at bounding box center [583, 360] width 1081 height 738
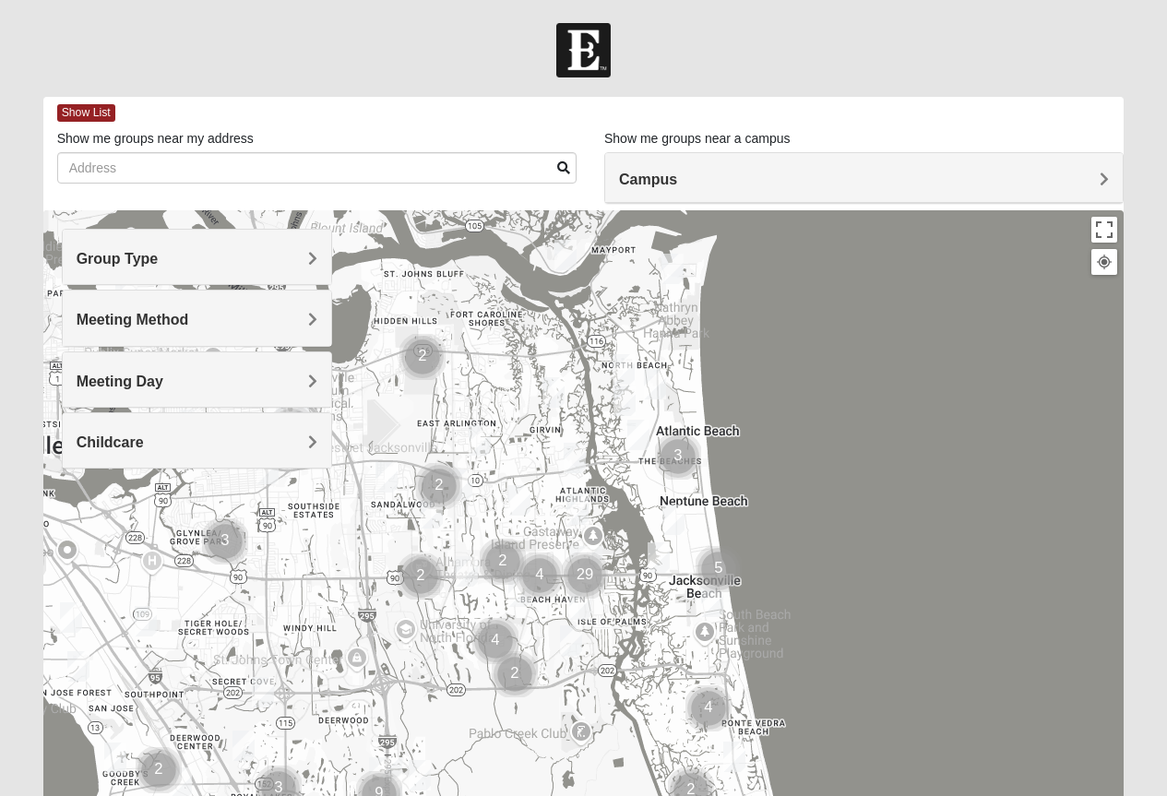
click at [159, 255] on span "Group Type" at bounding box center [118, 259] width 82 height 16
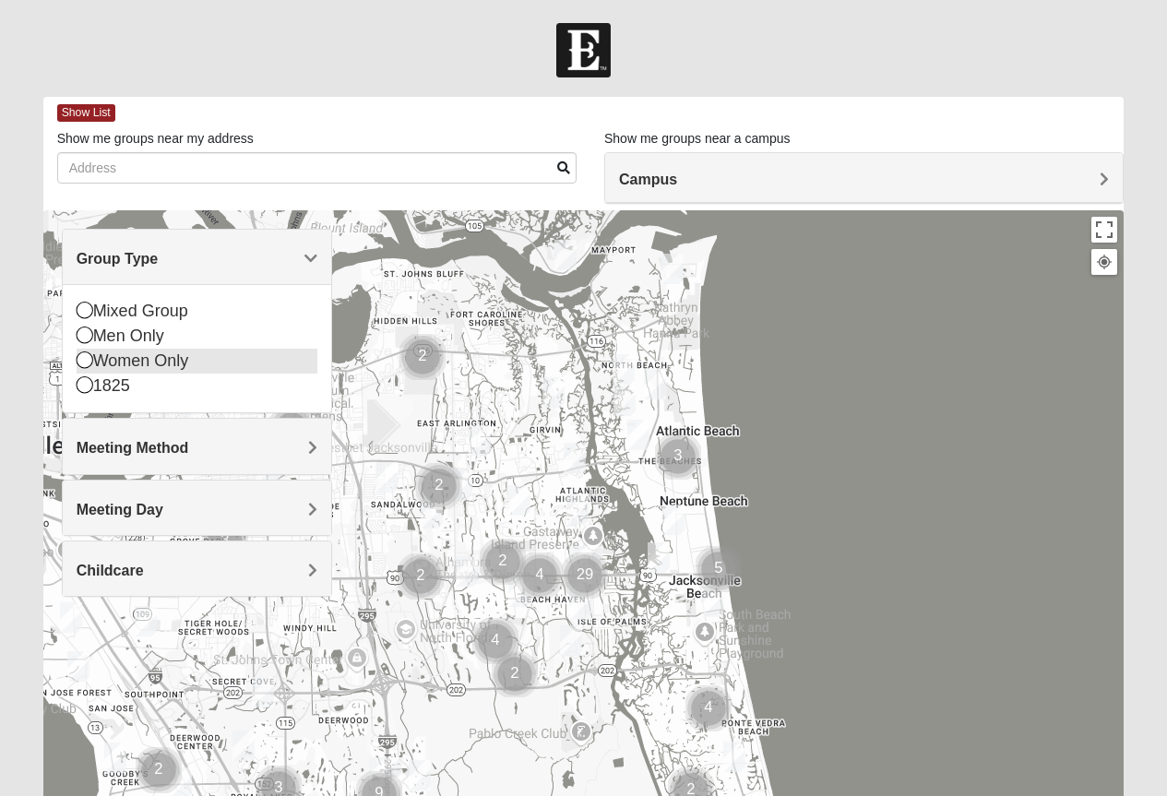
click at [87, 361] on icon at bounding box center [85, 359] width 17 height 17
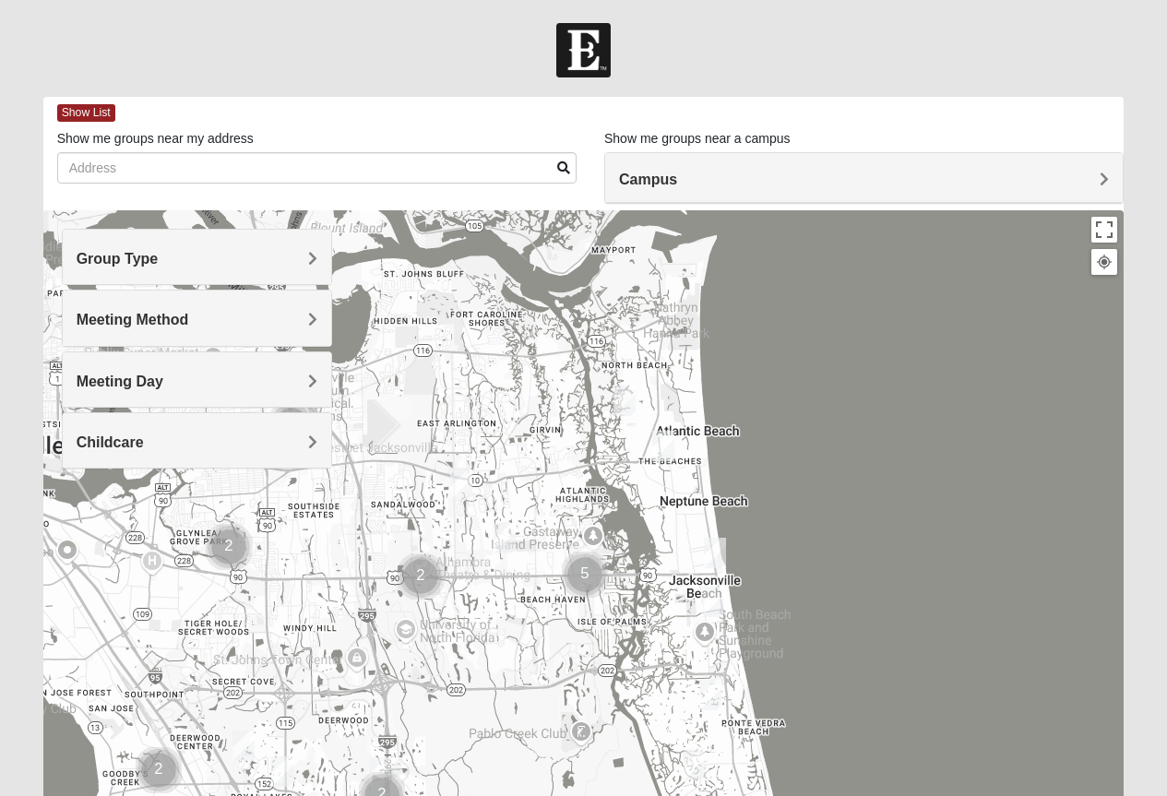
click at [306, 318] on h4 "Meeting Method" at bounding box center [197, 320] width 241 height 18
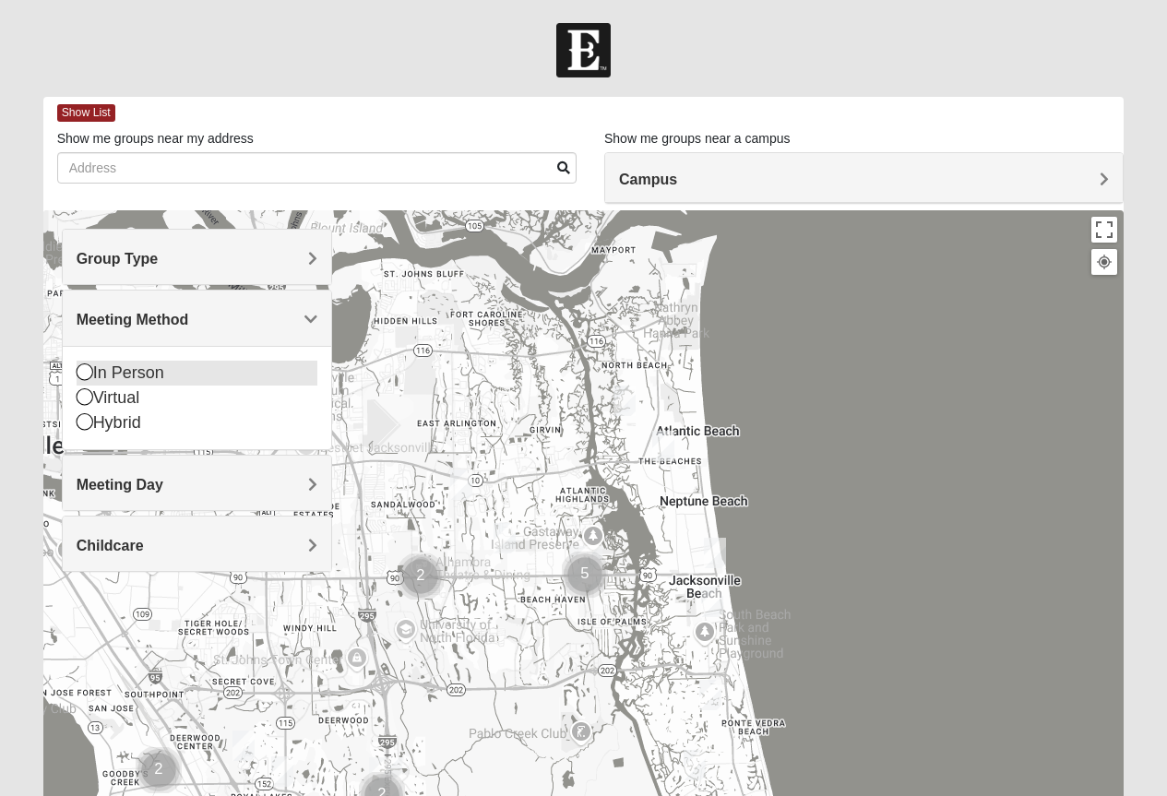
click at [82, 371] on icon at bounding box center [85, 371] width 17 height 17
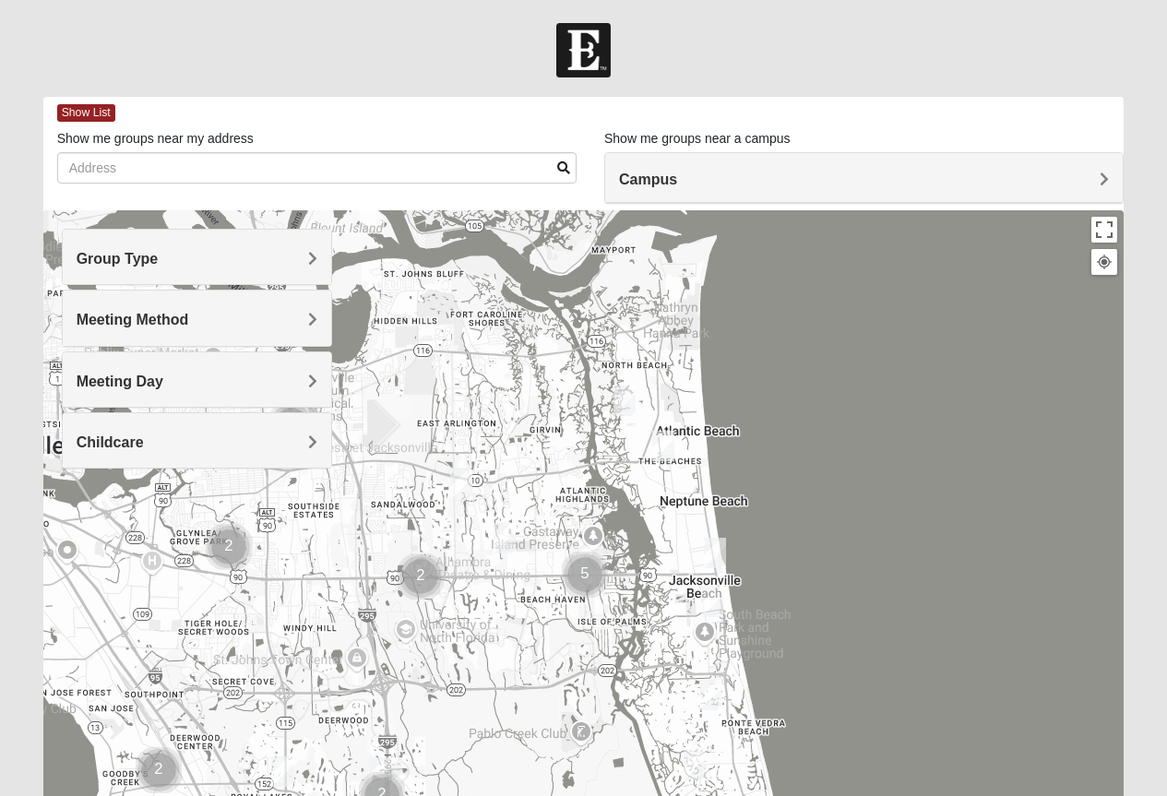
click at [677, 176] on span "Campus" at bounding box center [648, 180] width 58 height 16
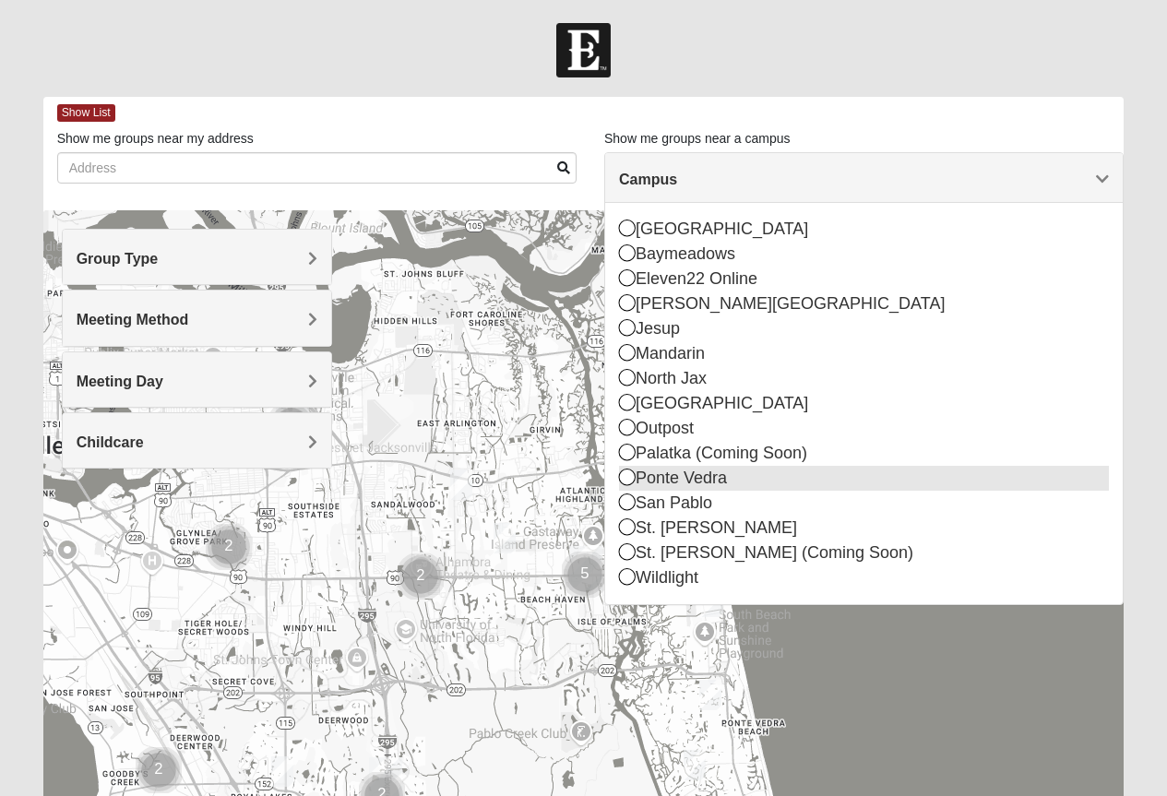
click at [622, 473] on icon at bounding box center [627, 476] width 17 height 17
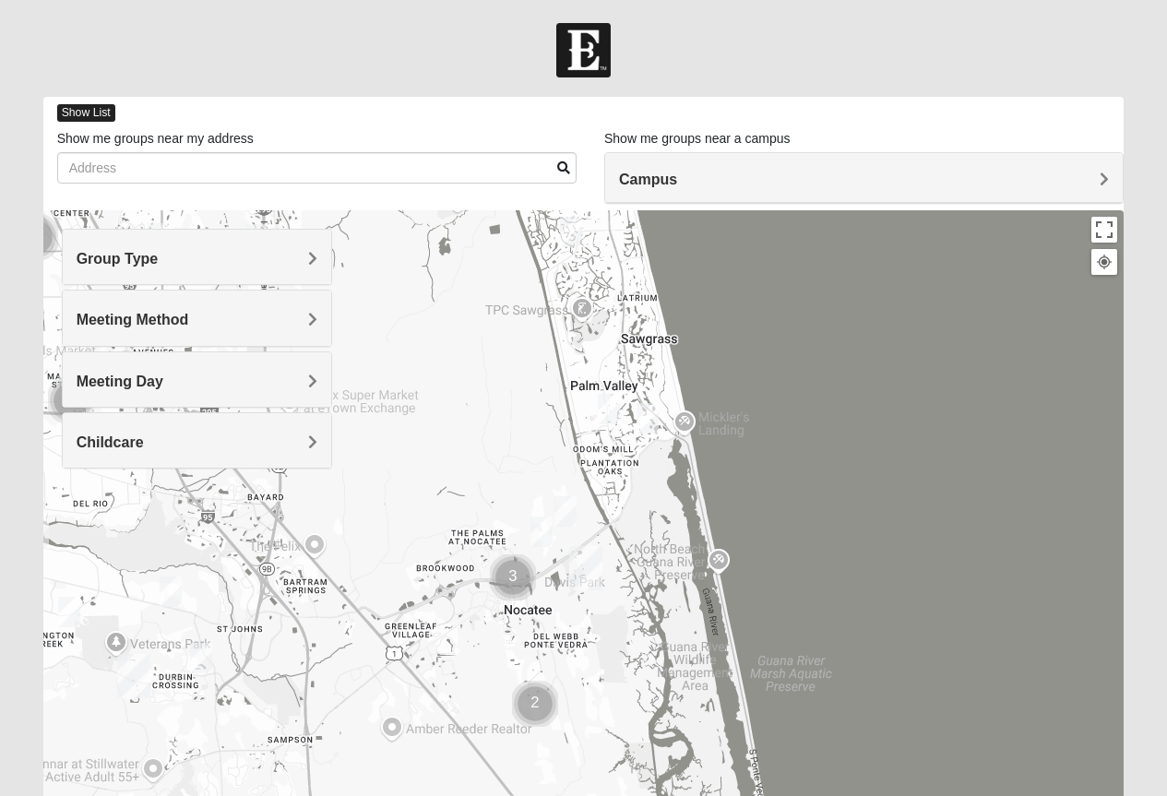
click at [86, 112] on span "Show List" at bounding box center [86, 113] width 58 height 18
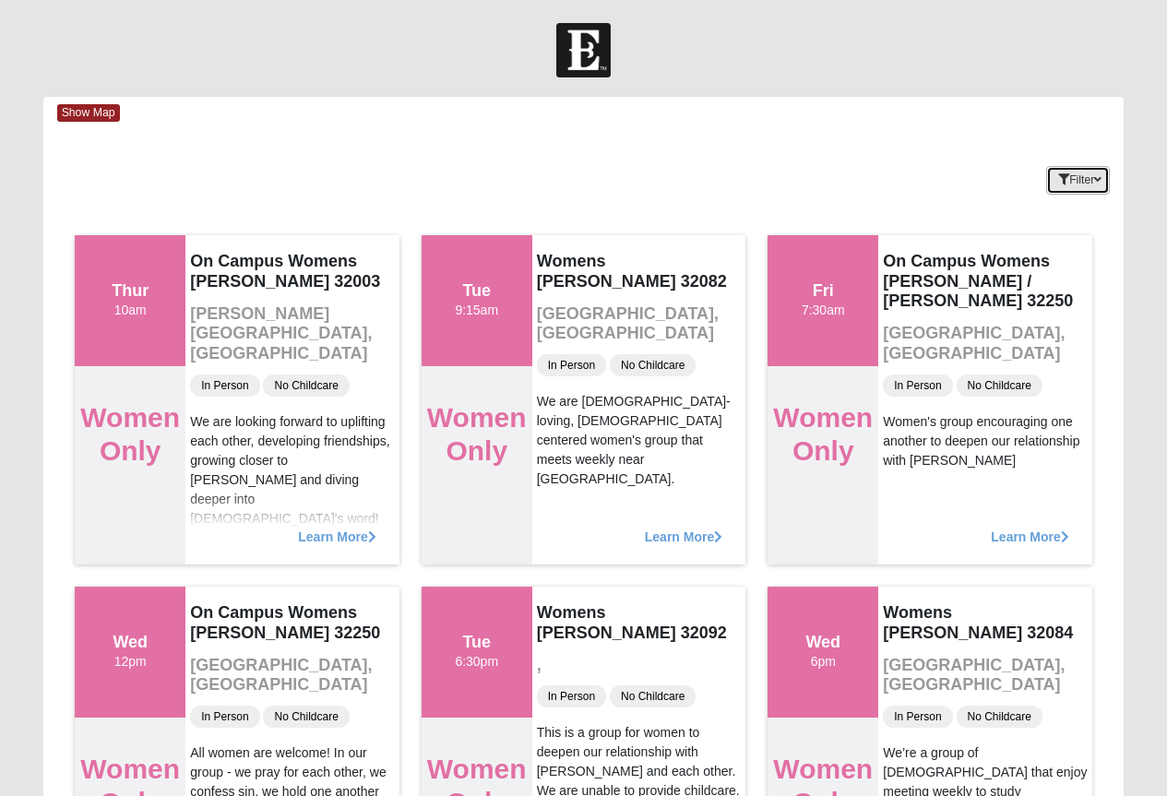
click at [1091, 172] on button "Filter" at bounding box center [1078, 180] width 64 height 29
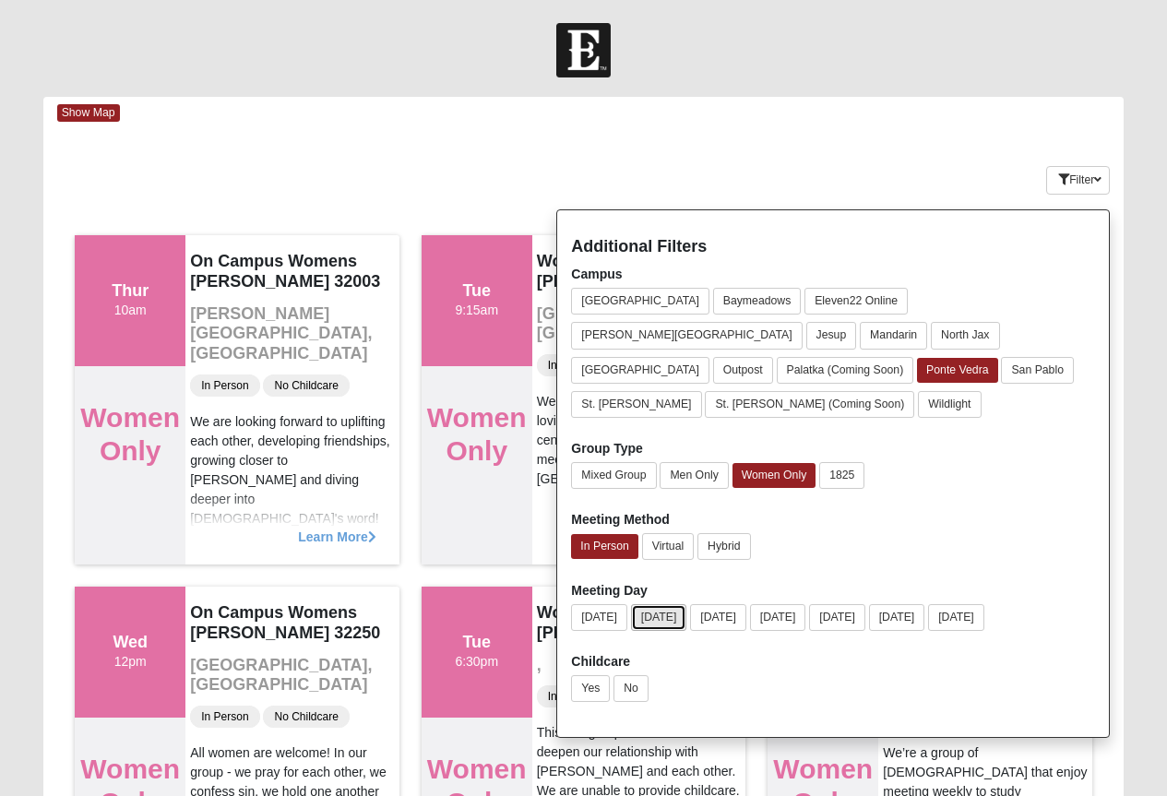
click at [673, 604] on button "[DATE]" at bounding box center [659, 617] width 56 height 27
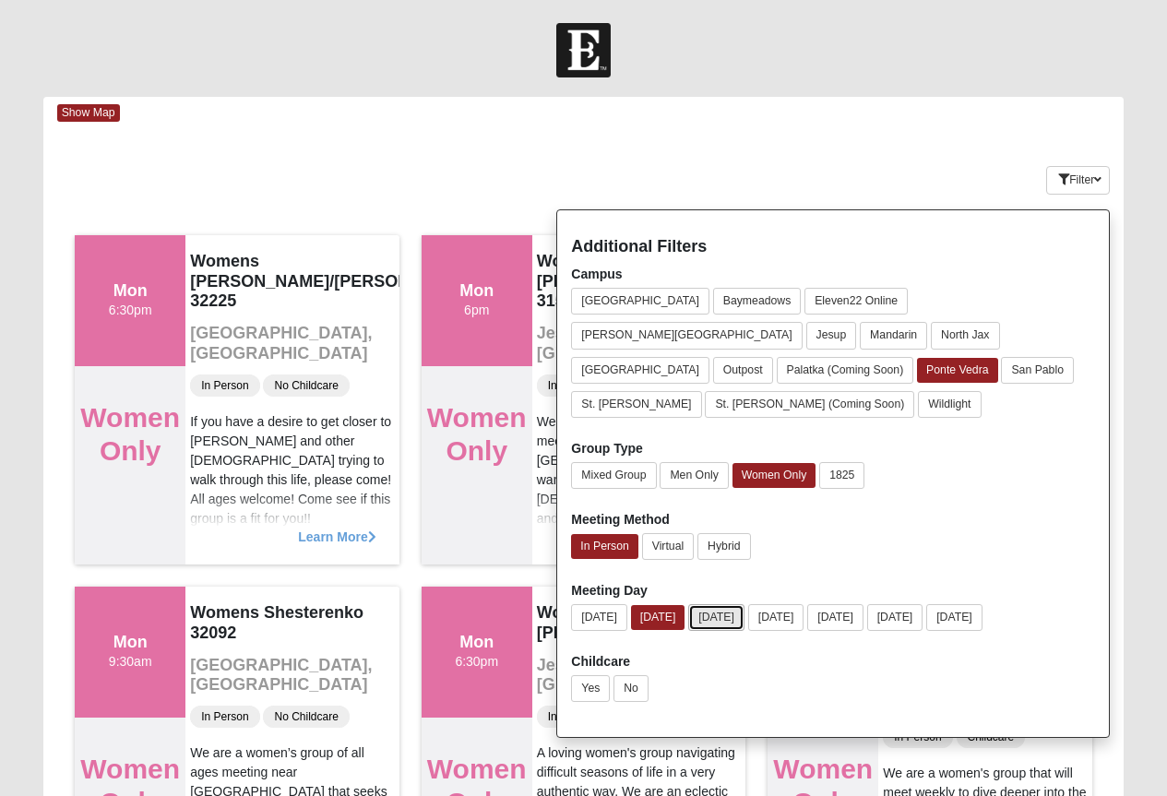
click at [725, 604] on button "[DATE]" at bounding box center [716, 617] width 56 height 27
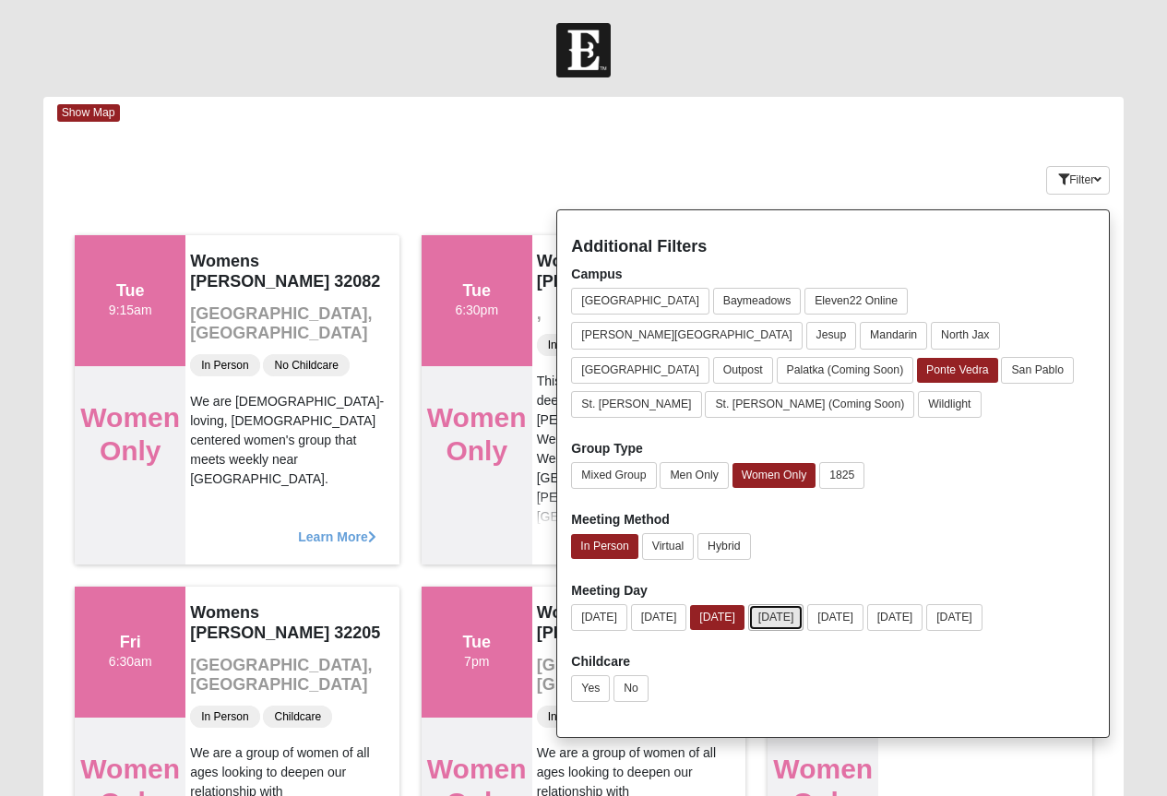
click at [791, 604] on button "[DATE]" at bounding box center [776, 617] width 56 height 27
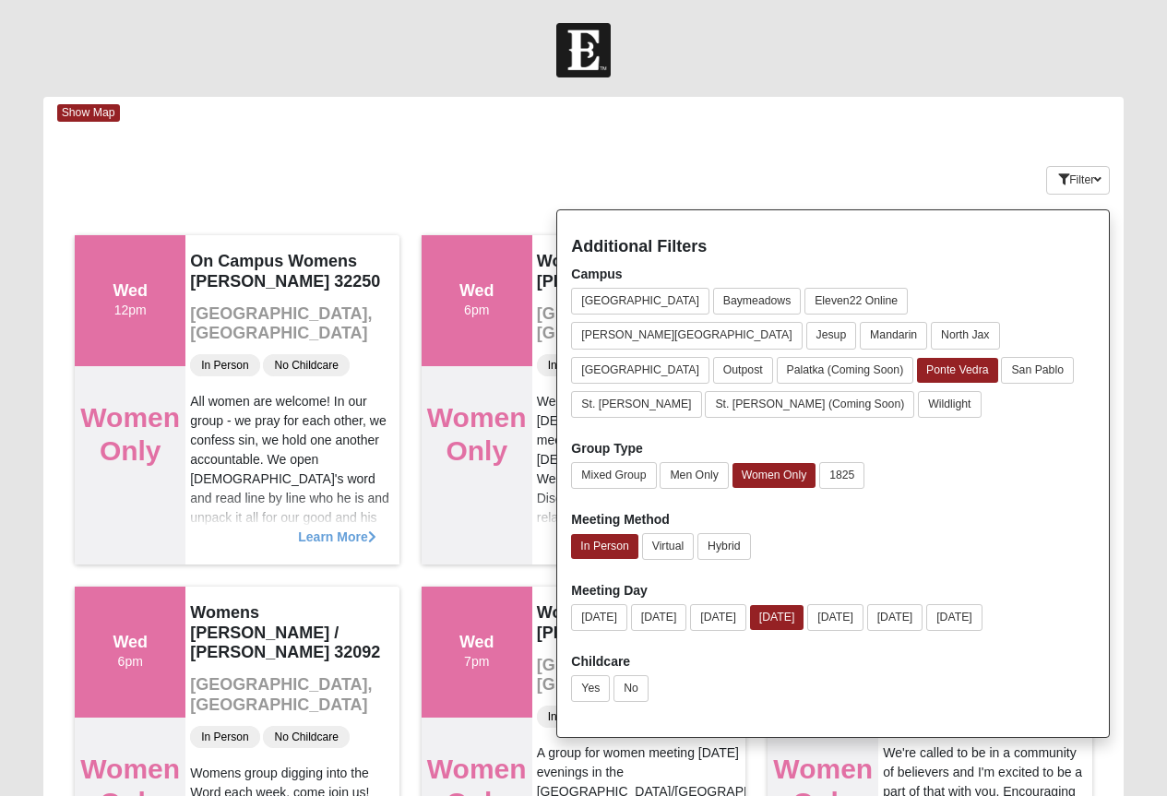
click at [1036, 462] on div "Mixed Group Men Only Women Only 1825" at bounding box center [833, 479] width 524 height 34
click at [846, 161] on div "Keywords Filter Additional Filters Campus Arlington Baymeadows Eleven22 Online …" at bounding box center [583, 176] width 1081 height 67
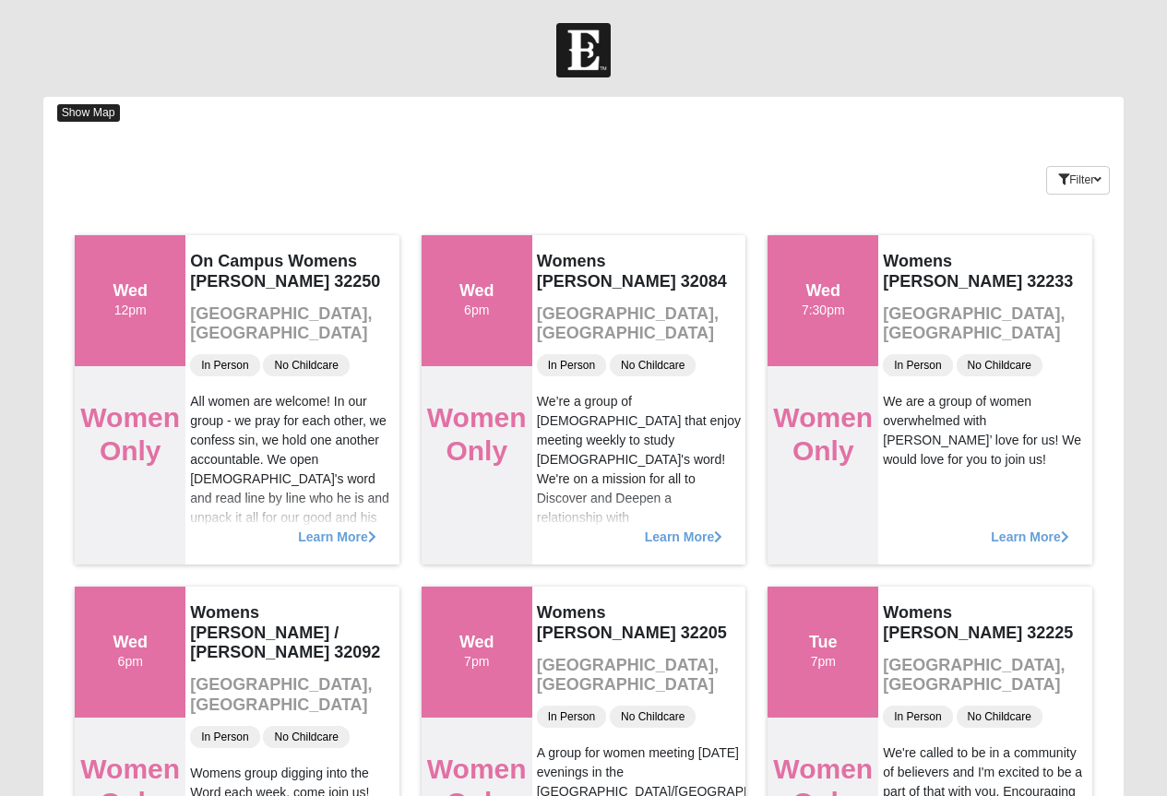
click at [98, 113] on span "Show Map" at bounding box center [88, 113] width 63 height 18
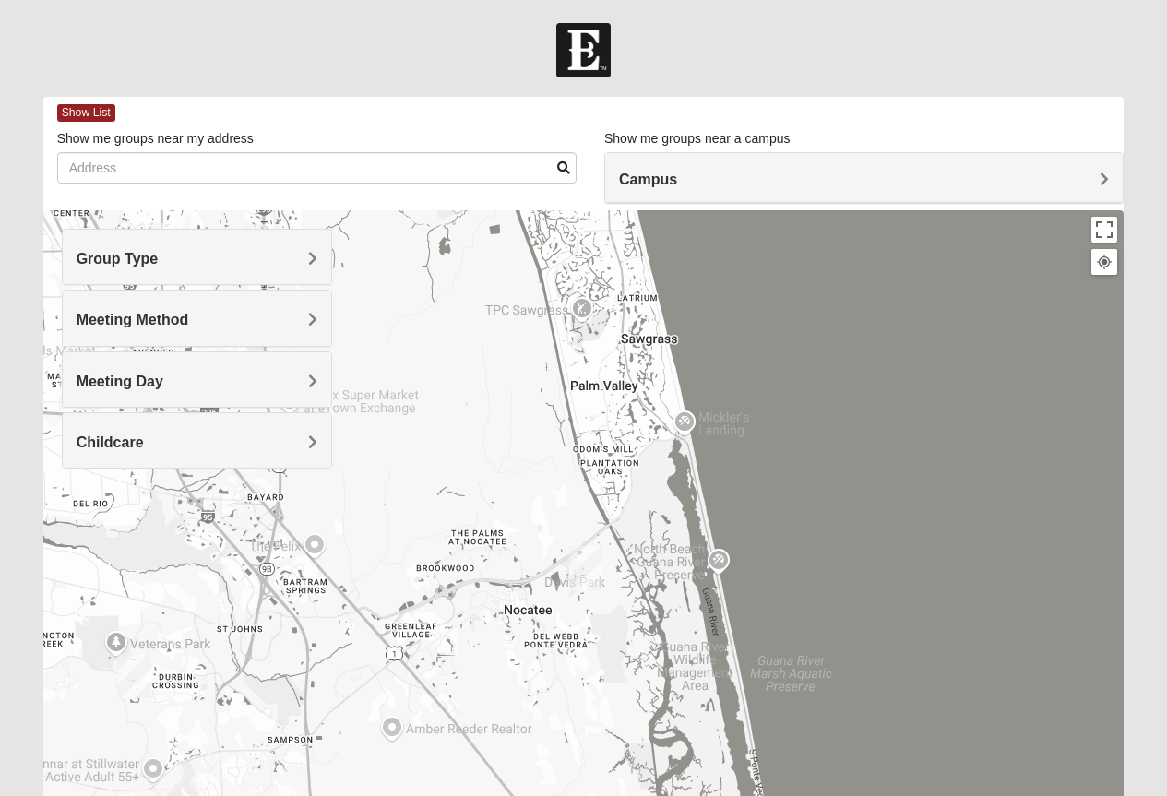
click at [317, 259] on div "Group Type" at bounding box center [197, 257] width 268 height 54
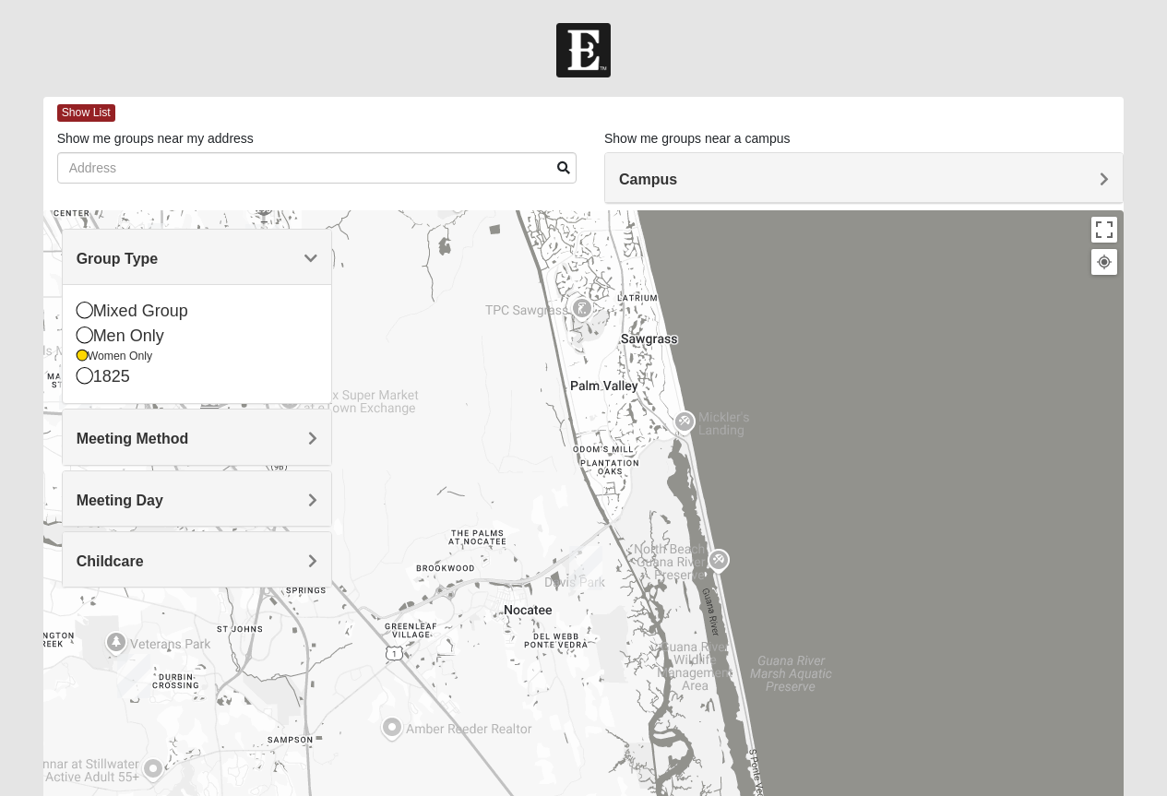
click at [304, 444] on h4 "Meeting Method" at bounding box center [197, 439] width 241 height 18
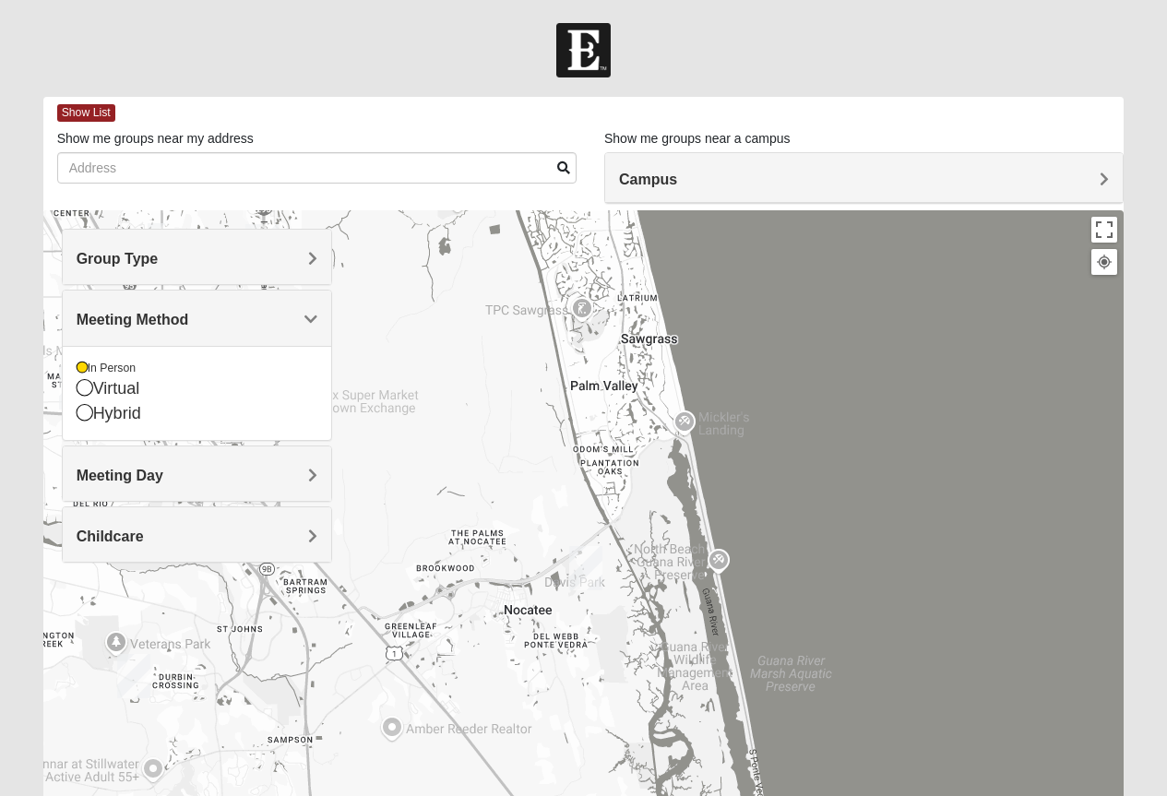
click at [465, 505] on div at bounding box center [583, 579] width 1081 height 738
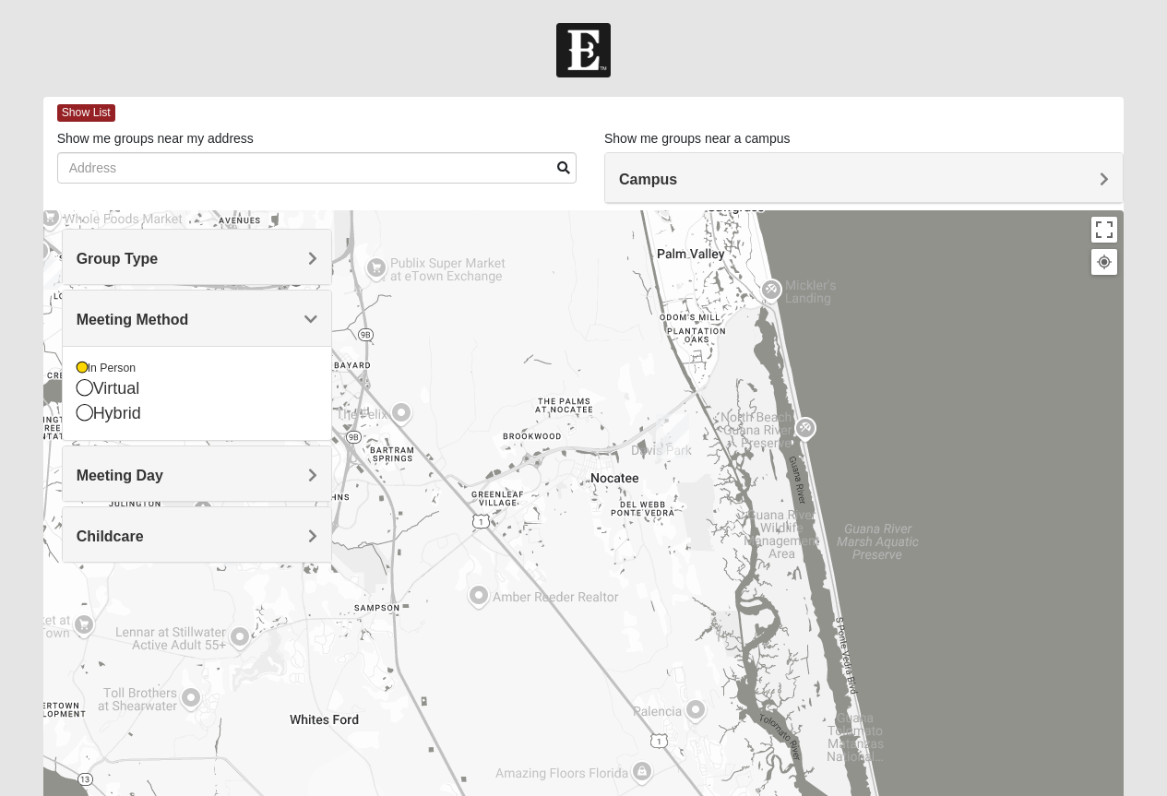
drag, startPoint x: 600, startPoint y: 681, endPoint x: 688, endPoint y: 543, distance: 163.0
click at [688, 543] on div at bounding box center [583, 579] width 1081 height 738
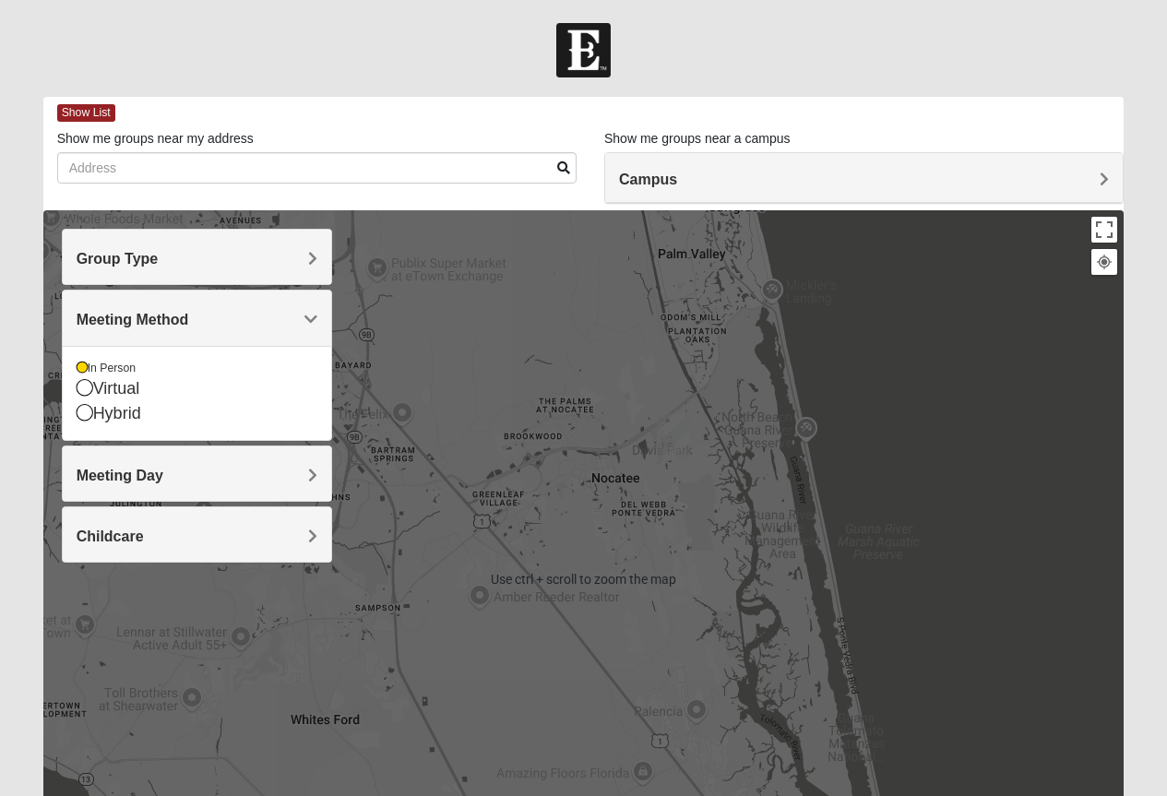
click at [515, 361] on div at bounding box center [583, 579] width 1081 height 738
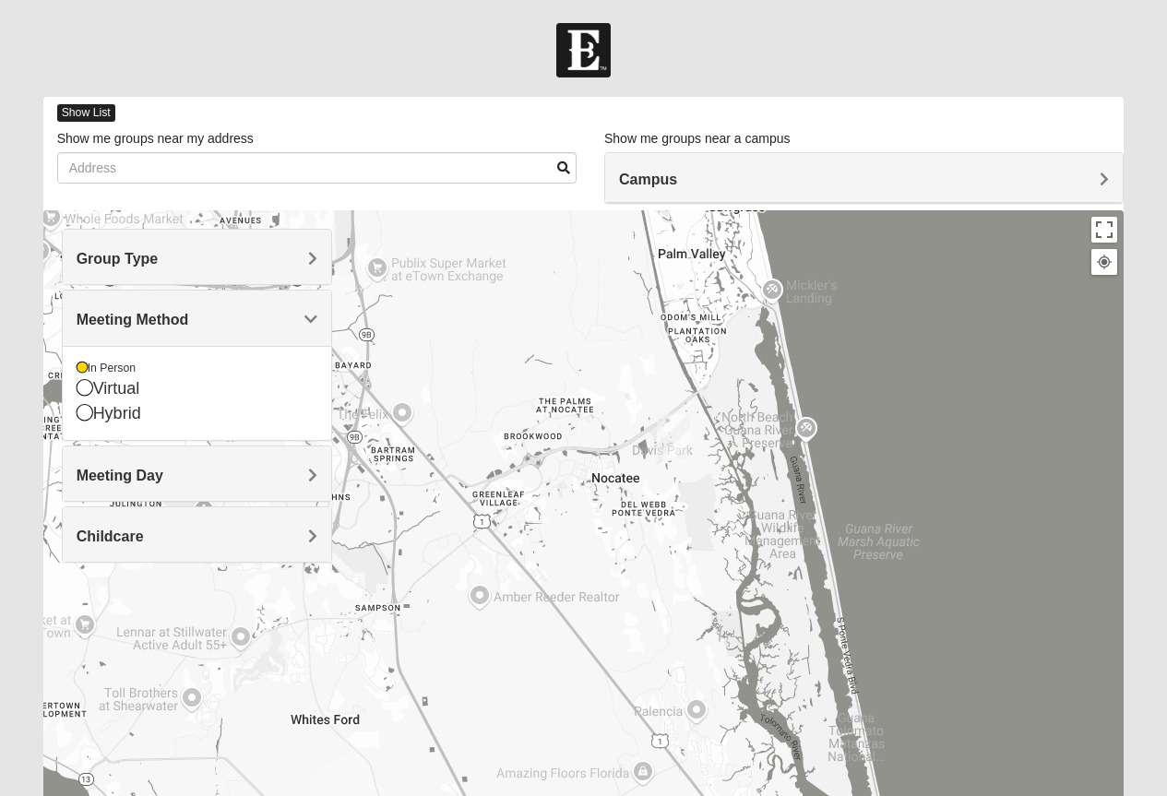
click at [97, 107] on span "Show List" at bounding box center [86, 113] width 58 height 18
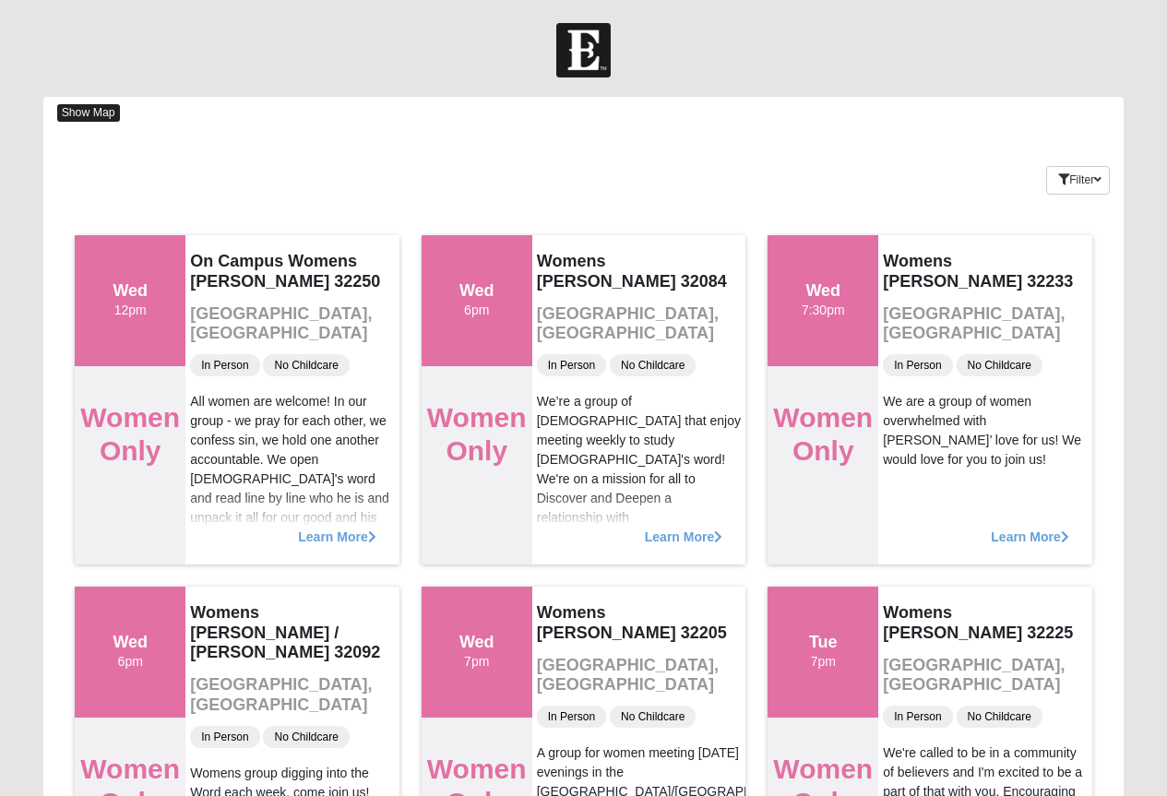
click at [78, 107] on span "Show Map" at bounding box center [88, 113] width 63 height 18
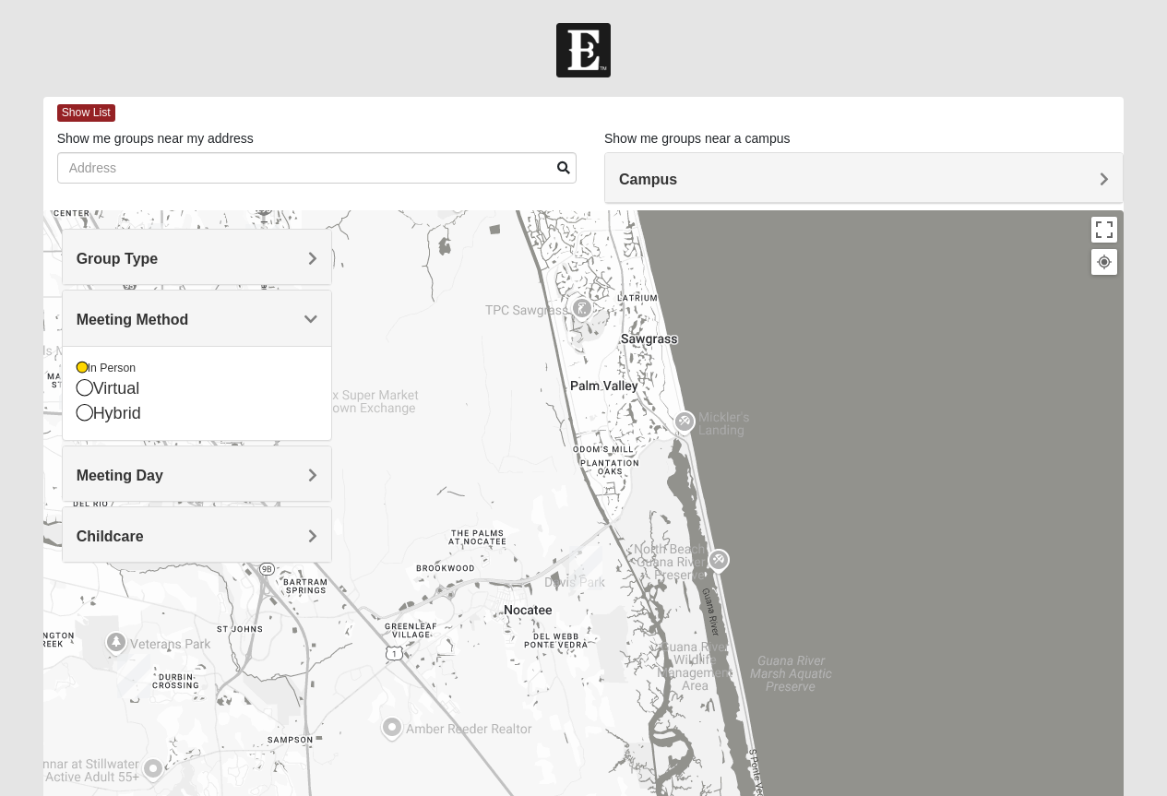
click at [450, 483] on div at bounding box center [583, 579] width 1081 height 738
click at [189, 312] on span "Meeting Method" at bounding box center [133, 320] width 113 height 16
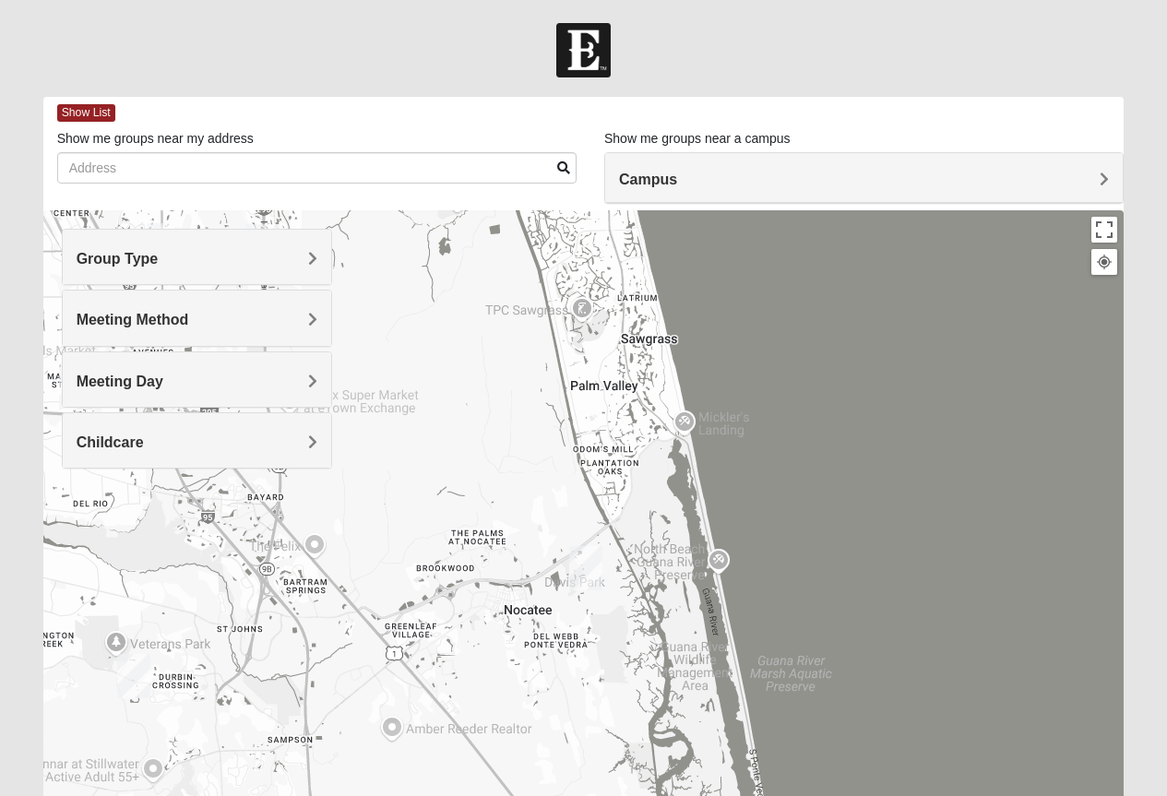
click at [531, 510] on div at bounding box center [583, 579] width 1081 height 738
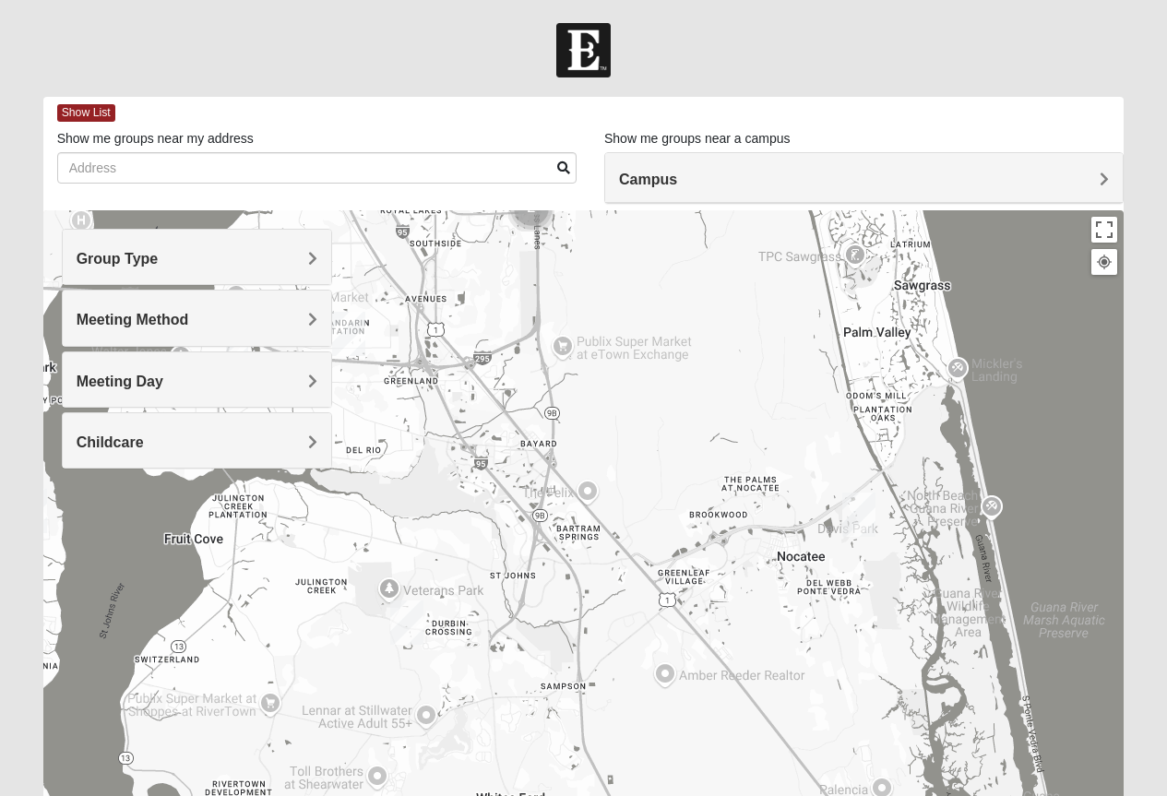
drag, startPoint x: 531, startPoint y: 504, endPoint x: 808, endPoint y: 450, distance: 282.0
click at [808, 450] on div at bounding box center [583, 579] width 1081 height 738
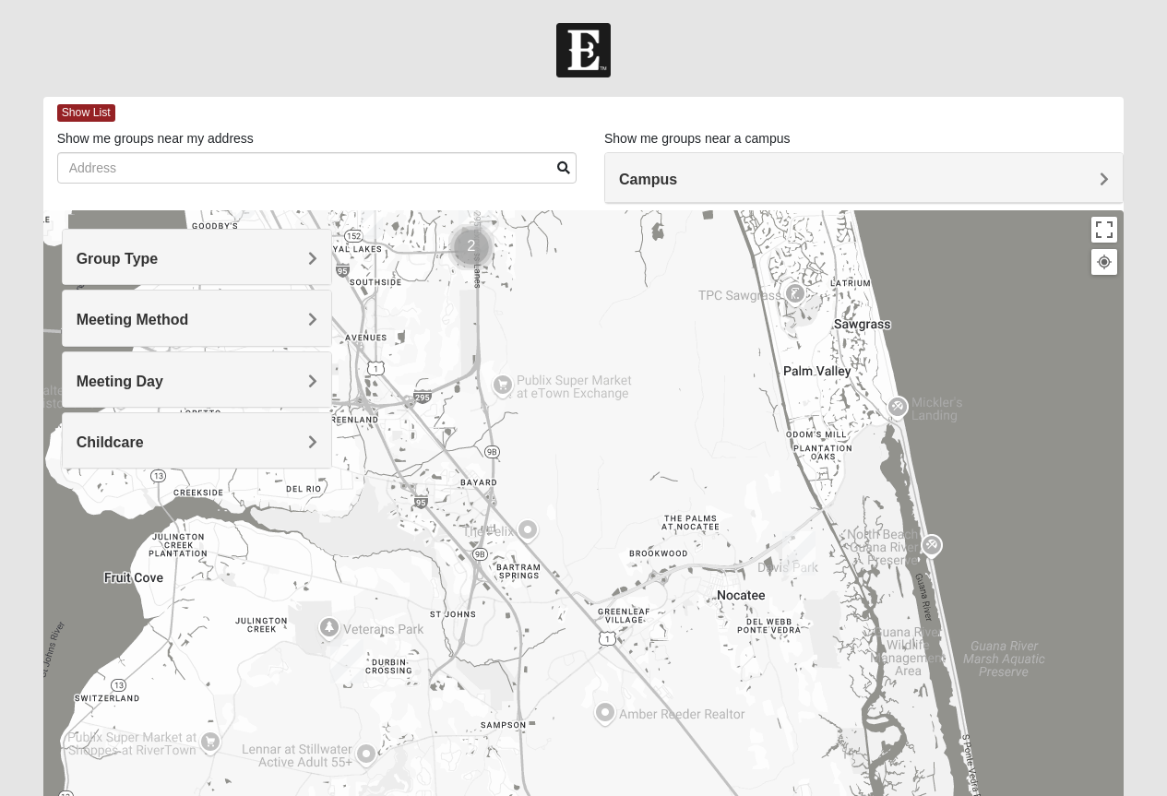
drag, startPoint x: 633, startPoint y: 441, endPoint x: 578, endPoint y: 480, distance: 66.8
click at [578, 480] on div at bounding box center [583, 579] width 1081 height 738
click at [677, 172] on span "Campus" at bounding box center [648, 180] width 58 height 16
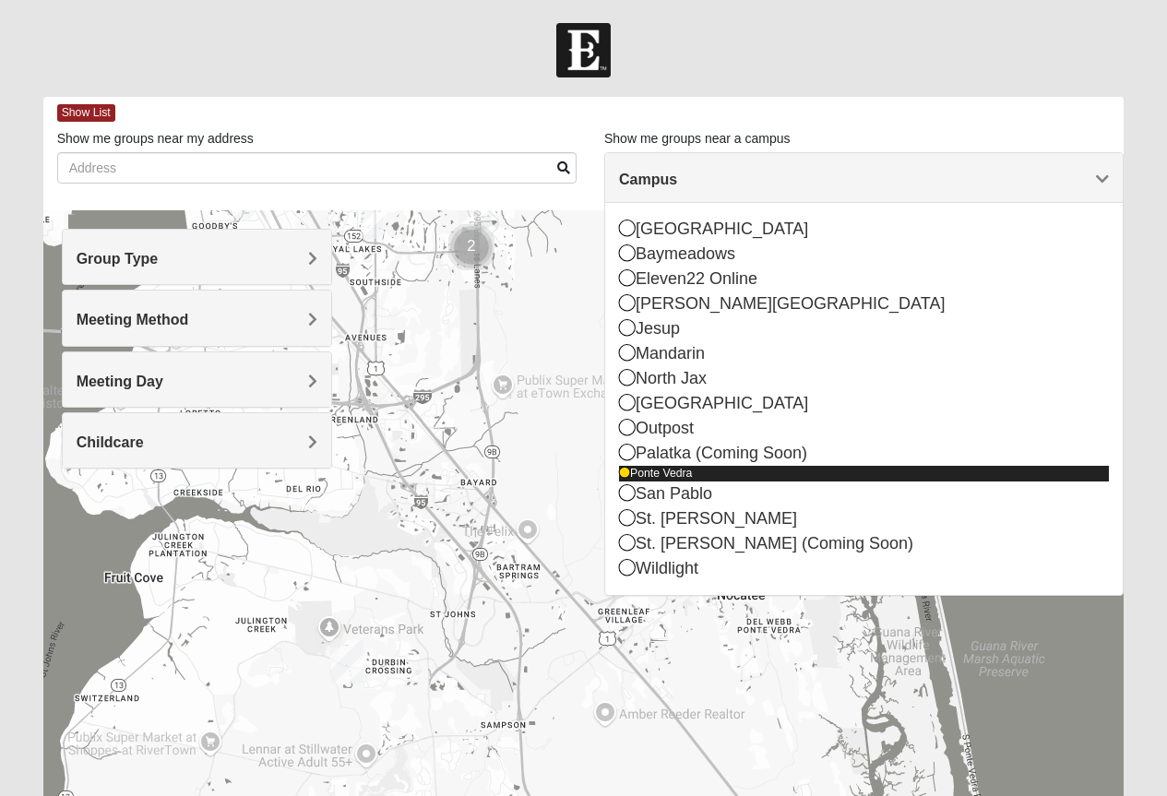
click at [623, 472] on icon at bounding box center [624, 473] width 11 height 11
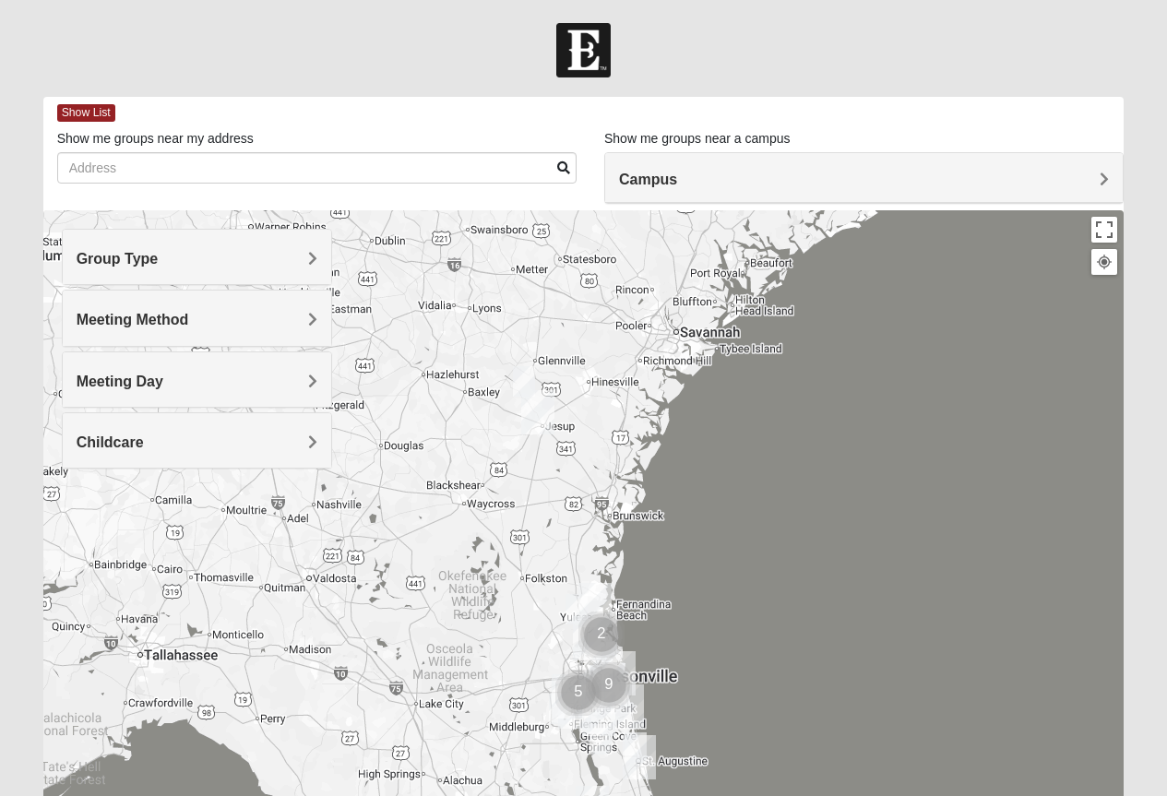
drag, startPoint x: 729, startPoint y: 580, endPoint x: 699, endPoint y: 421, distance: 161.3
click at [717, 476] on div at bounding box center [583, 579] width 1081 height 738
